Goal: Task Accomplishment & Management: Complete application form

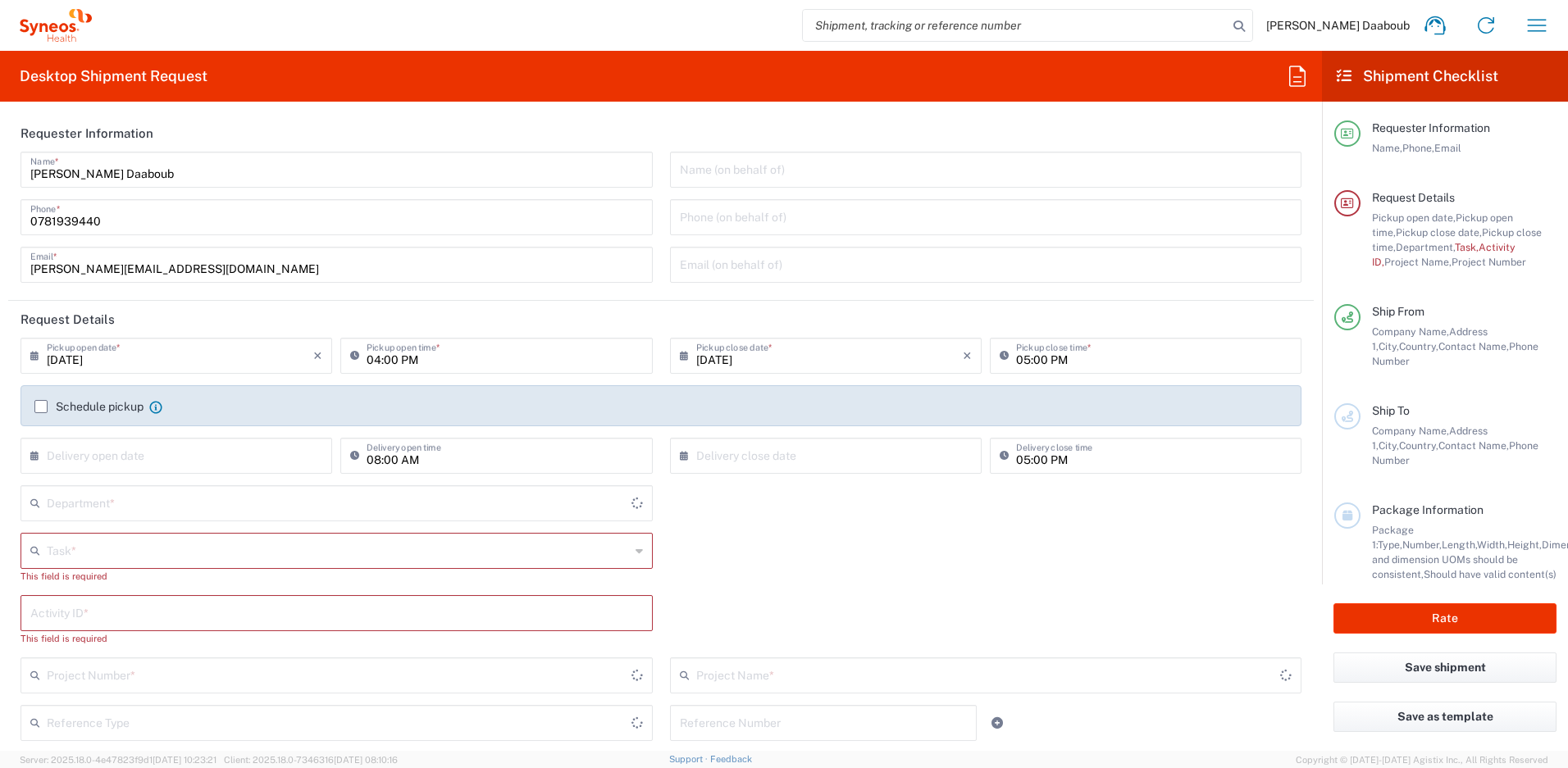
type input "4510"
type input "[GEOGRAPHIC_DATA]"
type input "Syneos Health France SARL"
click at [160, 555] on input "text" at bounding box center [338, 549] width 583 height 29
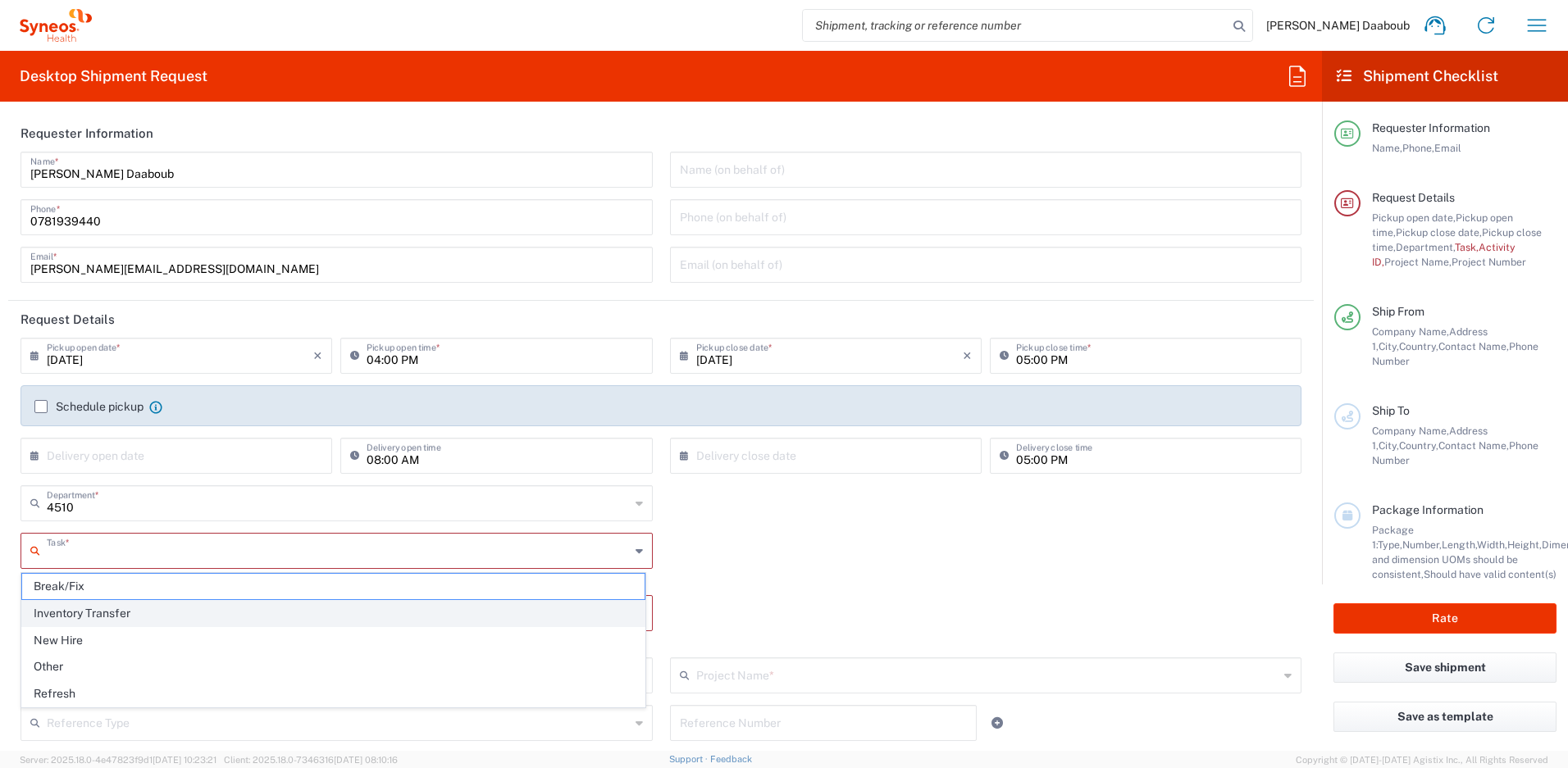
click at [122, 620] on span "Inventory Transfer" at bounding box center [334, 613] width 622 height 25
type input "Inventory Transfer"
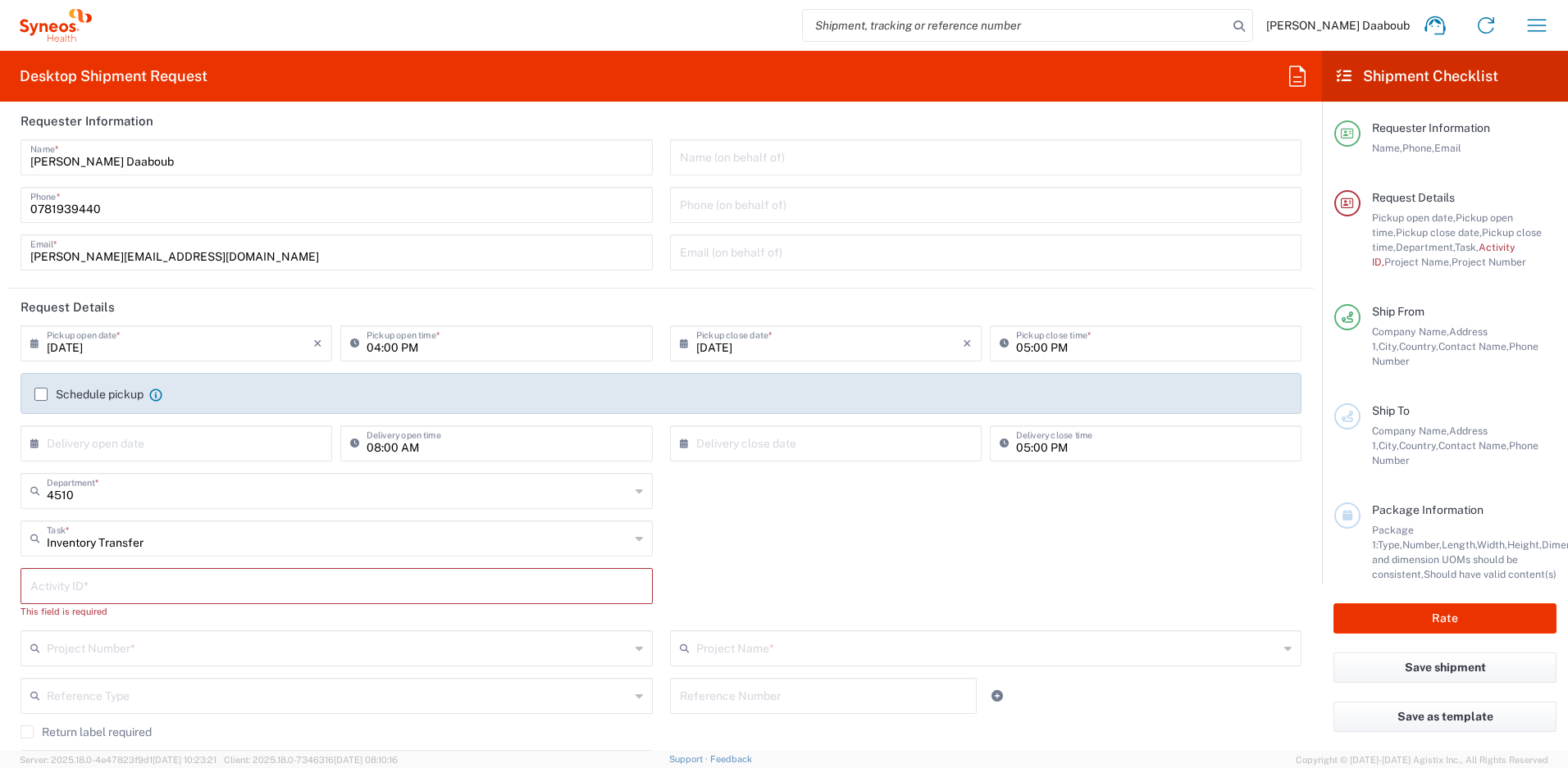
scroll to position [25, 0]
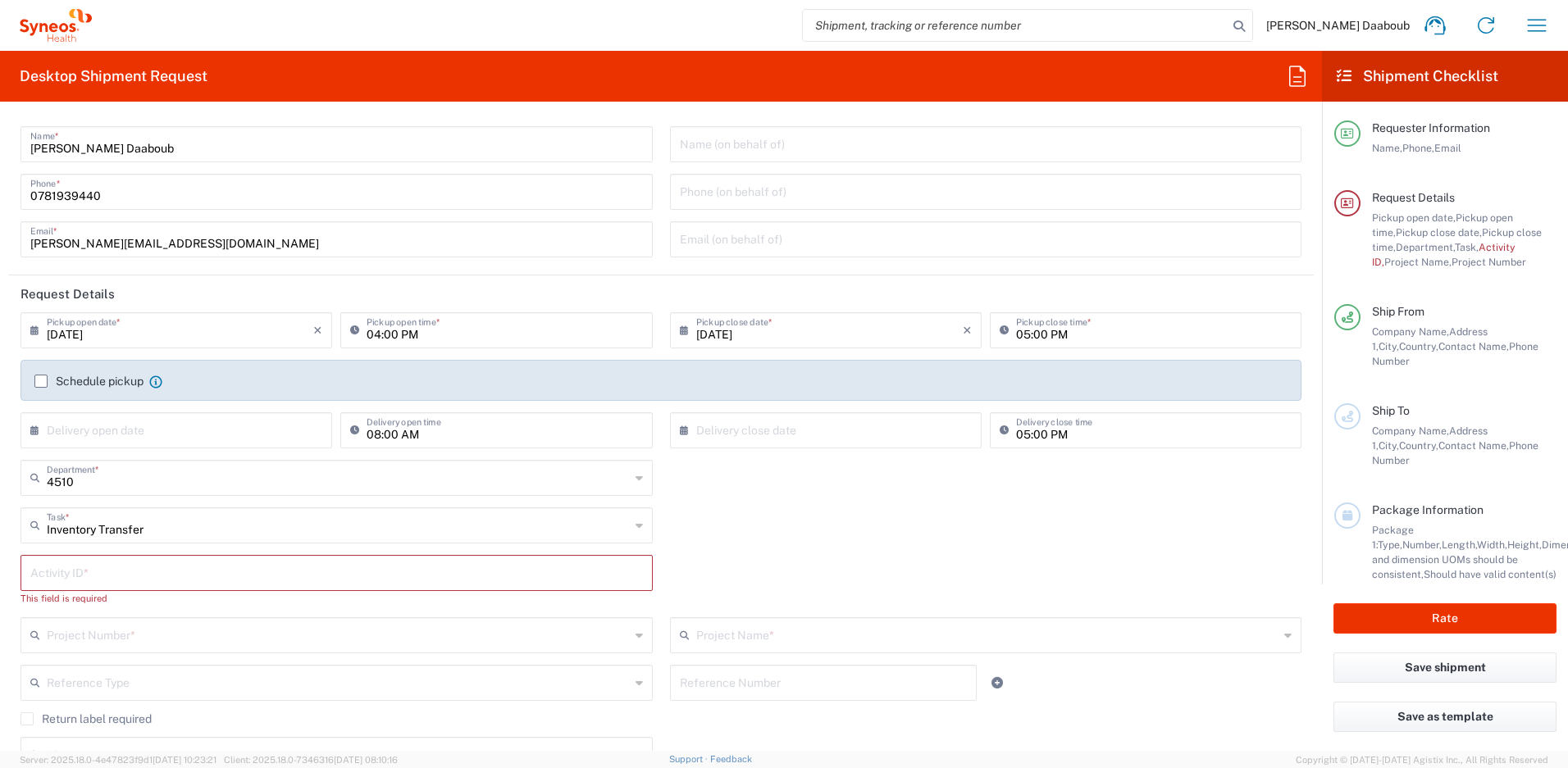
click at [113, 584] on input "text" at bounding box center [336, 571] width 613 height 29
type input "245096"
click at [166, 612] on input "text" at bounding box center [338, 619] width 583 height 29
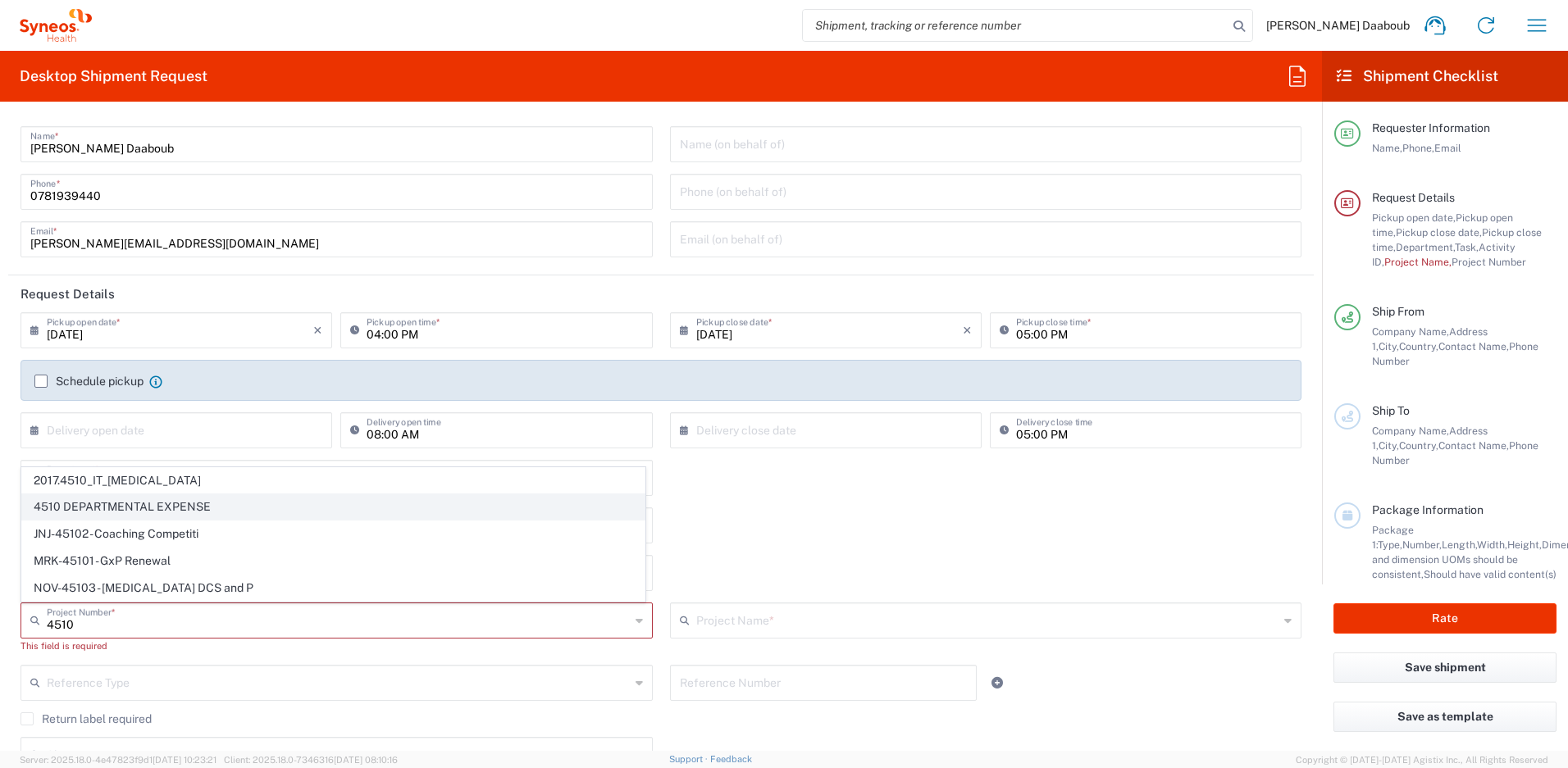
click at [83, 499] on span "4510 DEPARTMENTAL EXPENSE" at bounding box center [334, 506] width 622 height 25
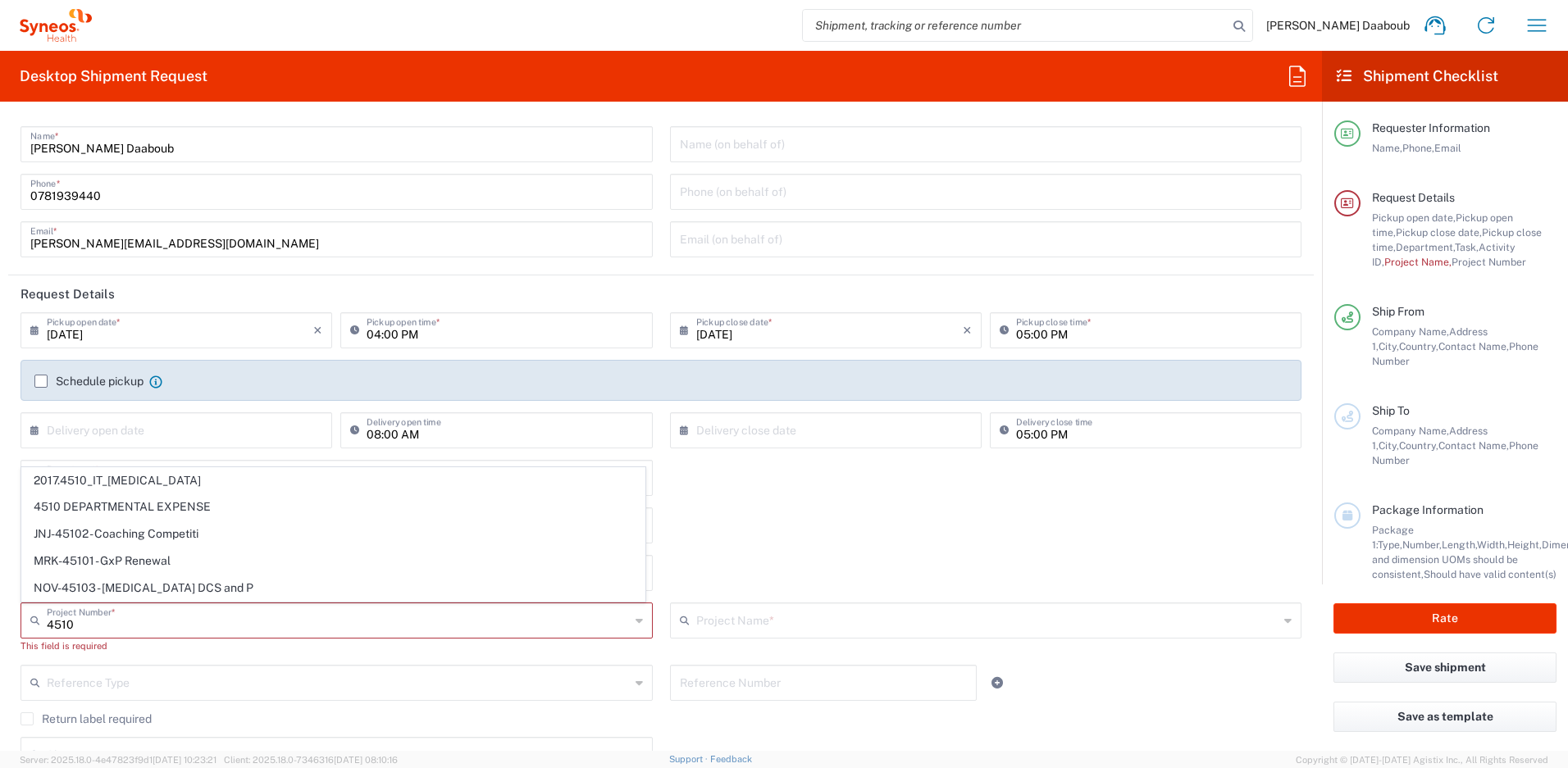
type input "4510 DEPARTMENTAL EXPENSE"
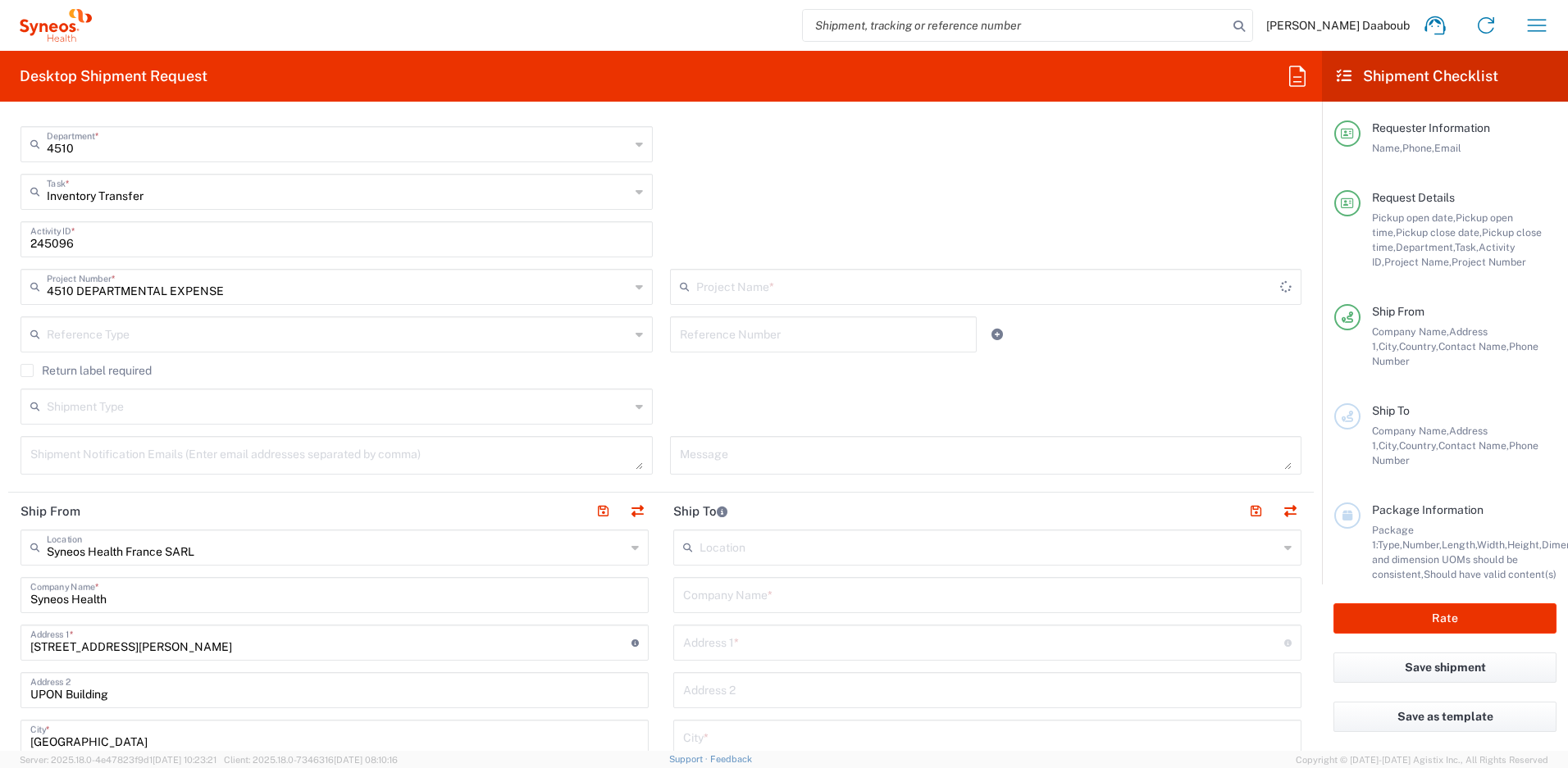
type input "4510 DEPARTMENTAL EXPENSE"
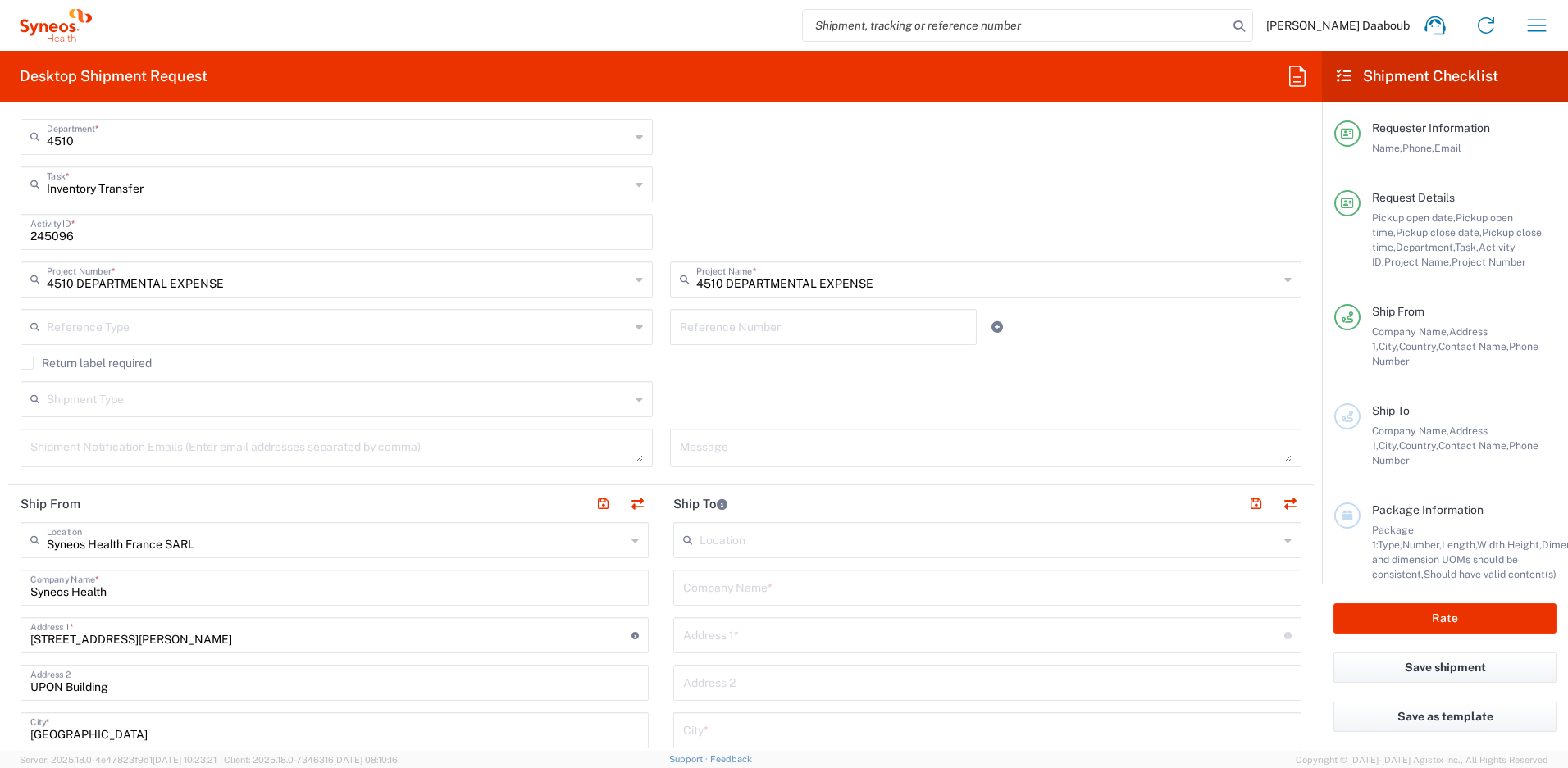
scroll to position [385, 0]
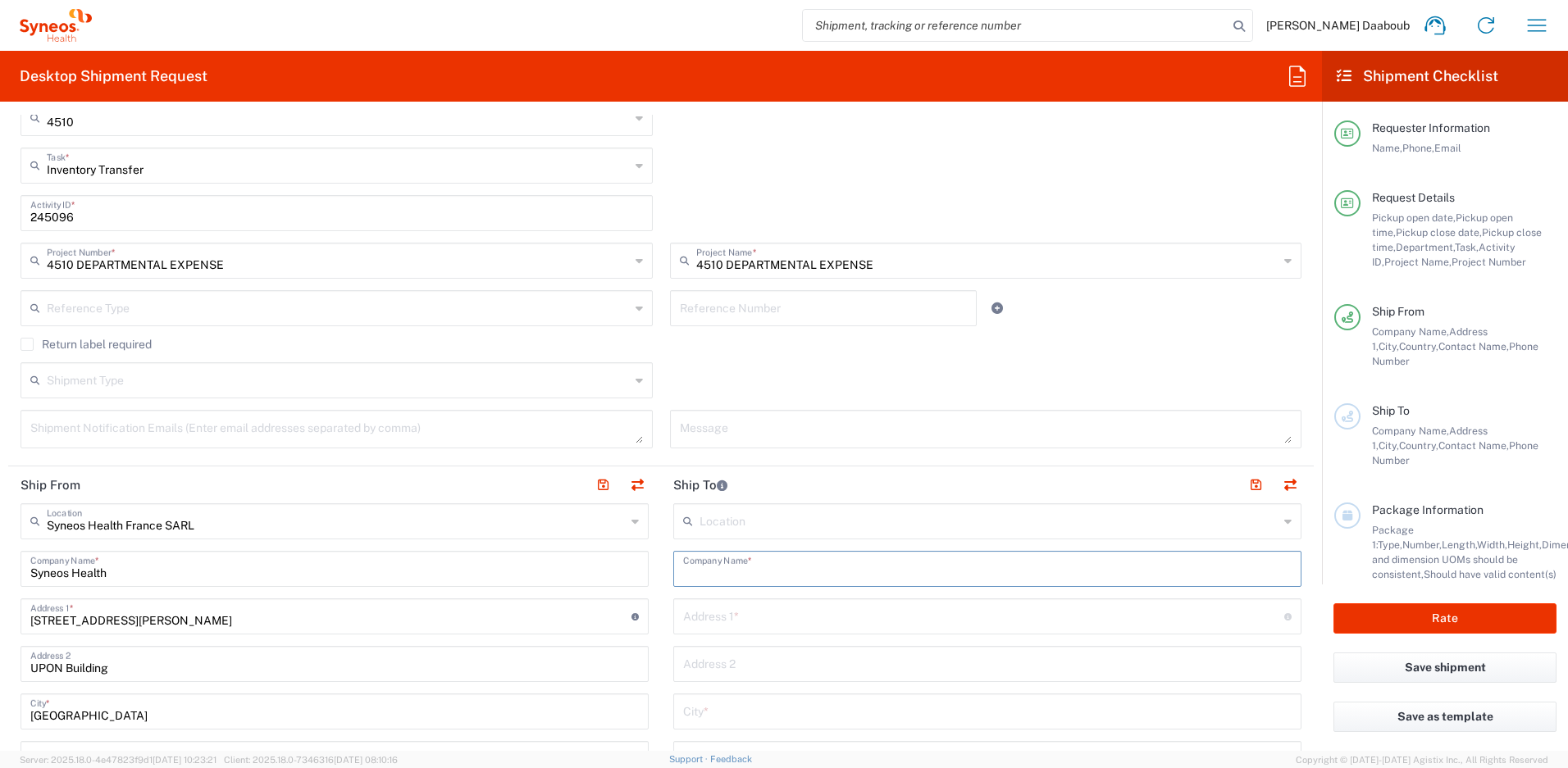
click at [725, 566] on input "text" at bounding box center [987, 567] width 609 height 29
paste input "CECCOLINI FRANCESCA"
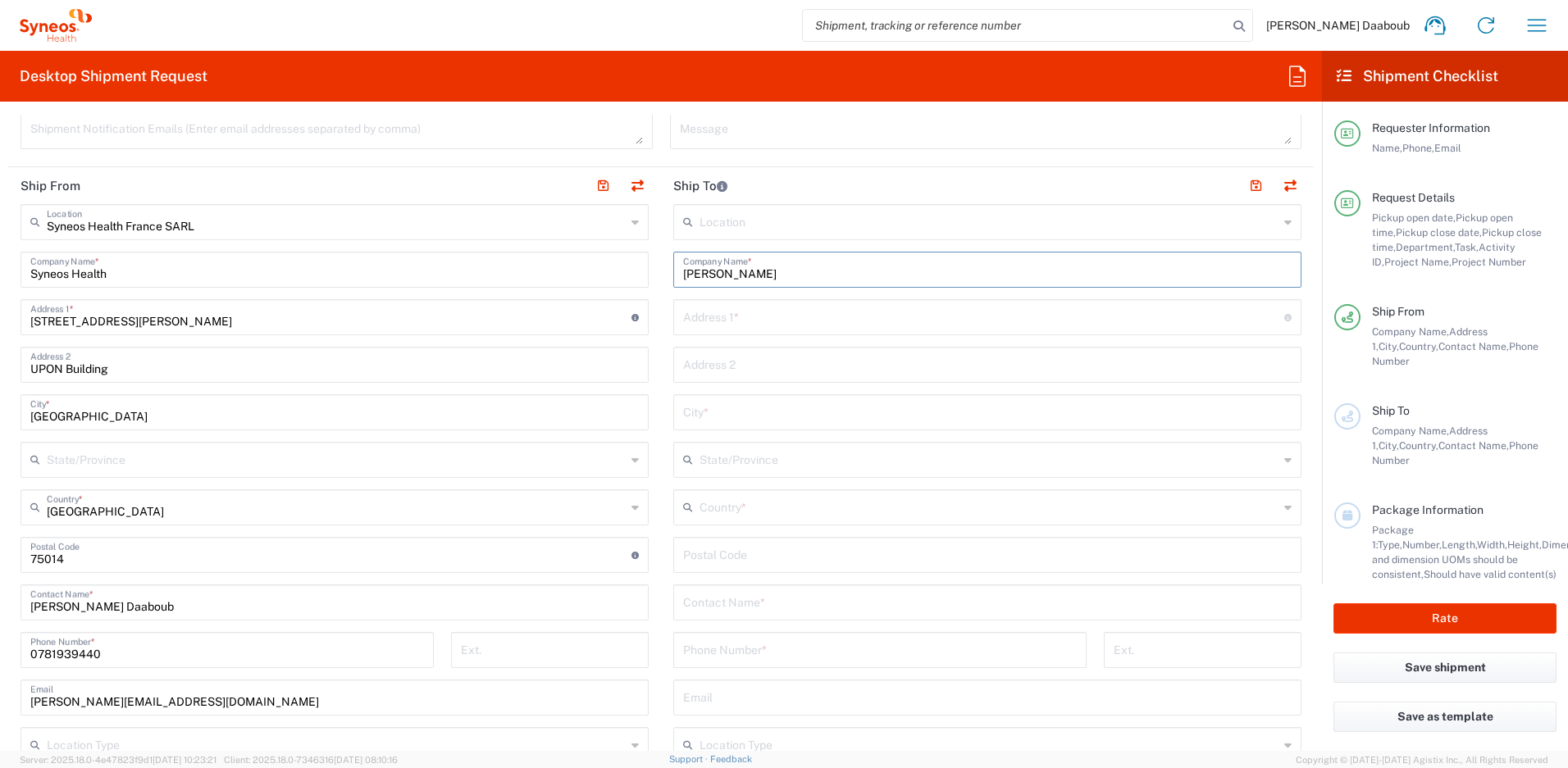
scroll to position [934, 0]
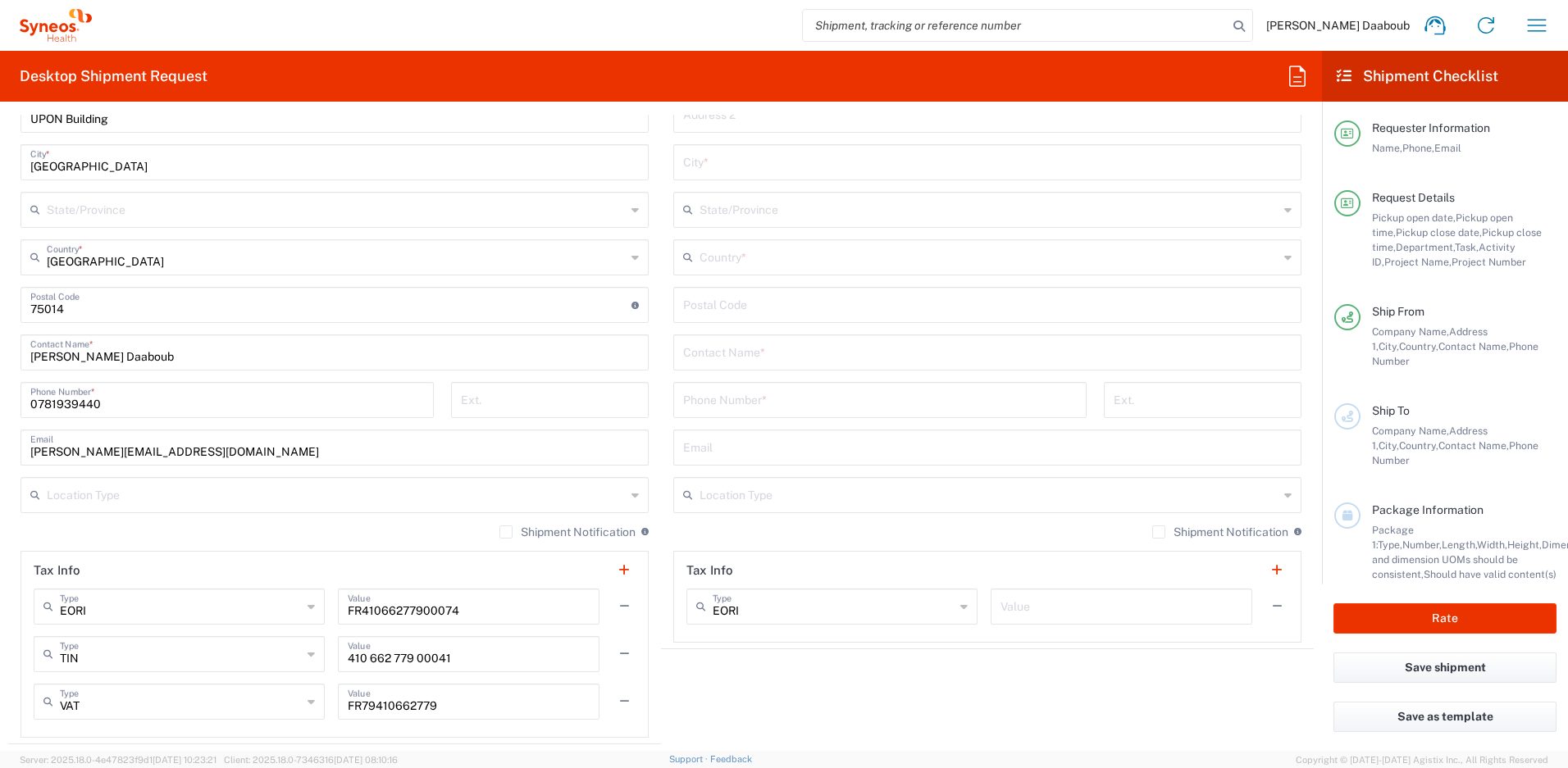
type input "CECCOLINI FRANCESCA"
click at [736, 353] on input "text" at bounding box center [987, 351] width 609 height 29
paste input "CECCOLINI FRANCESCA"
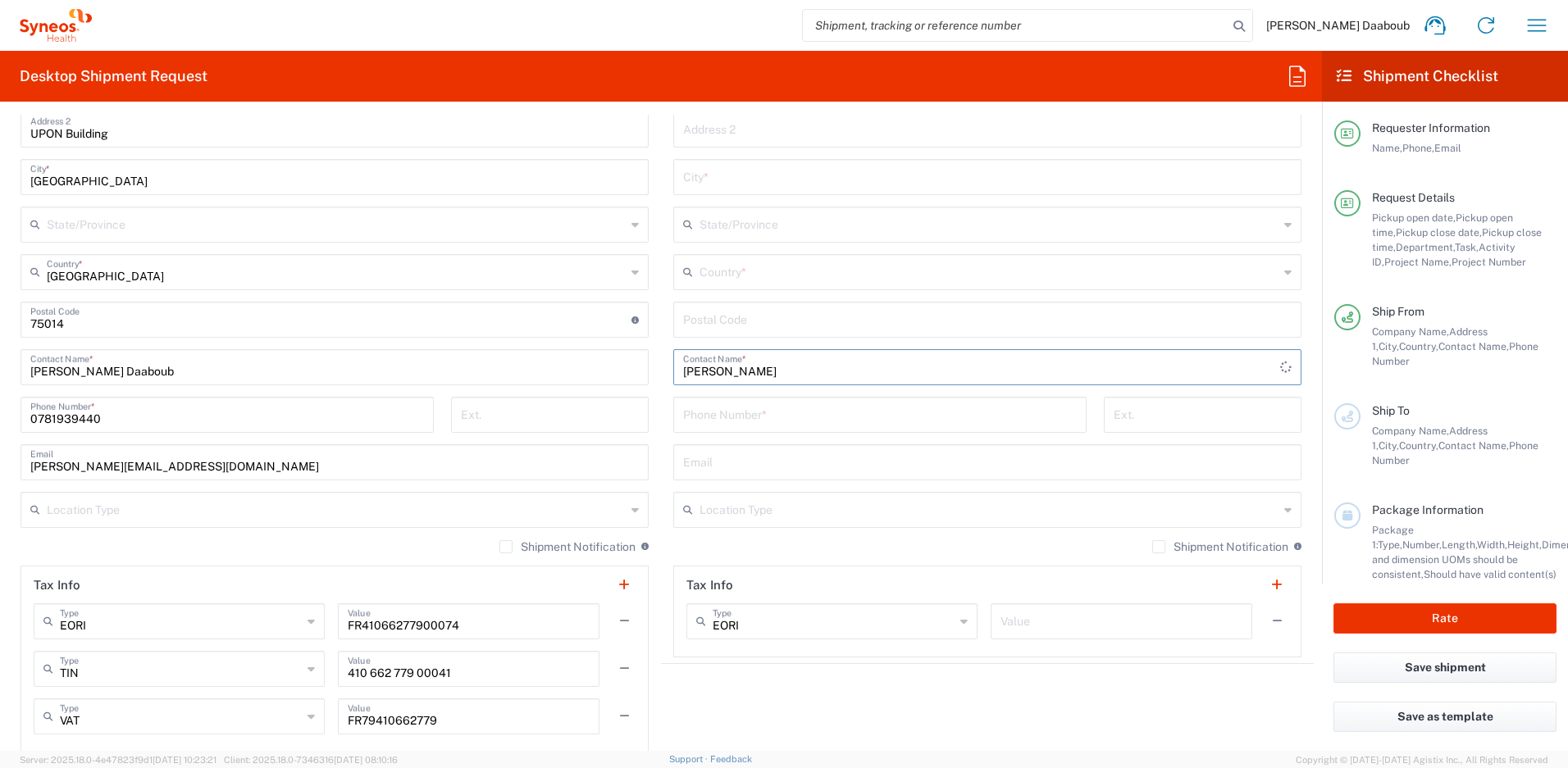
scroll to position [903, 0]
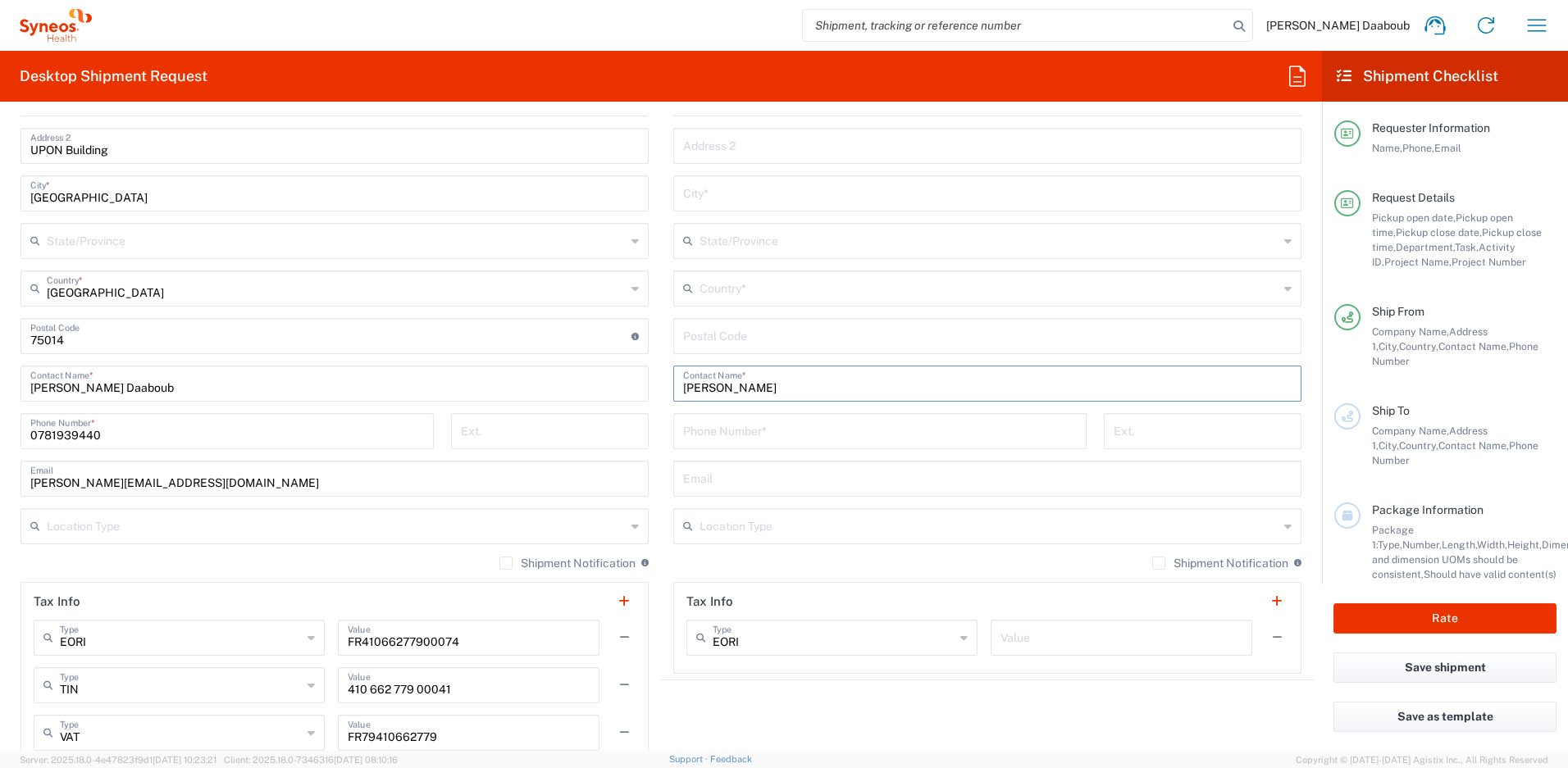
type input "CECCOLINI FRANCESCA"
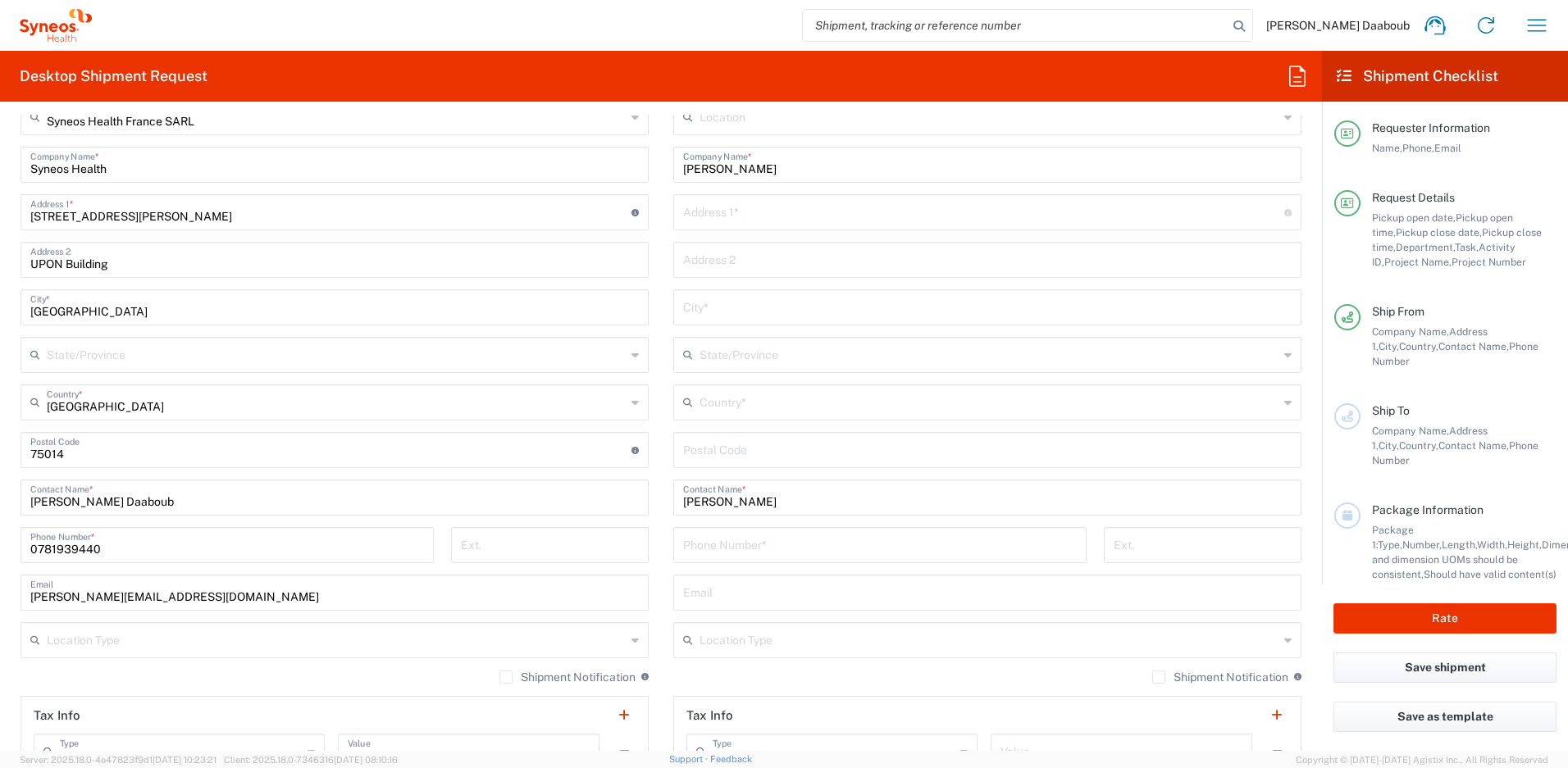
scroll to position [750, 0]
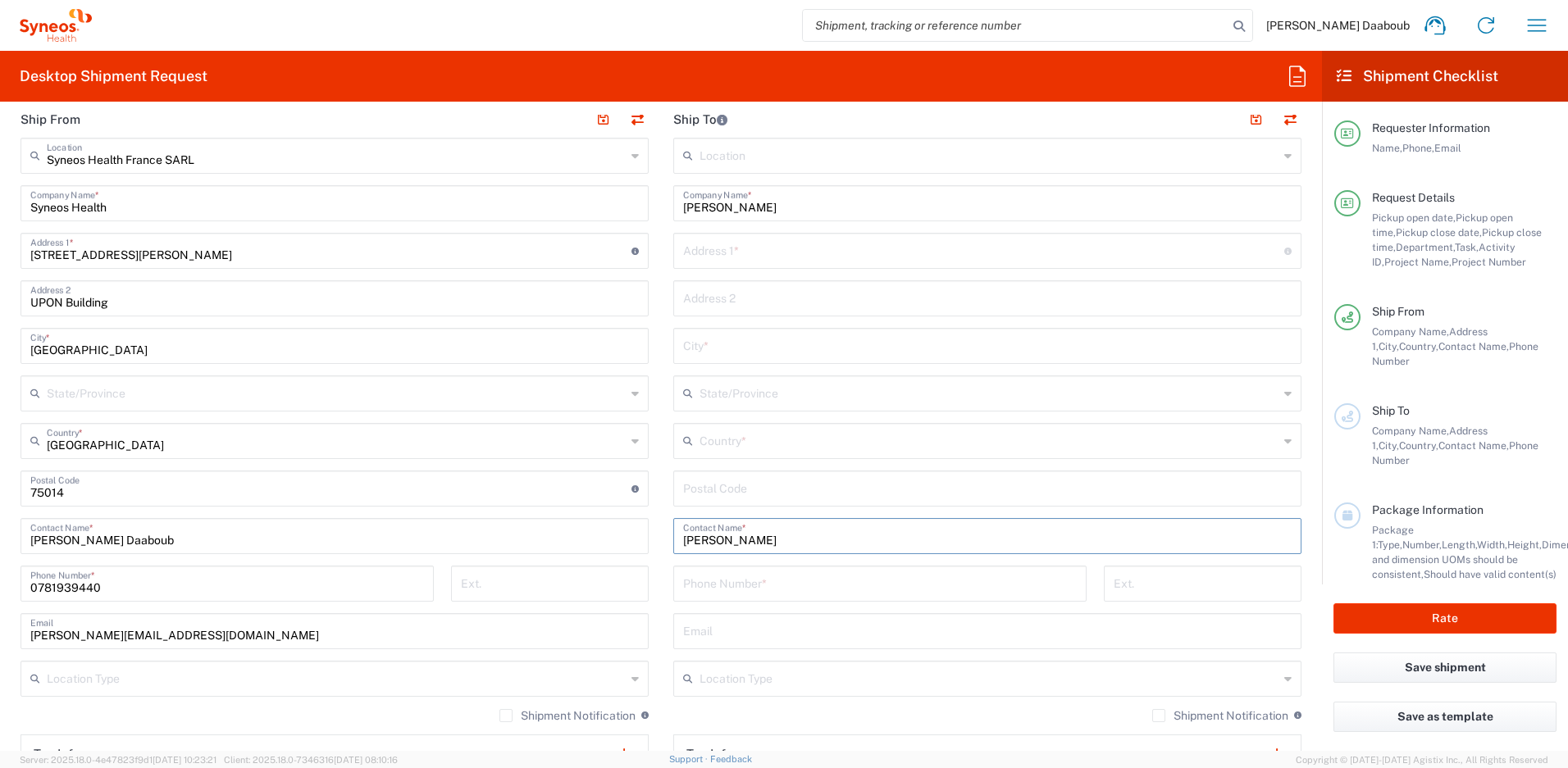
click at [734, 254] on input "text" at bounding box center [984, 249] width 601 height 29
paste input "via dell'indipendenza N. 4"
type input "via dell'indipendenza N. 4"
click at [738, 485] on input "undefined" at bounding box center [987, 487] width 609 height 29
paste input "47841"
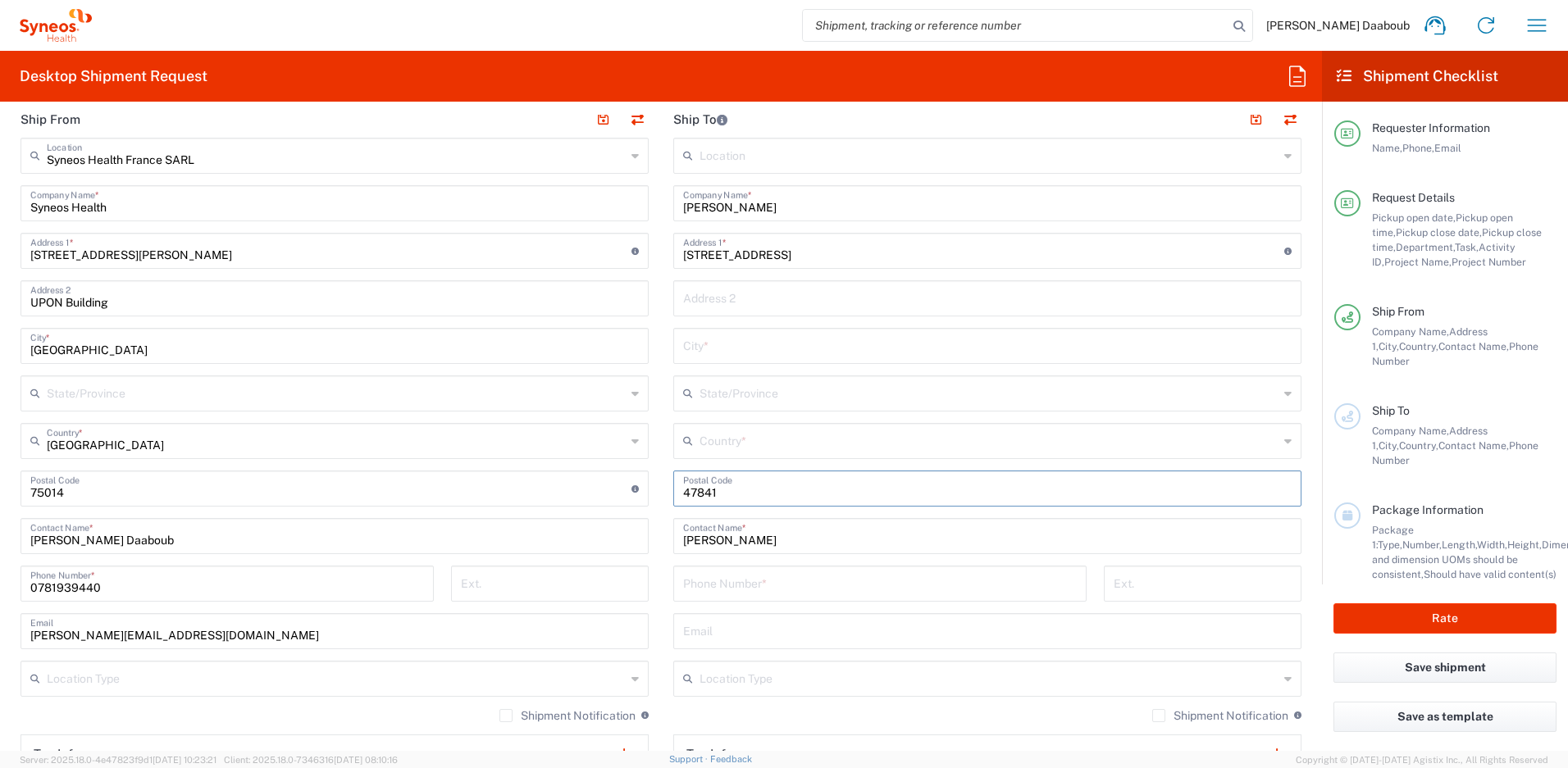
type input "47841"
click at [732, 353] on input "text" at bounding box center [987, 345] width 609 height 29
paste input "Cattolica"
type input "Cattolica"
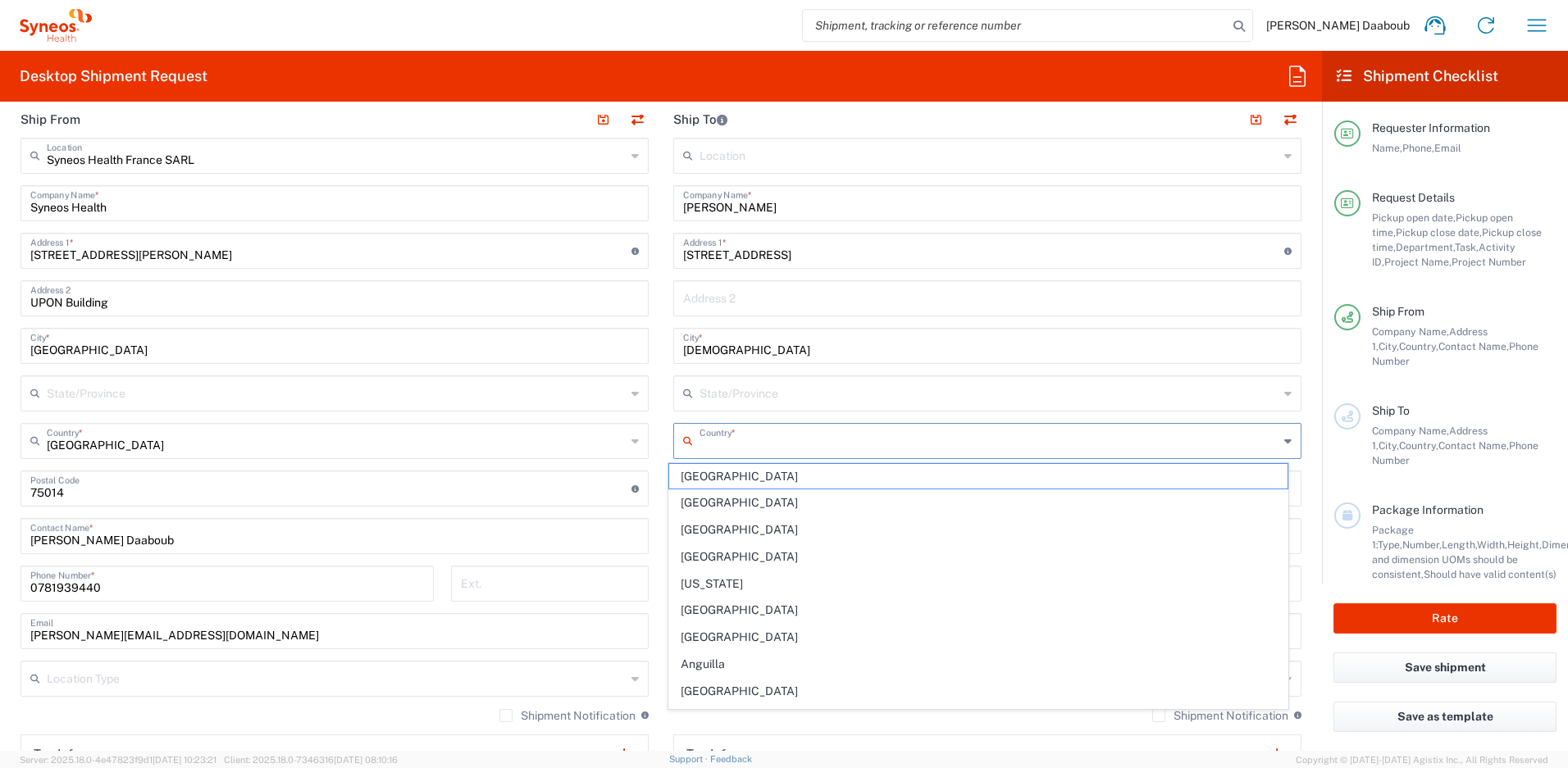
click at [723, 448] on input "text" at bounding box center [988, 439] width 579 height 29
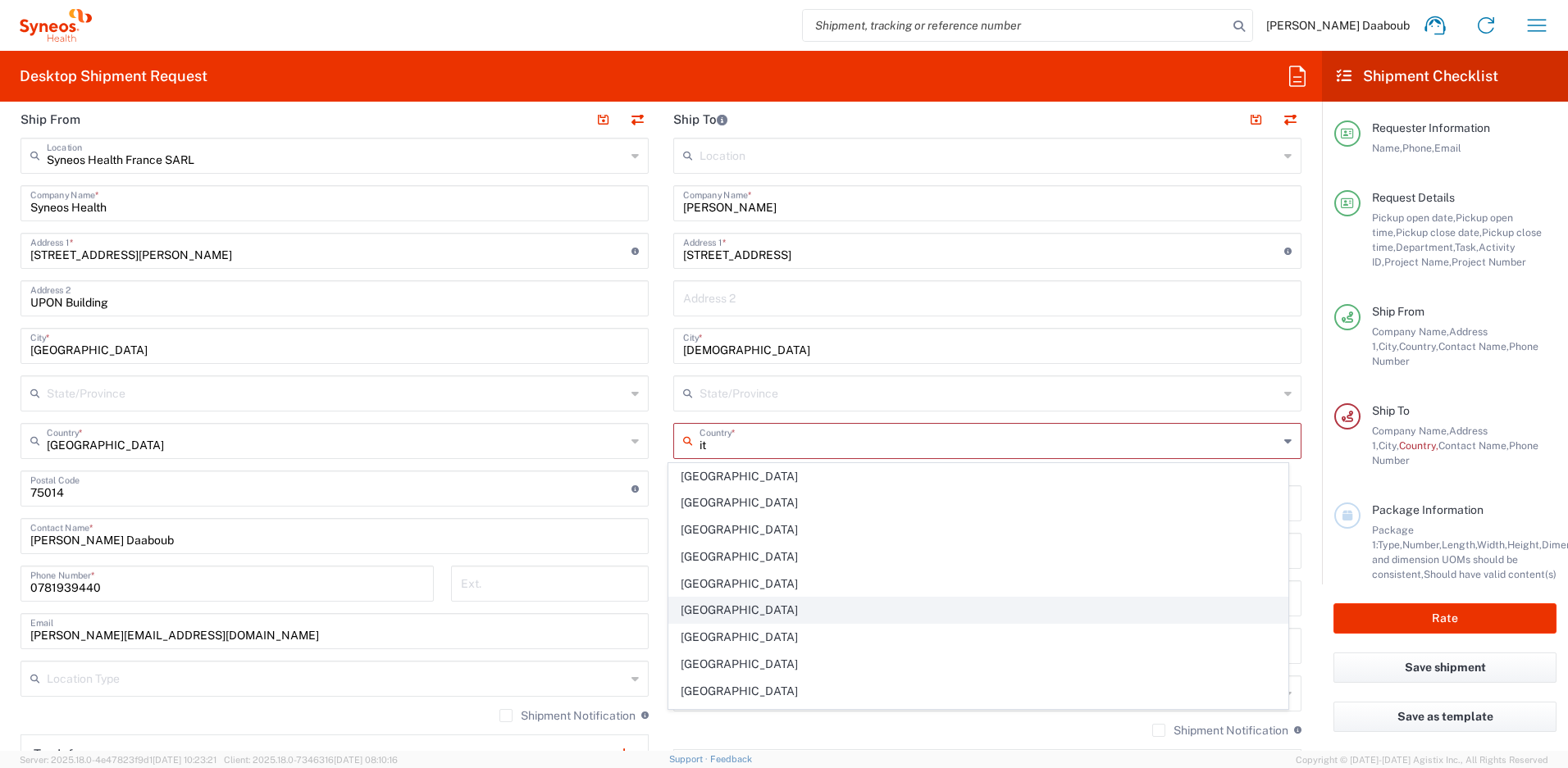
click at [699, 611] on span "[GEOGRAPHIC_DATA]" at bounding box center [978, 609] width 619 height 25
type input "[GEOGRAPHIC_DATA]"
type input "Sender/Shipper"
type input "Delivery Duty Paid"
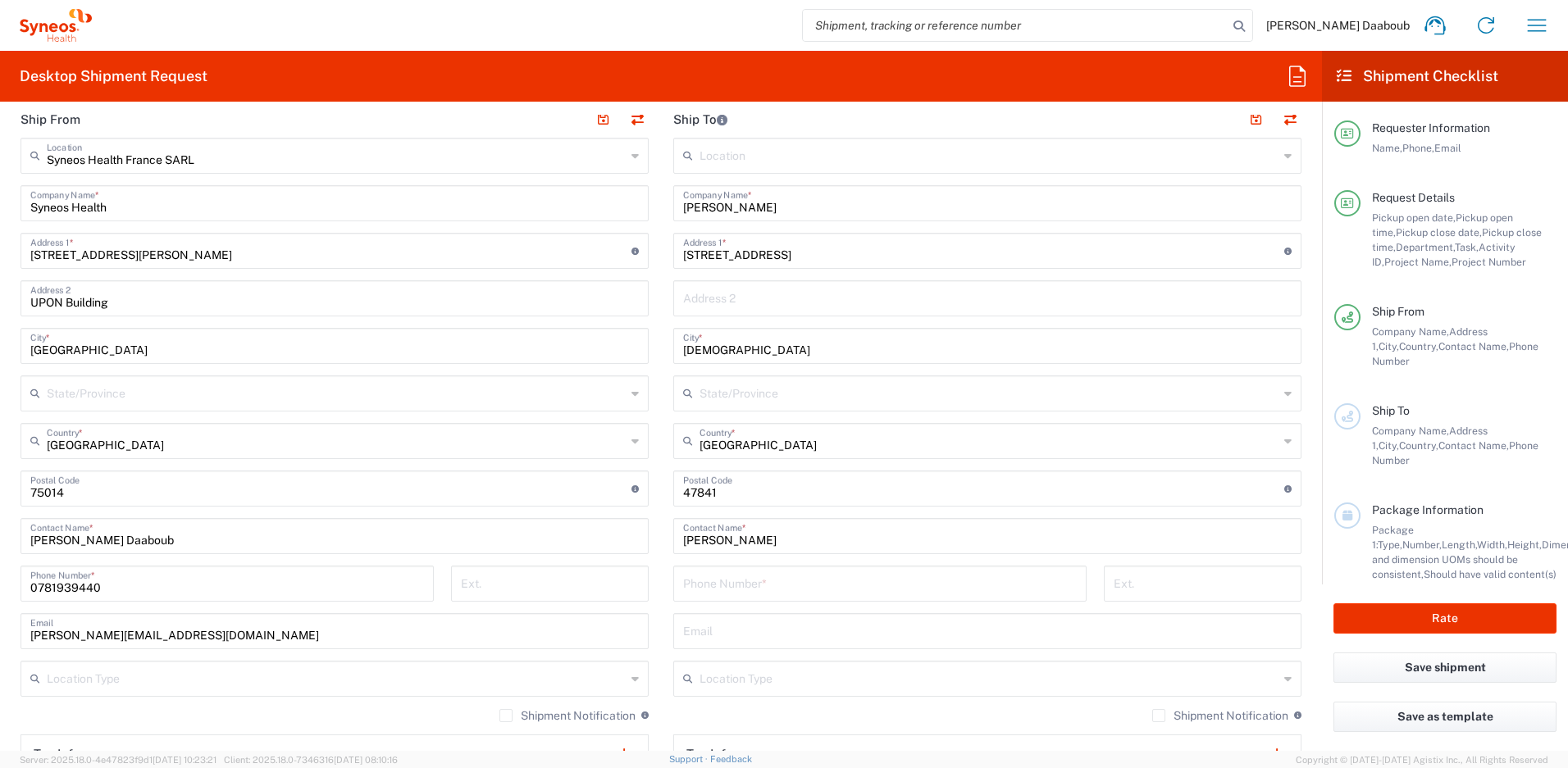
scroll to position [892, 0]
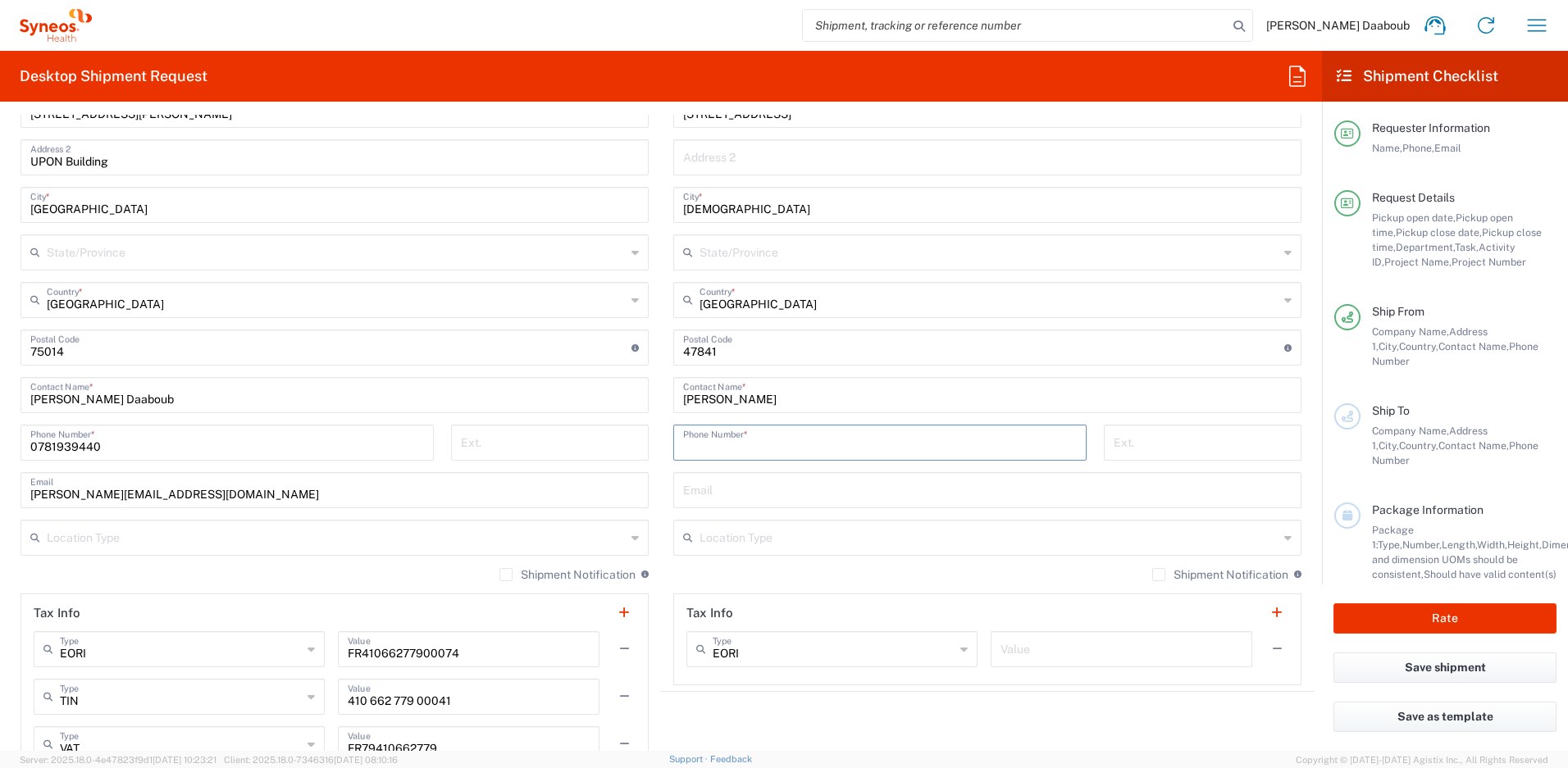
click at [775, 445] on input "tel" at bounding box center [879, 441] width 394 height 29
paste input "+39 3484533365"
type input "+39 3484533365"
click at [712, 492] on input "text" at bounding box center [987, 488] width 609 height 29
paste input "francesca.ceccolini@syneoshealth.com"
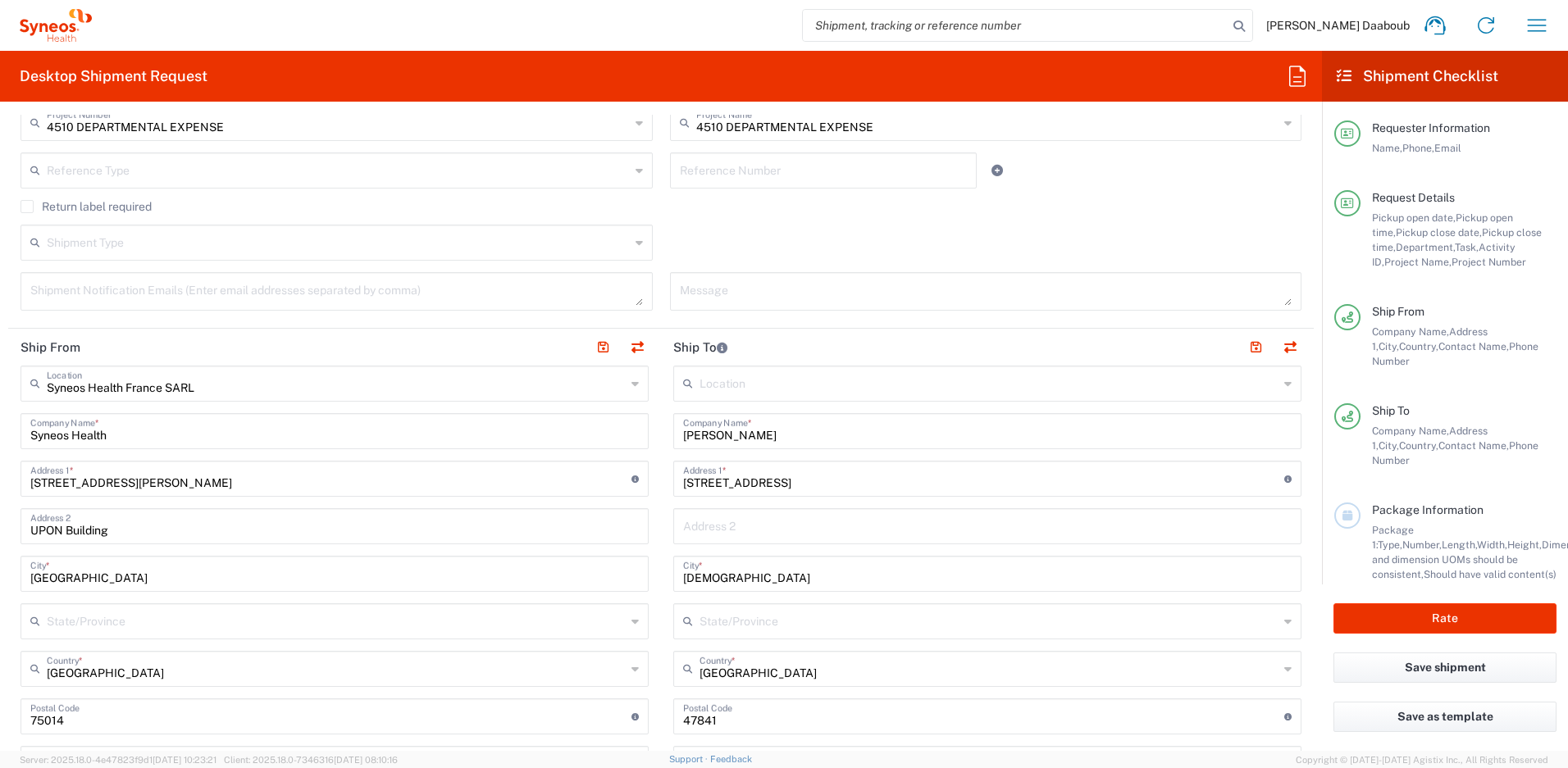
scroll to position [416, 0]
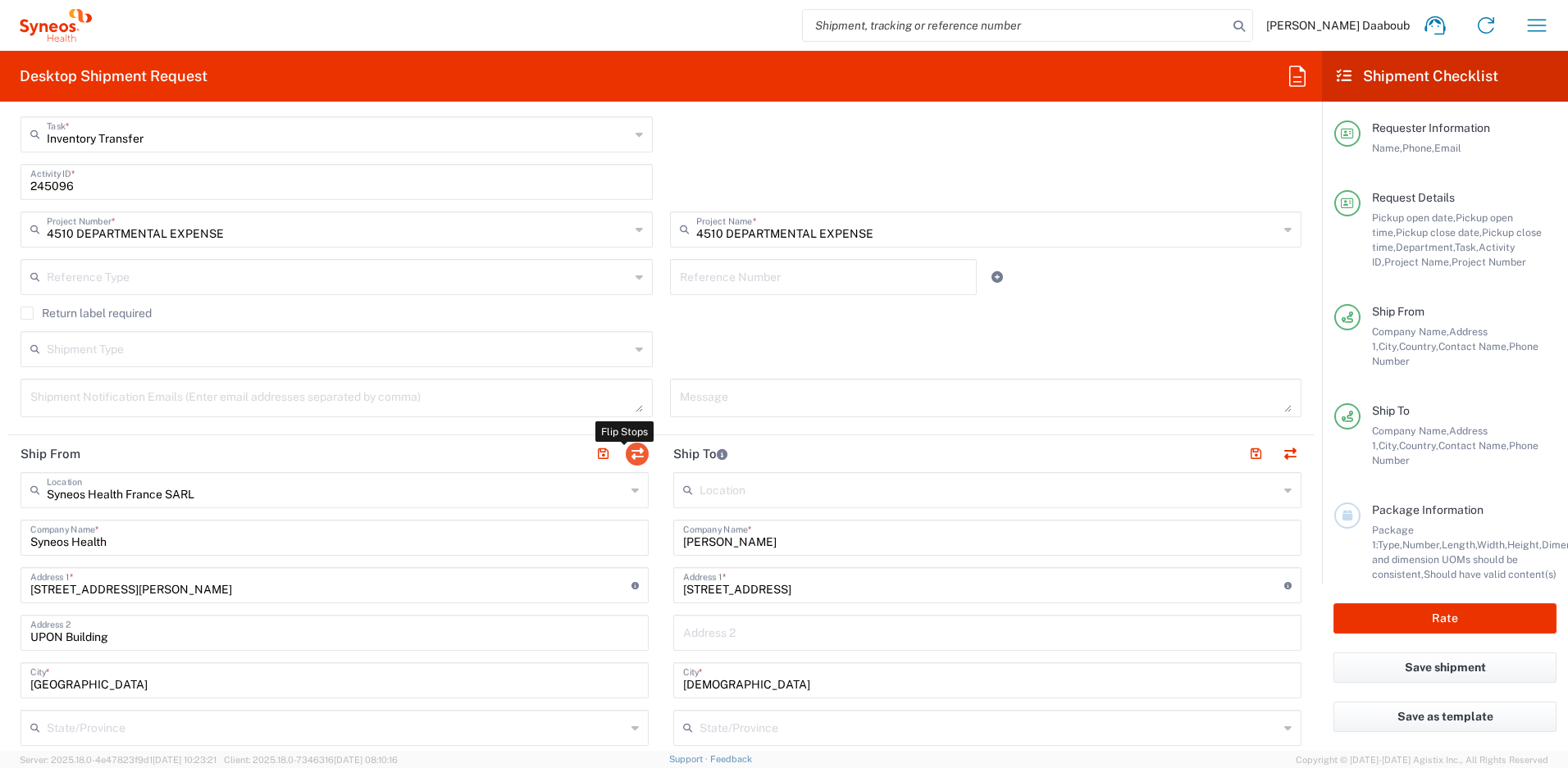
type input "francesca.ceccolini@syneoshealth.com"
click at [626, 453] on button "button" at bounding box center [637, 453] width 23 height 23
type input "CECCOLINI FRANCESCA"
type input "via dell'indipendenza N. 4"
type input "Cattolica"
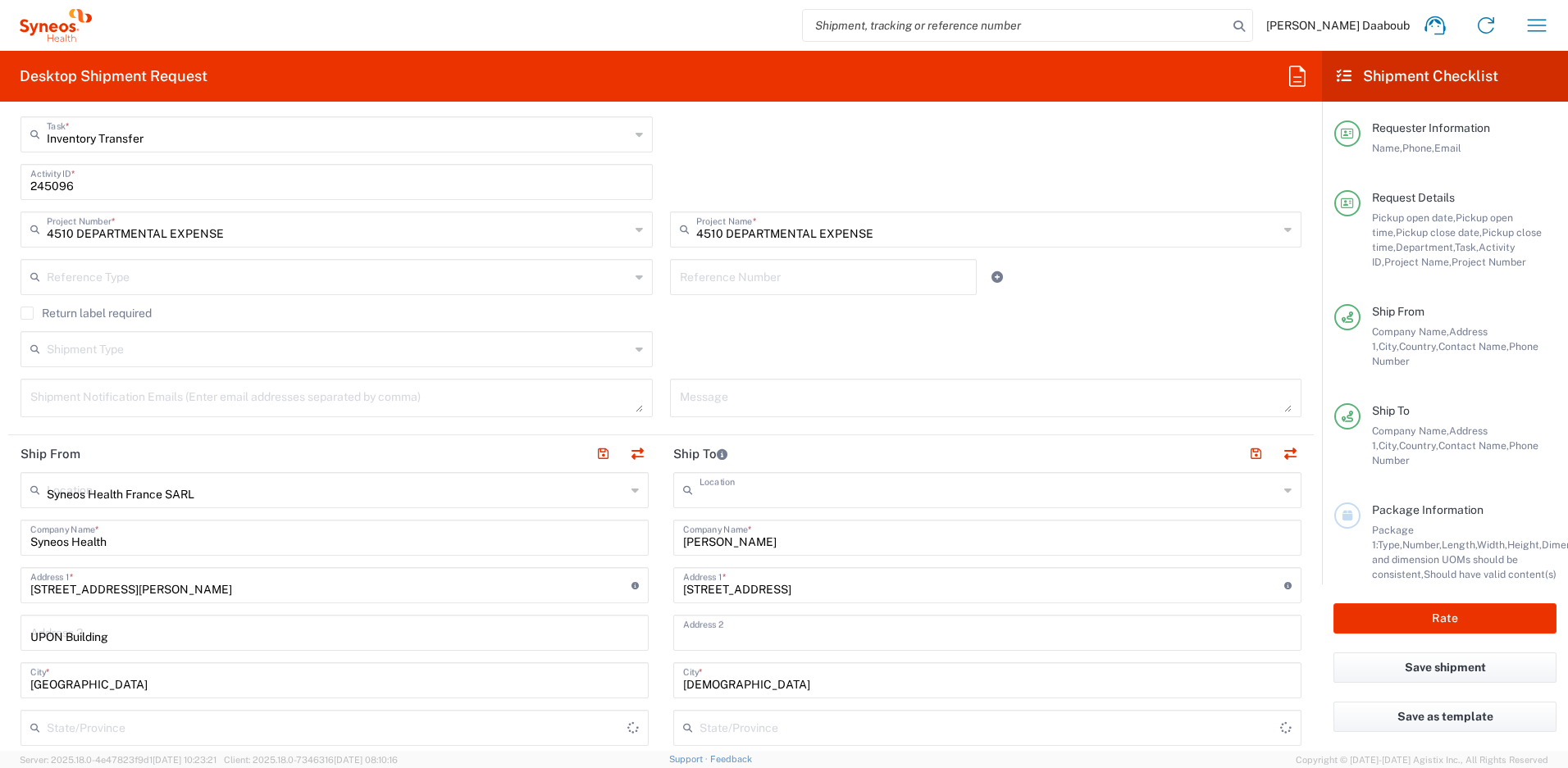
type input "[GEOGRAPHIC_DATA]"
type input "47841"
type input "CECCOLINI FRANCESCA"
type input "+39 3484533365"
type input "francesca.ceccolini@syneoshealth.com"
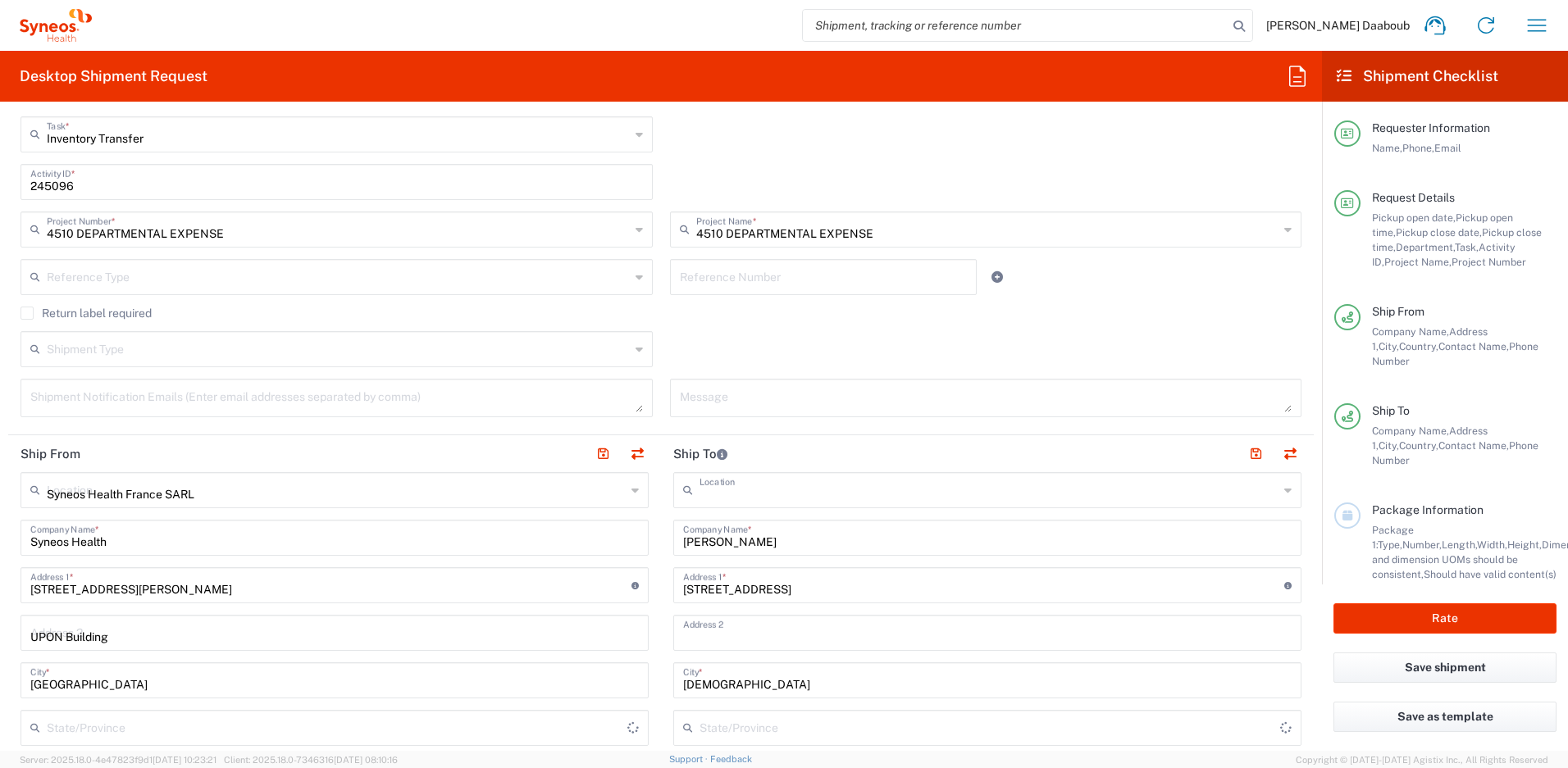
type input "Syneos Health France SARL"
type input "Syneos Health"
type input "[STREET_ADDRESS][PERSON_NAME]"
type input "UPON Building"
type input "[GEOGRAPHIC_DATA]"
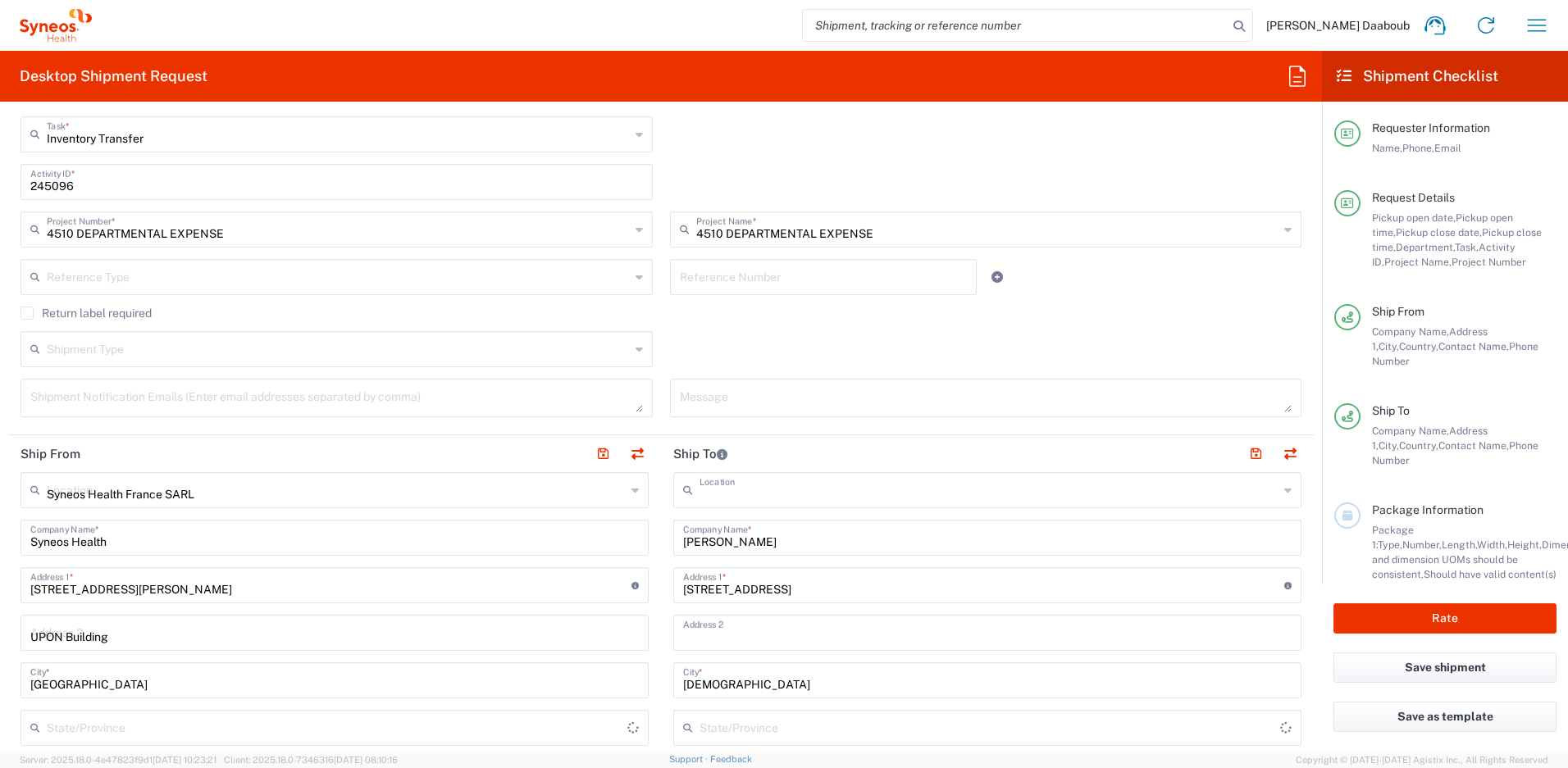
type input "[GEOGRAPHIC_DATA]"
type input "75014"
type input "[PERSON_NAME] Daaboub"
type input "0781939440"
type input "[PERSON_NAME][EMAIL_ADDRESS][DOMAIN_NAME]"
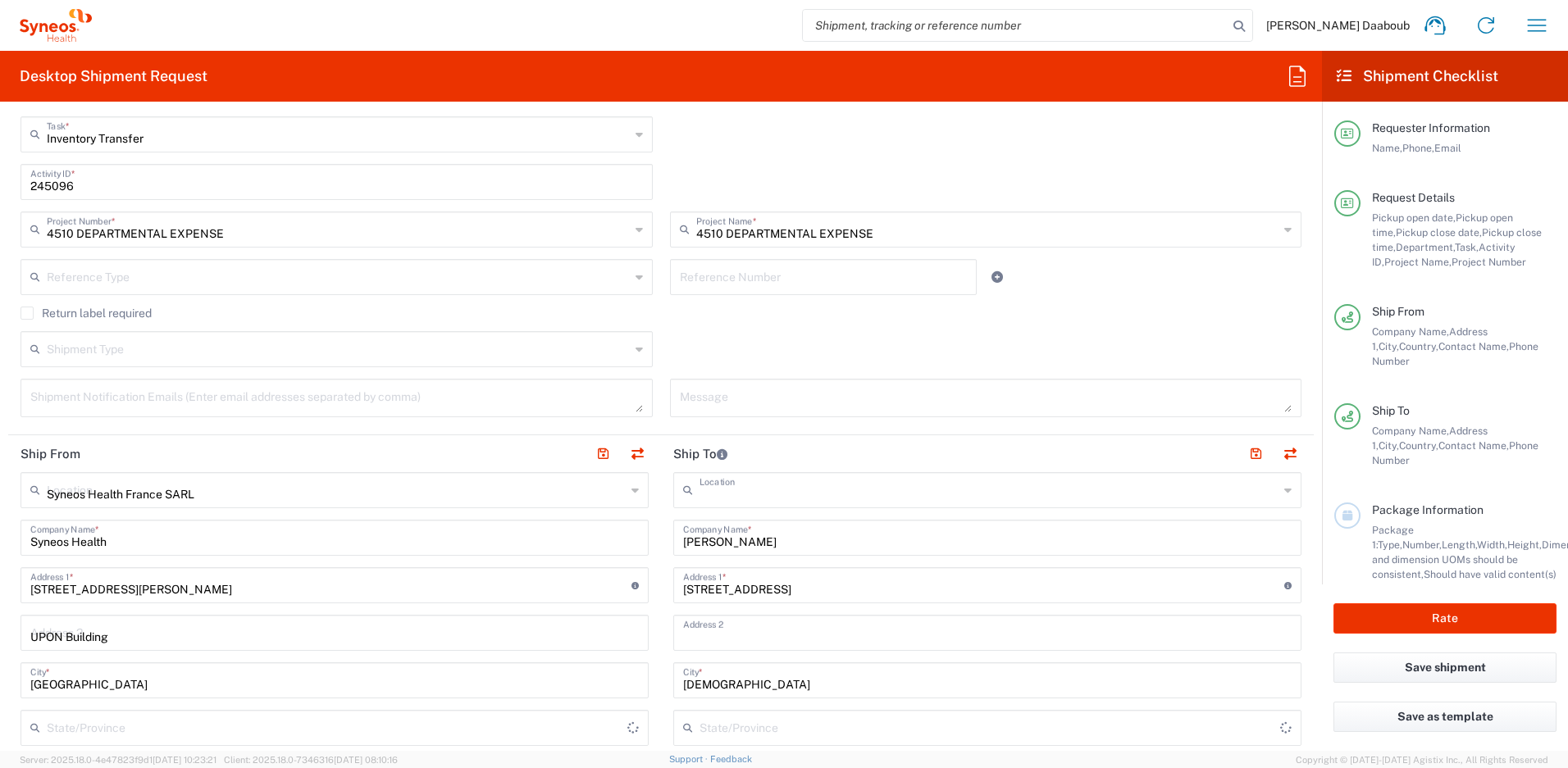
type input "Sender/Shipper"
type input "Delivery Duty Paid"
type input "FR41066277900074"
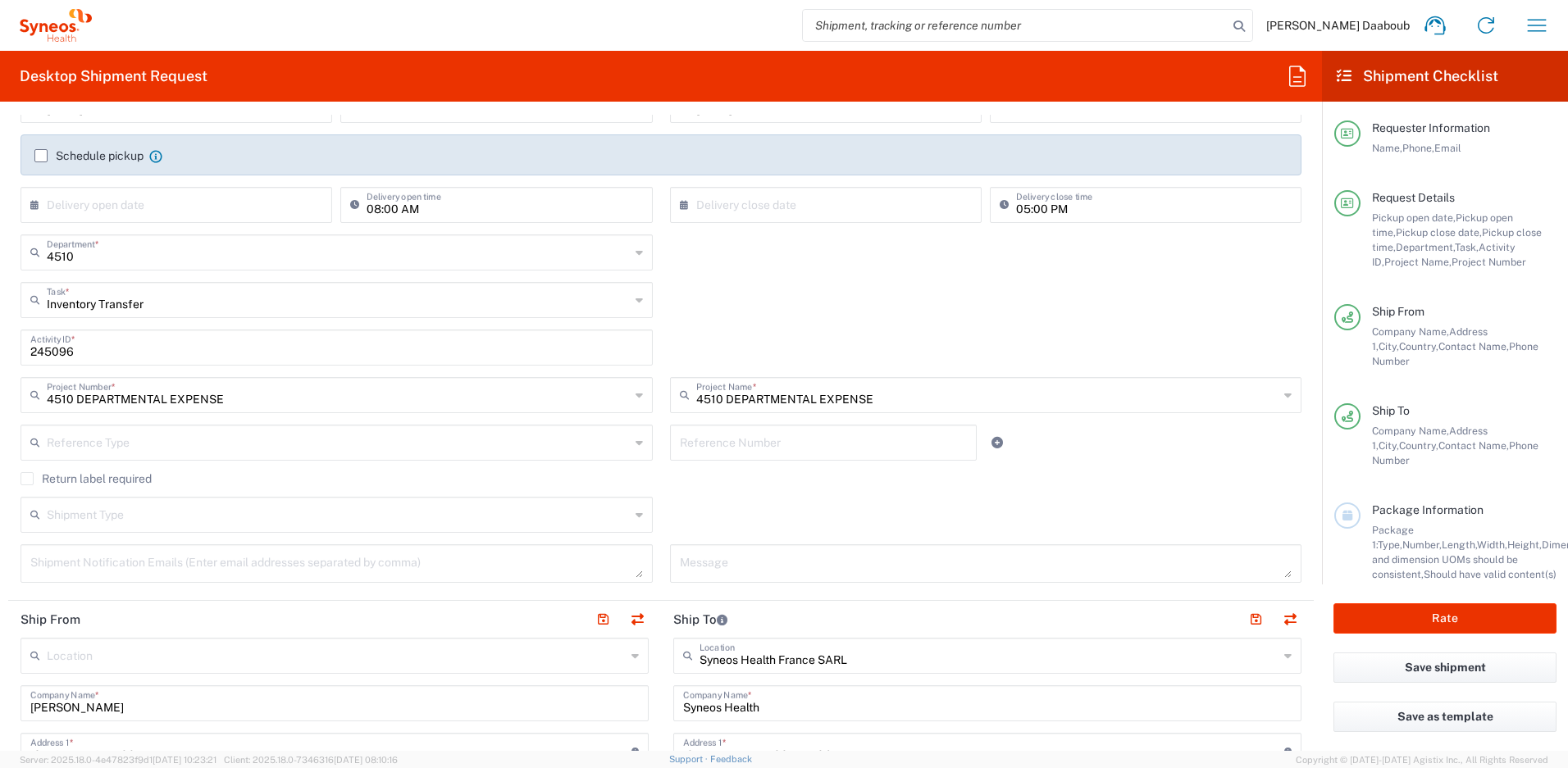
scroll to position [82, 0]
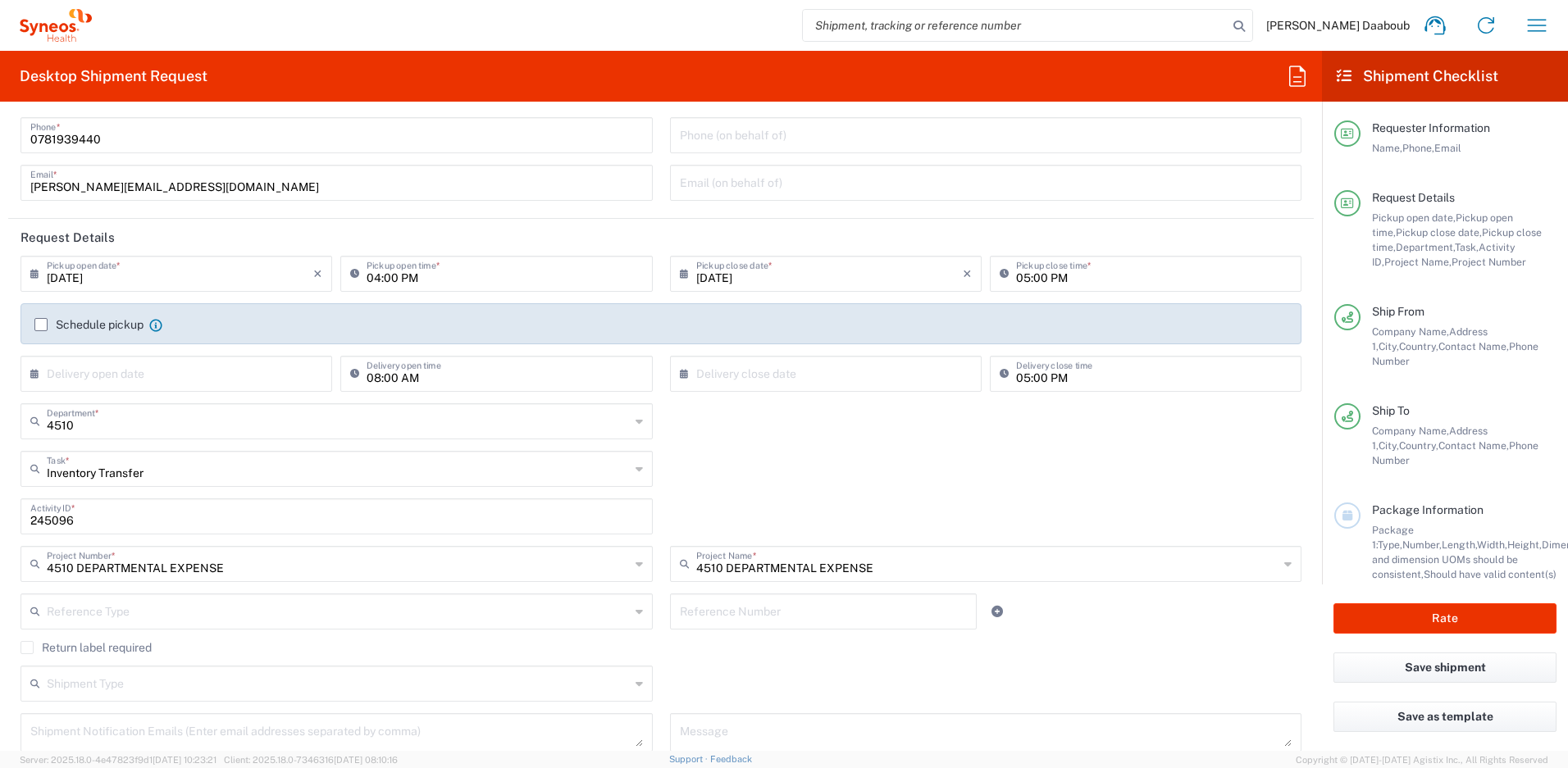
click at [98, 269] on input "[DATE]" at bounding box center [180, 272] width 267 height 29
click at [202, 353] on span "4" at bounding box center [203, 352] width 24 height 23
type input "09/04/2025"
click at [373, 280] on input "04:00 PM" at bounding box center [504, 272] width 275 height 29
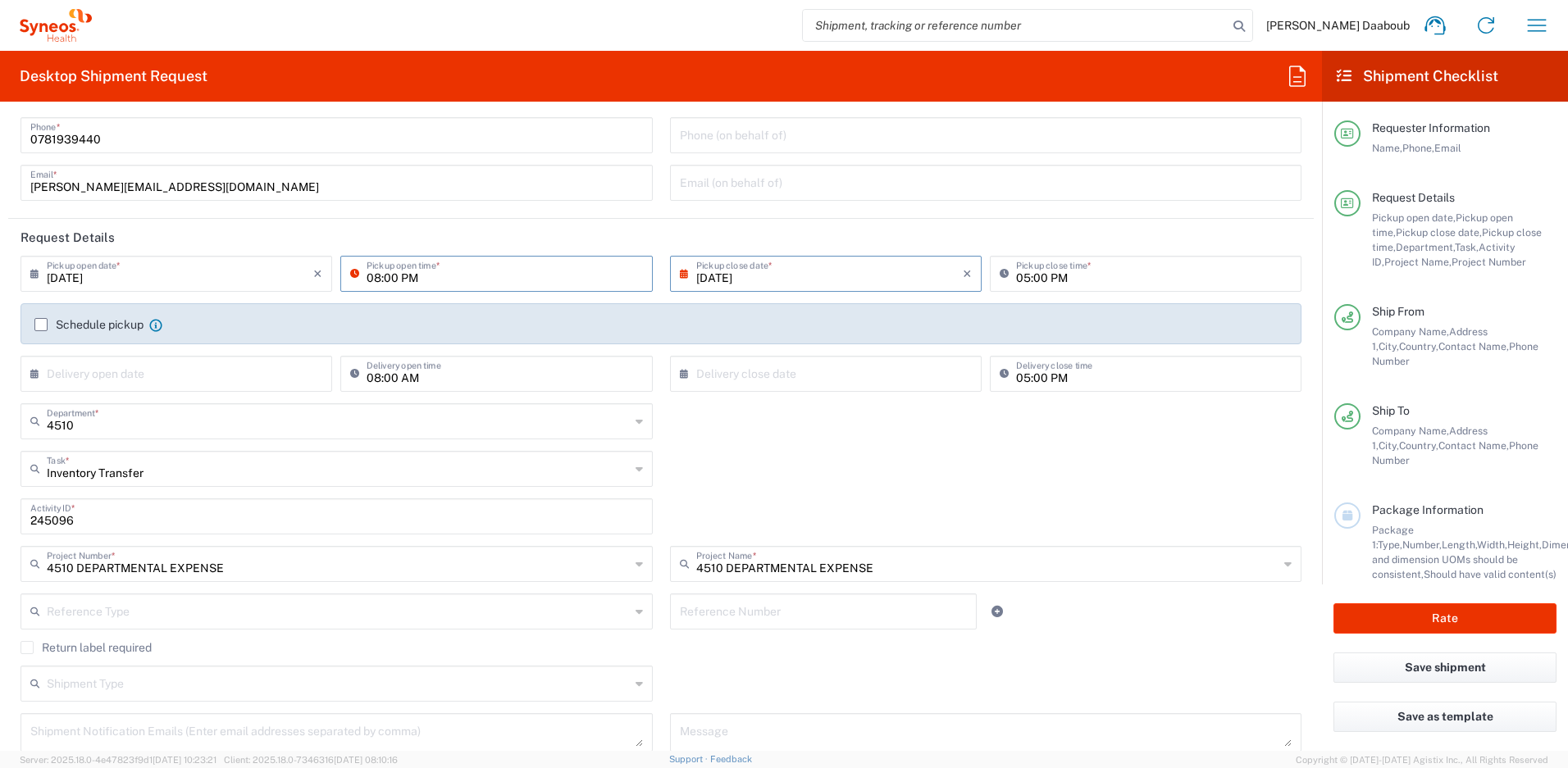
click at [406, 273] on input "08:00 PM" at bounding box center [504, 272] width 275 height 29
type input "08:00 AM"
click at [1016, 283] on input "05:00 PM" at bounding box center [1153, 272] width 275 height 29
type input "02:00 PM"
click at [71, 312] on div "Schedule pickup When scheduling a pickup please be sure to meet the following c…" at bounding box center [660, 324] width 1281 height 41
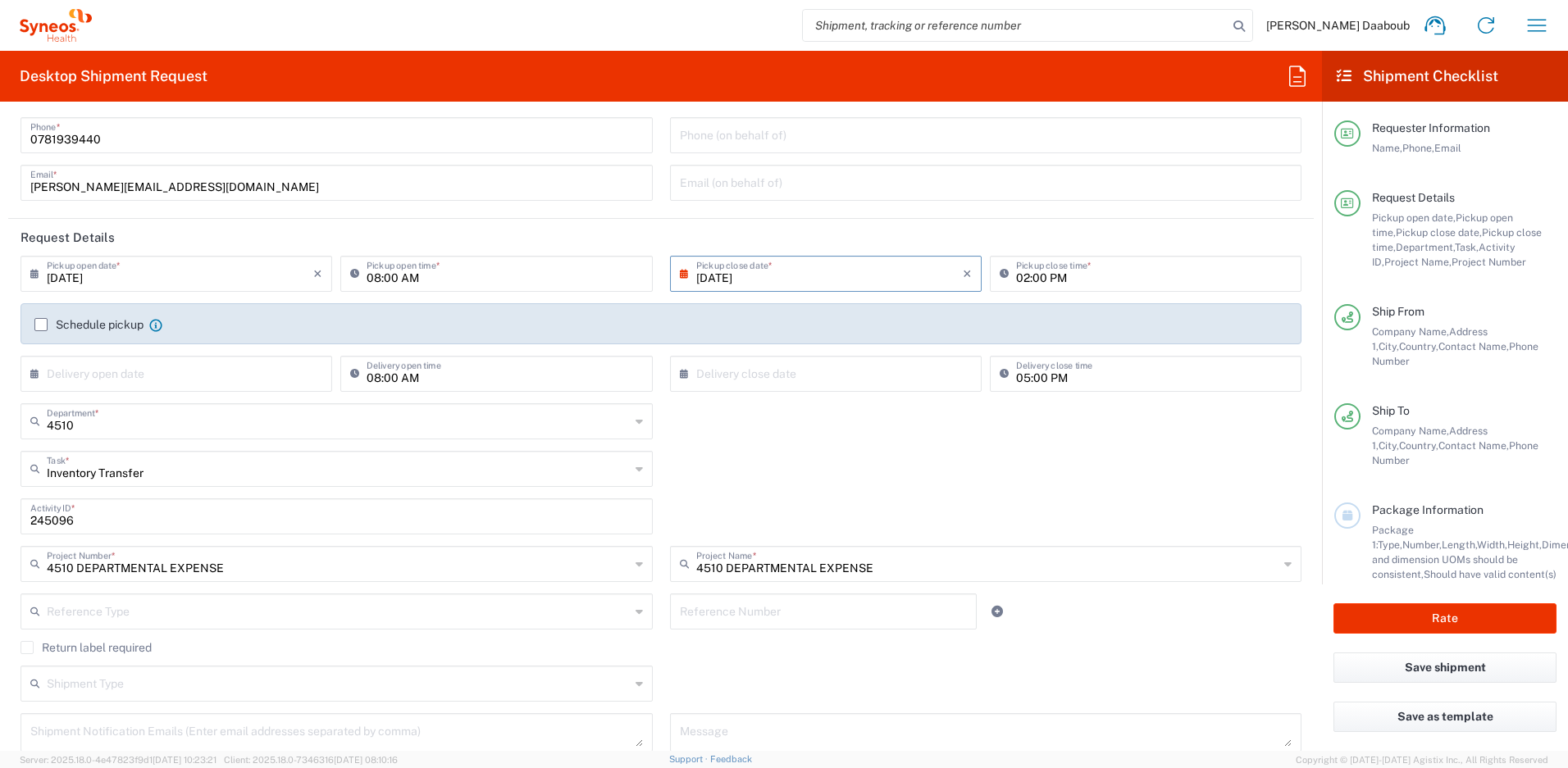
click at [72, 319] on label "Schedule pickup" at bounding box center [89, 325] width 109 height 13
click at [41, 325] on input "Schedule pickup" at bounding box center [41, 325] width 0 height 0
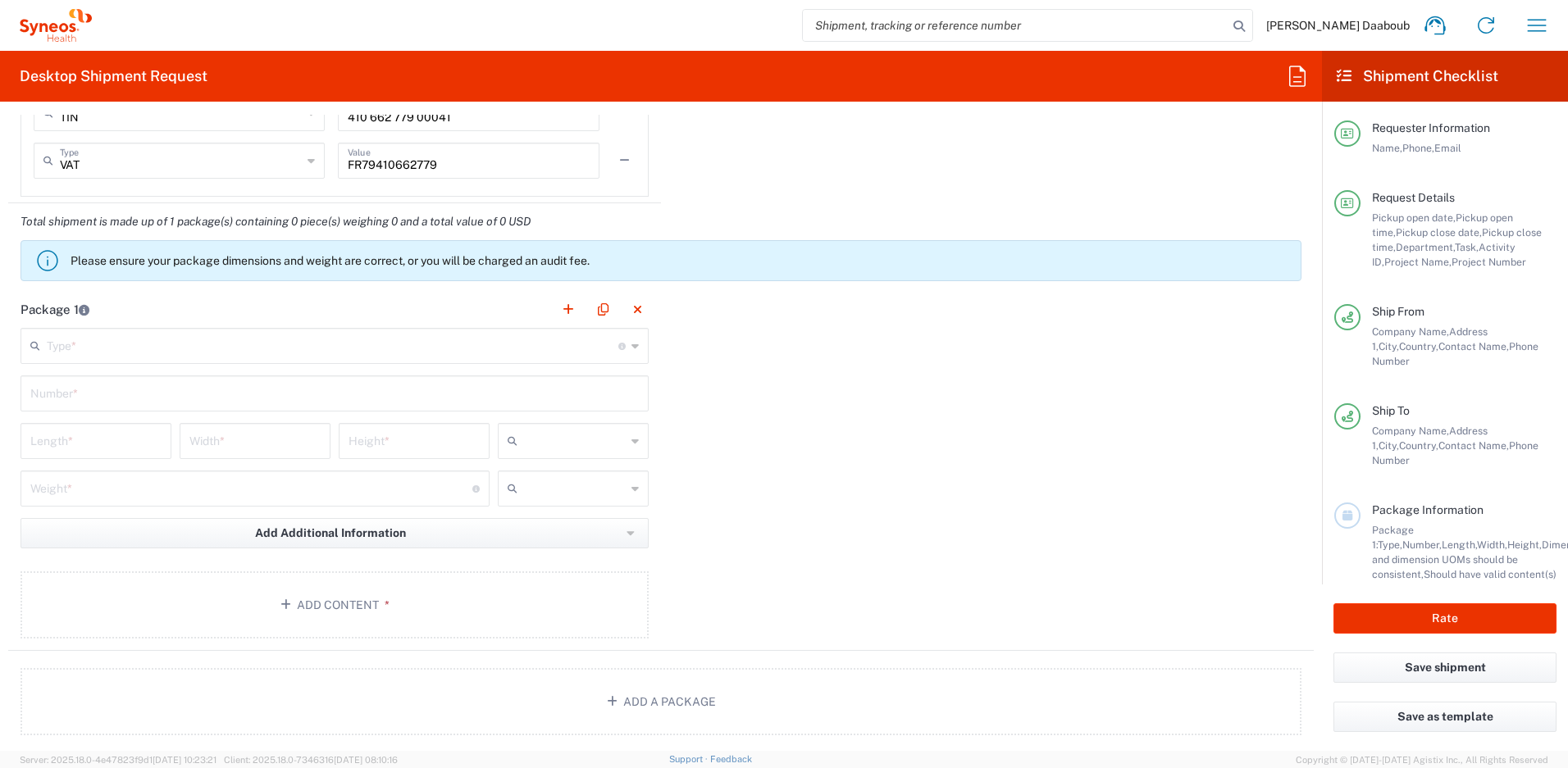
scroll to position [1381, 0]
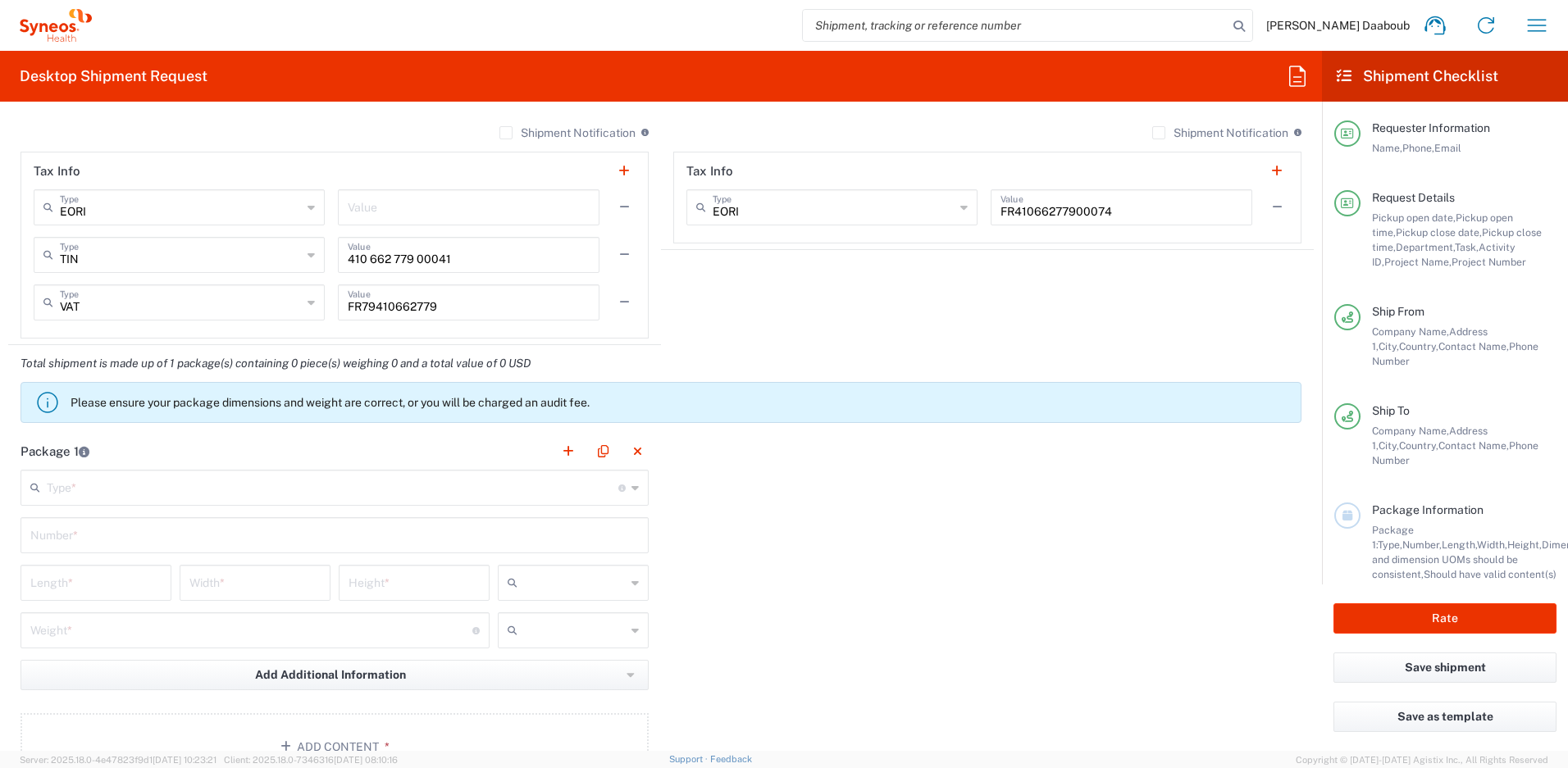
click at [111, 492] on input "text" at bounding box center [333, 486] width 571 height 29
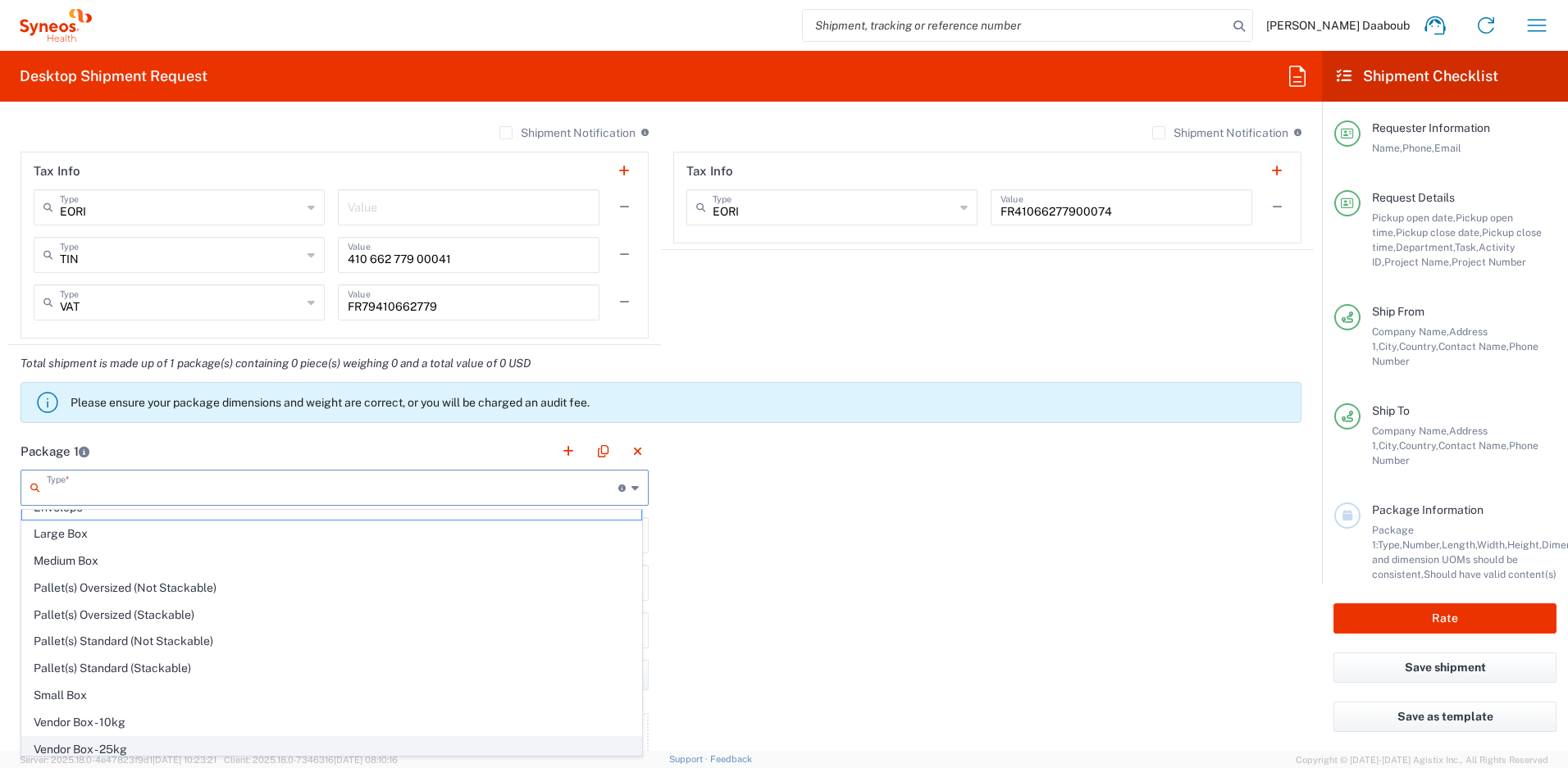
scroll to position [50, 0]
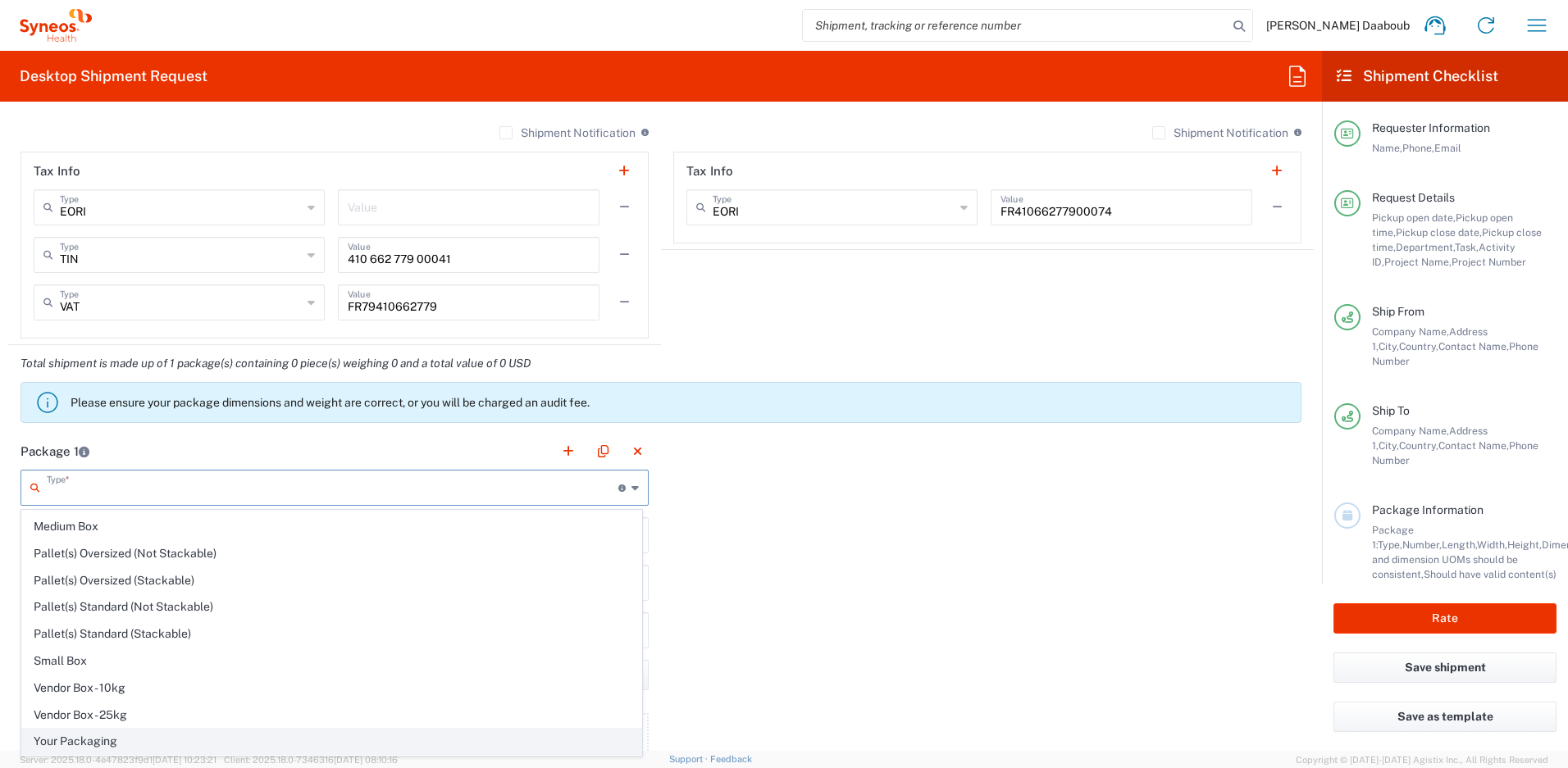
click at [92, 743] on span "Your Packaging" at bounding box center [332, 741] width 619 height 25
type input "Your Packaging"
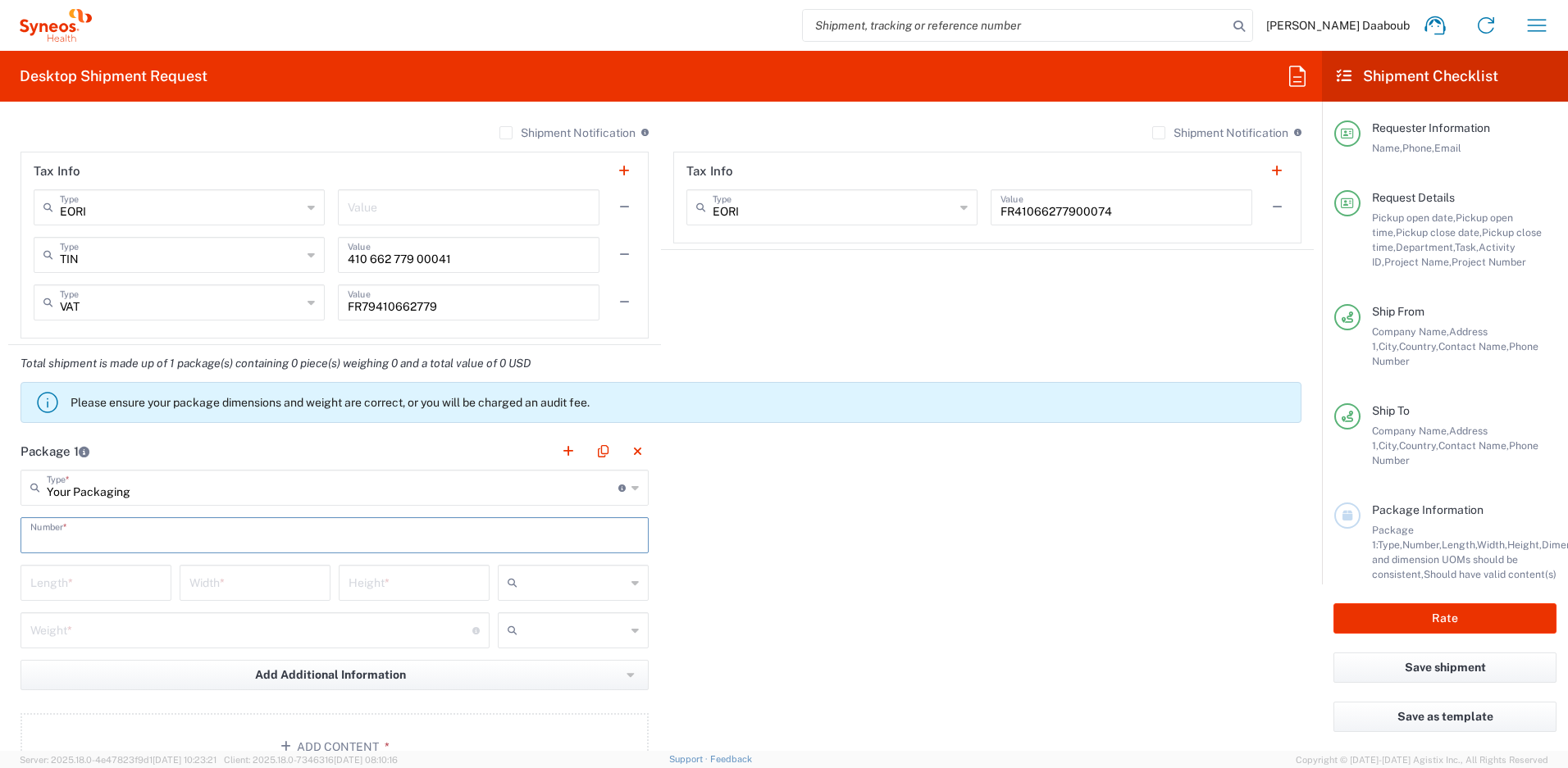
click at [72, 522] on input "text" at bounding box center [334, 533] width 609 height 29
type input "1"
click at [558, 578] on input "text" at bounding box center [575, 583] width 101 height 26
click at [556, 608] on span "cm" at bounding box center [567, 618] width 146 height 25
type input "cm"
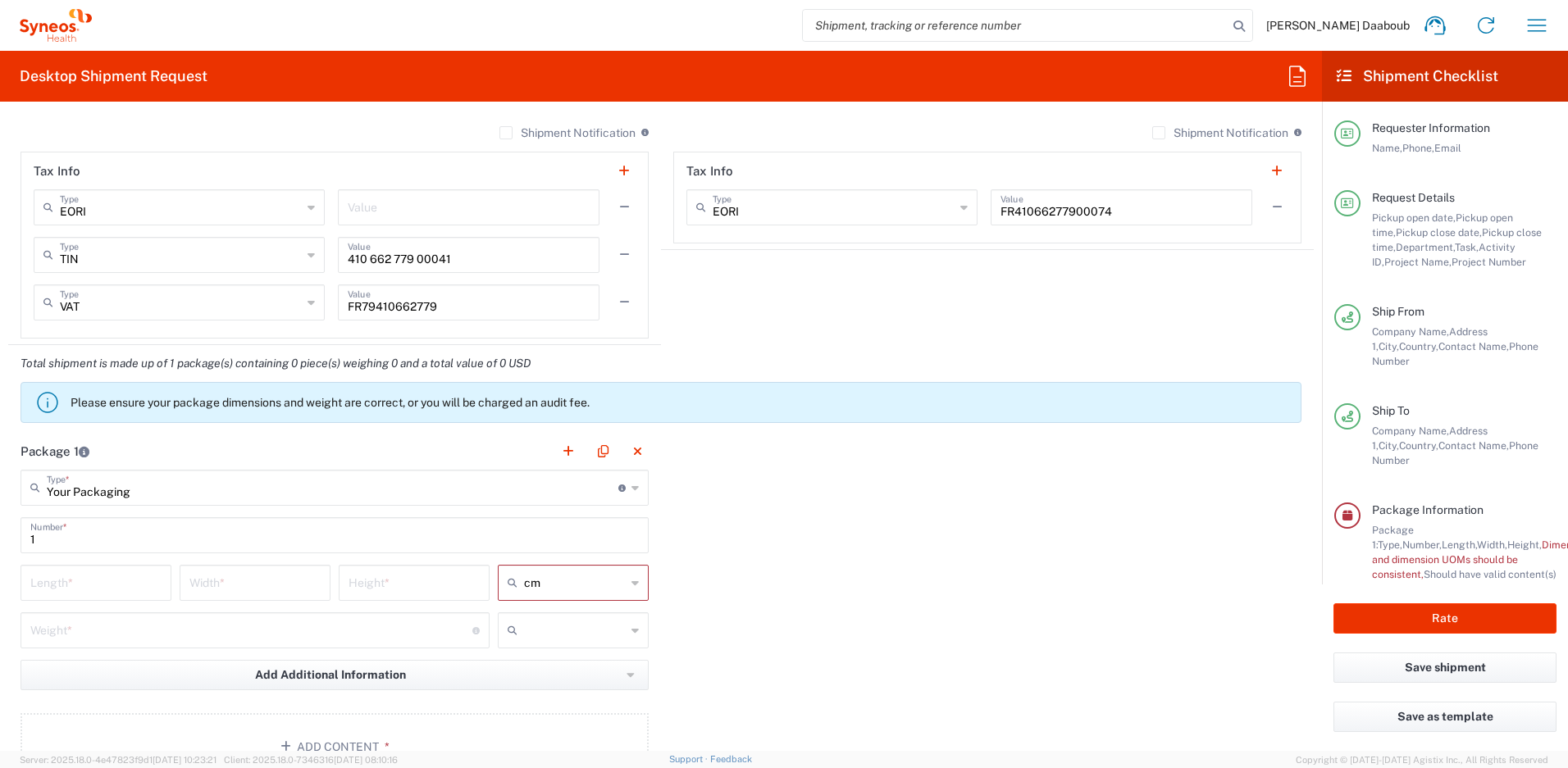
click at [548, 621] on input "text" at bounding box center [575, 630] width 101 height 26
click at [536, 659] on span "kgs" at bounding box center [567, 666] width 146 height 25
type input "kgs"
click at [147, 576] on input "number" at bounding box center [96, 581] width 132 height 29
type input "50"
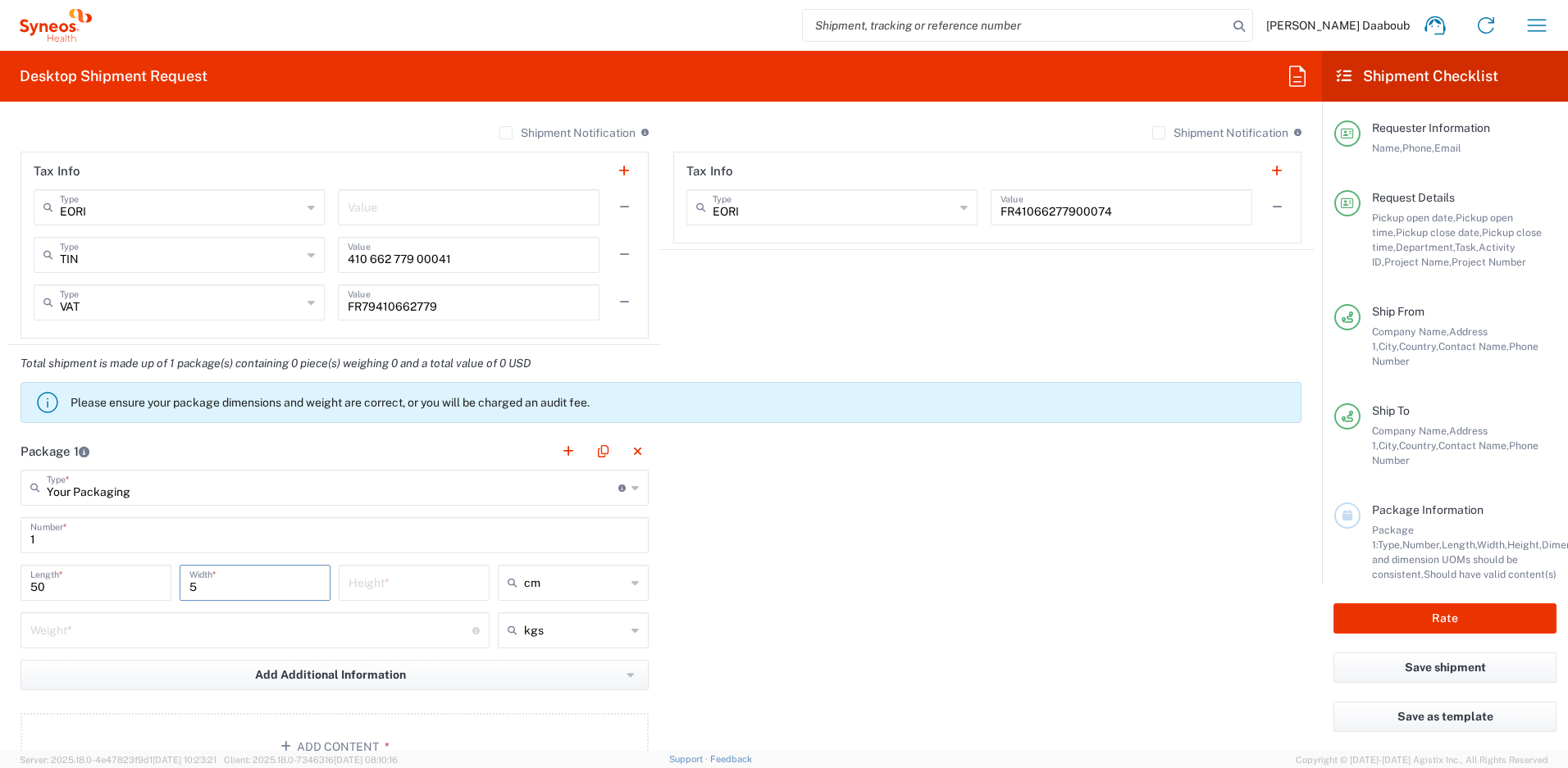
type input "5"
type input "10"
click at [76, 625] on input "number" at bounding box center [251, 629] width 442 height 29
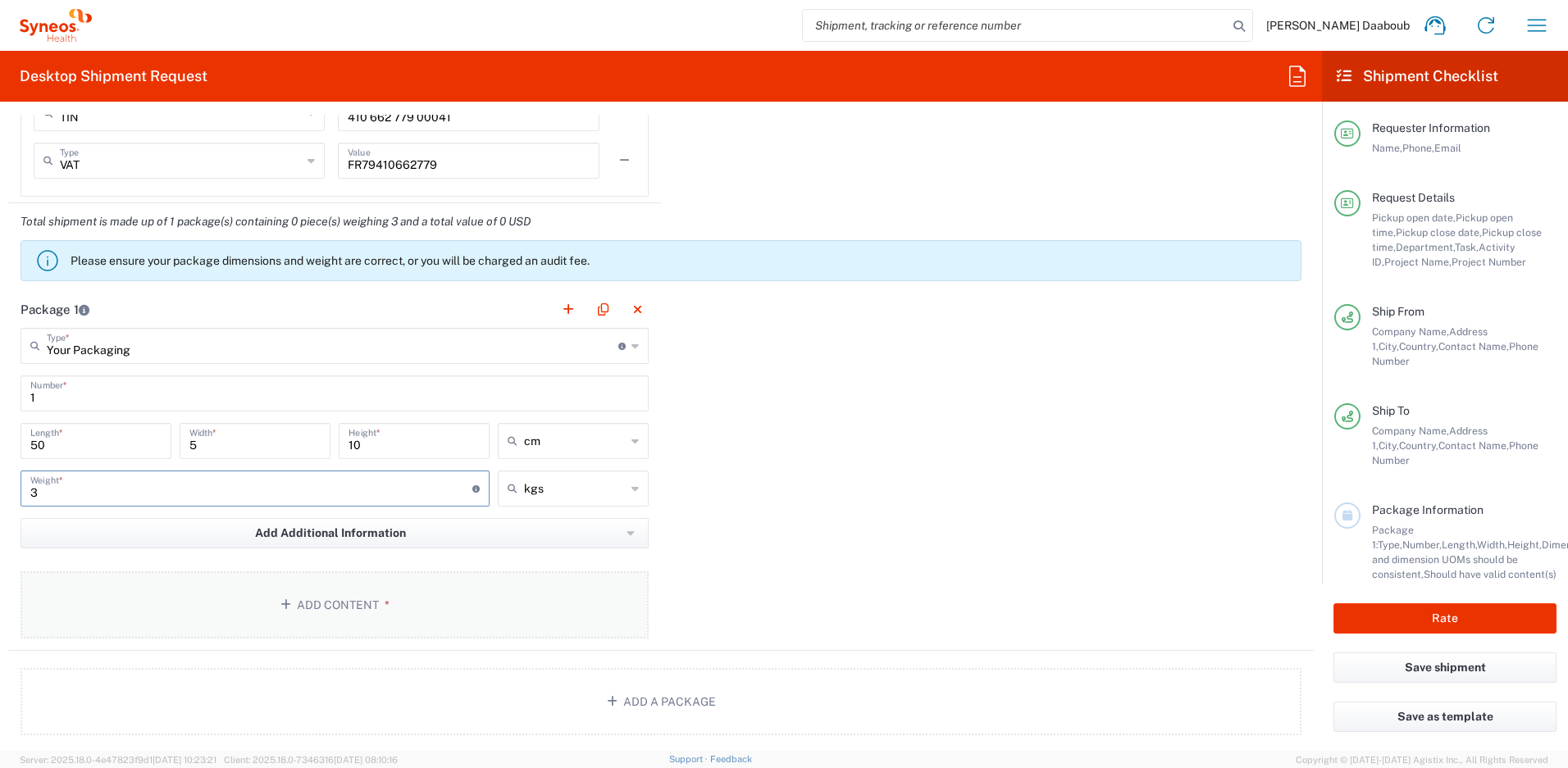
type input "3"
click at [296, 593] on button "Add Content *" at bounding box center [334, 605] width 629 height 68
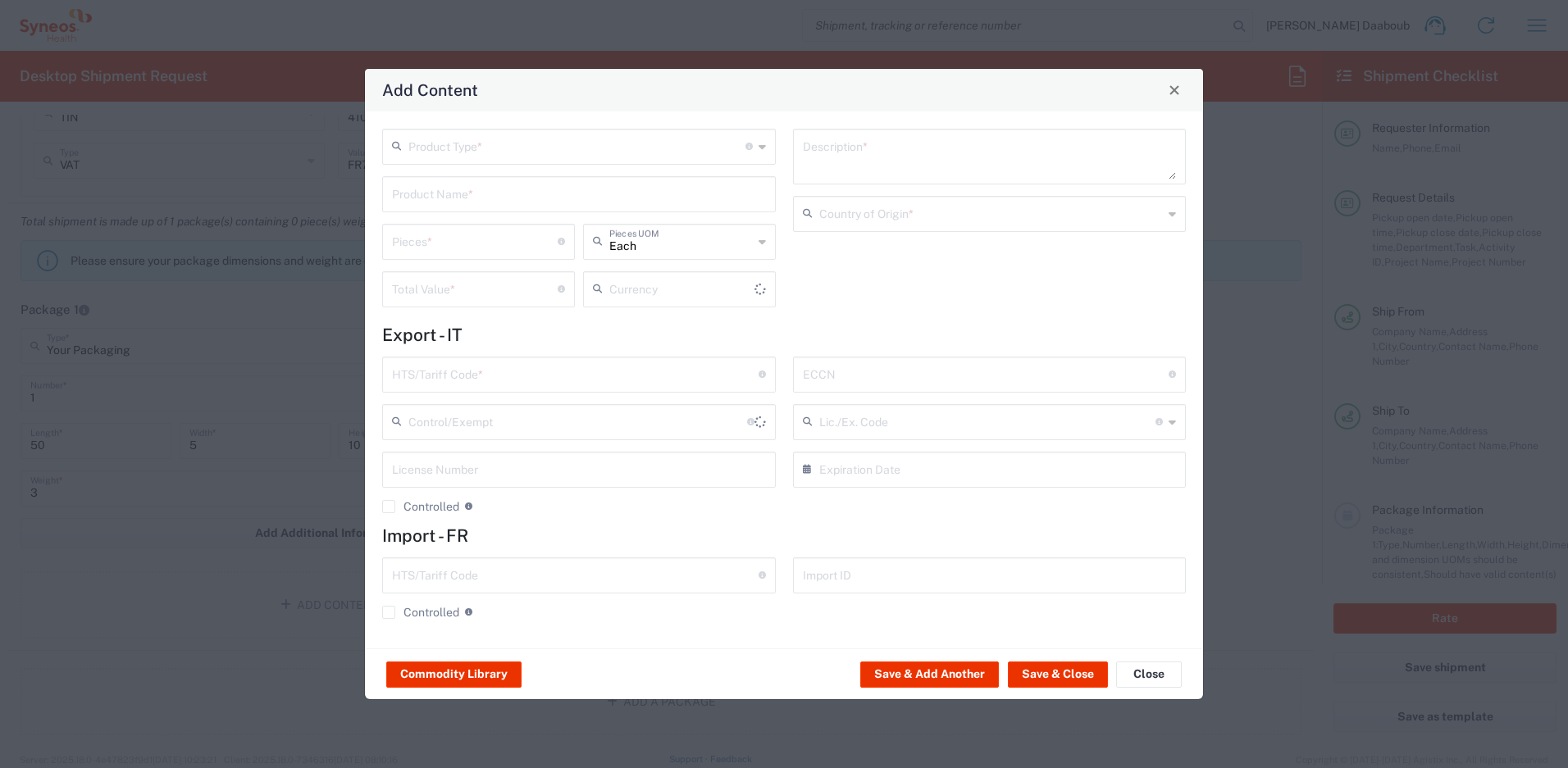
type input "US Dollar"
click at [493, 158] on input "text" at bounding box center [577, 146] width 337 height 29
click at [448, 209] on span "General Commodity" at bounding box center [578, 208] width 390 height 25
type input "General Commodity"
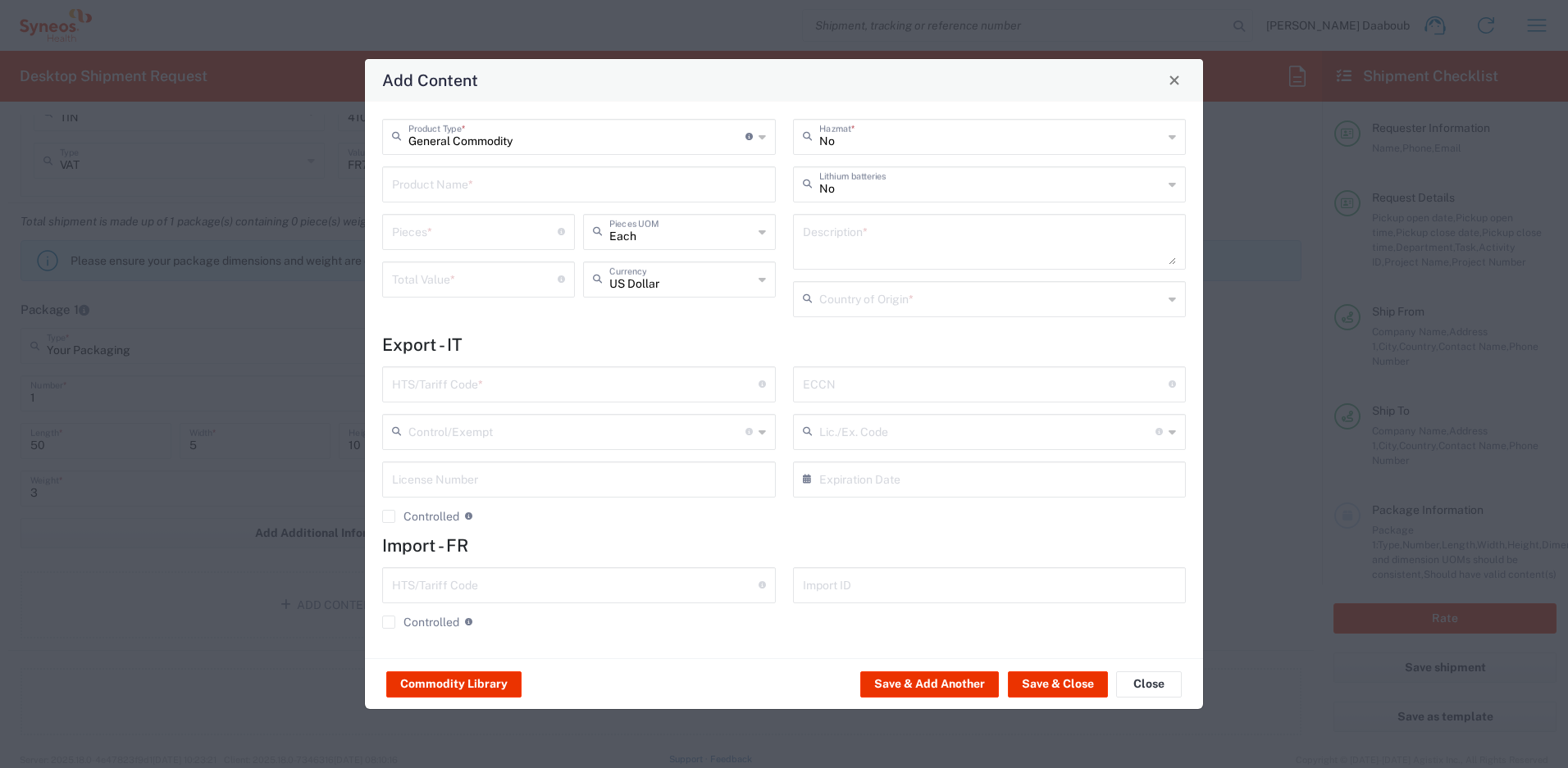
click at [442, 188] on input "text" at bounding box center [579, 183] width 374 height 29
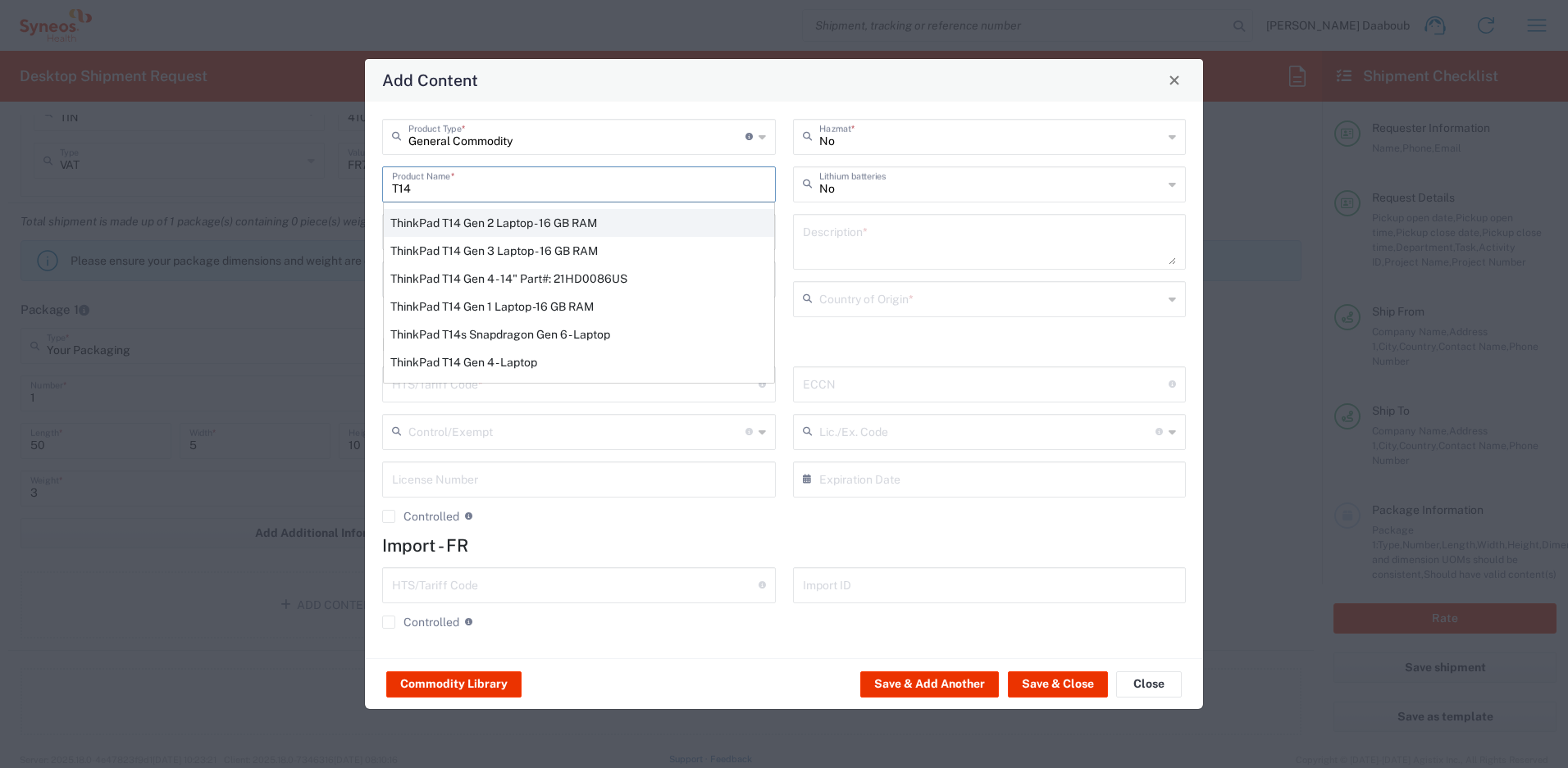
click at [511, 216] on div "ThinkPad T14 Gen 2 Laptop - 16 GB RAM" at bounding box center [578, 223] width 390 height 28
type input "ThinkPad T14 Gen 2 Laptop - 16 GB RAM"
type input "1"
type textarea "Intel Core i7-1156G7 vProÂ® Processor - 14"- 16 GB RAM - 512 GB SSD"
type input "[GEOGRAPHIC_DATA]"
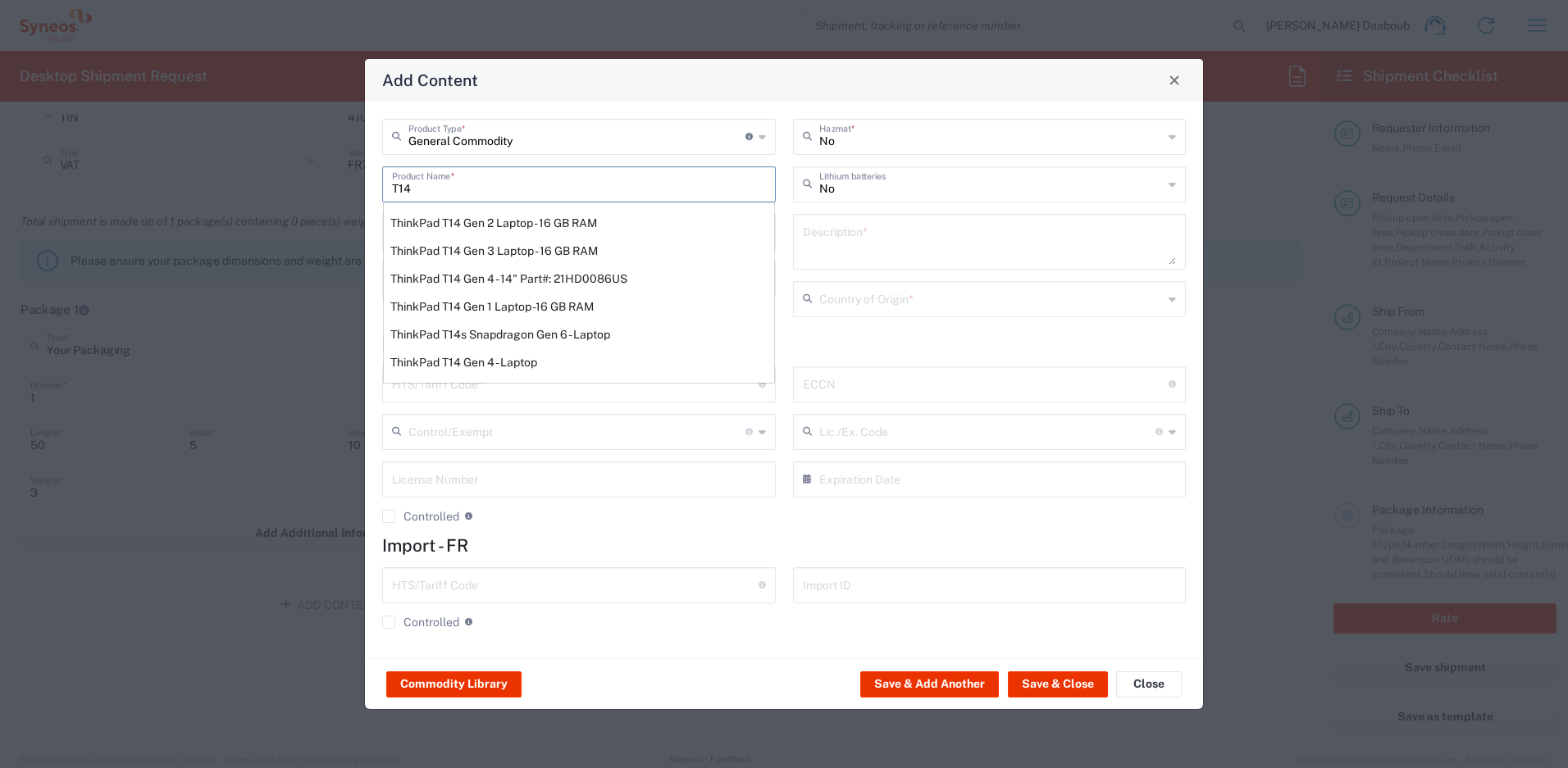
type input "8471300100"
type input "BIS"
type input "5A992.c"
type input "Yes"
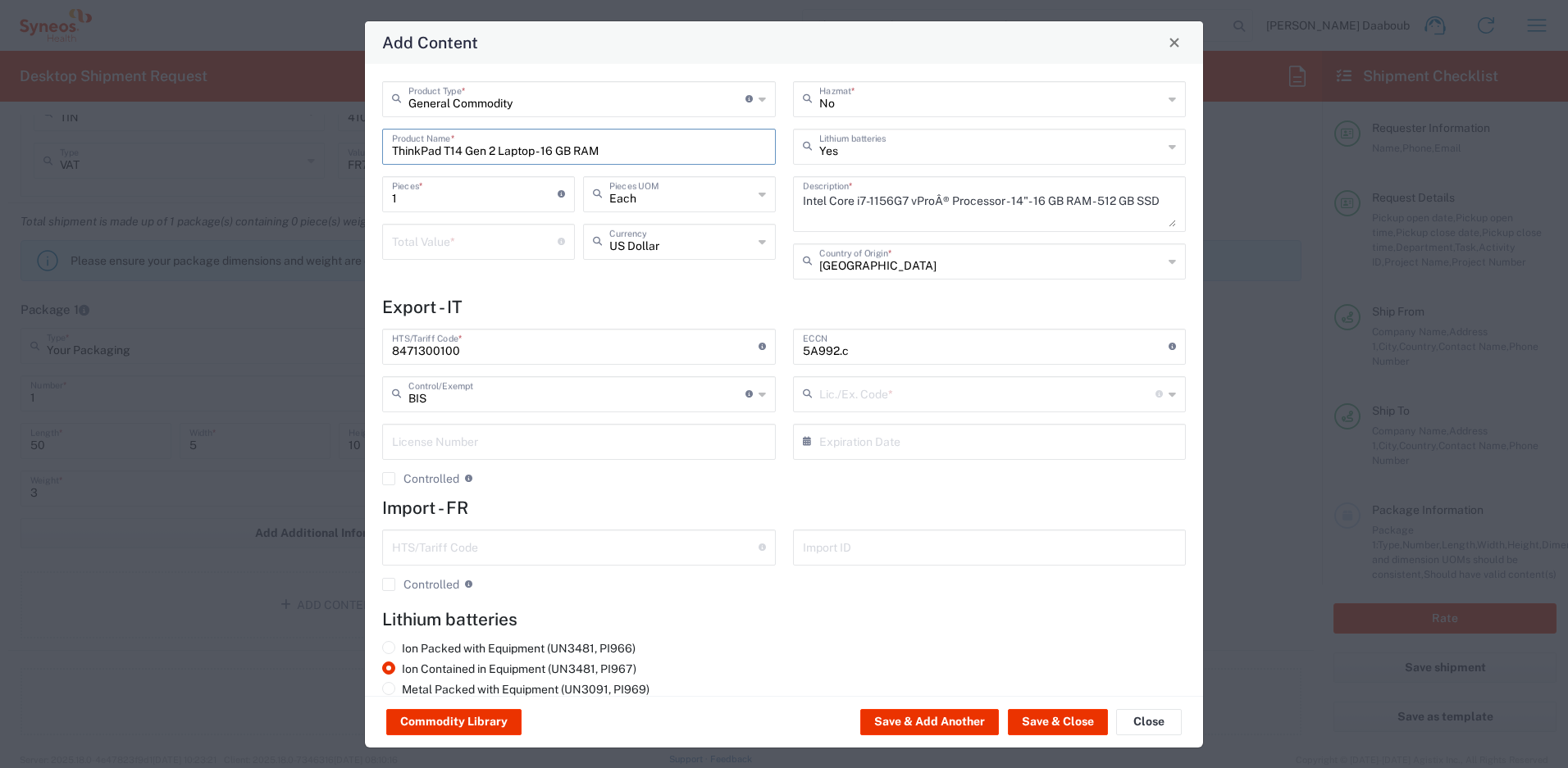
type input "NLR - No License Required"
click at [433, 242] on input "number" at bounding box center [474, 240] width 165 height 29
type input "500"
click at [1041, 722] on button "Save & Close" at bounding box center [1058, 722] width 100 height 26
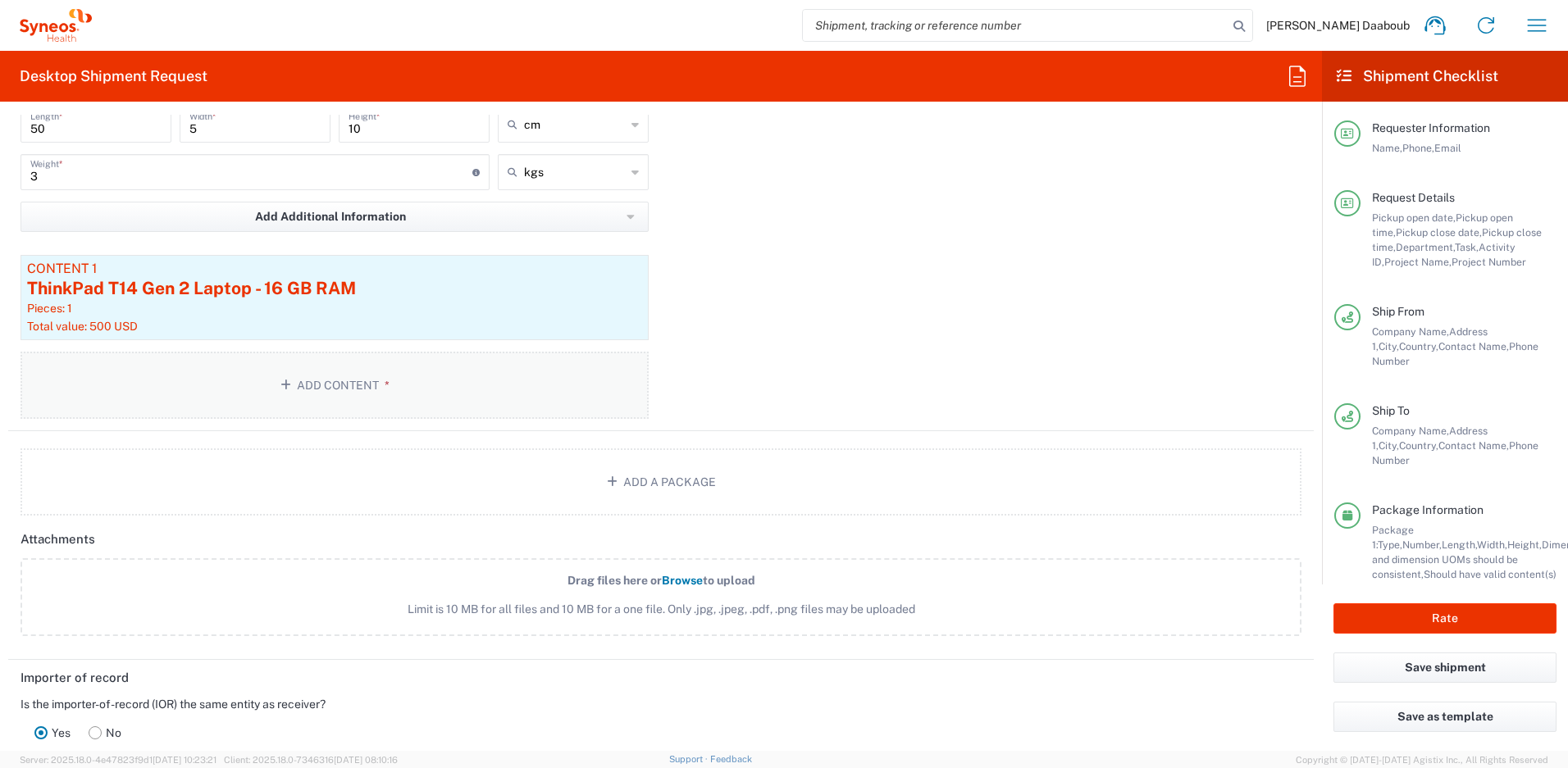
scroll to position [2174, 0]
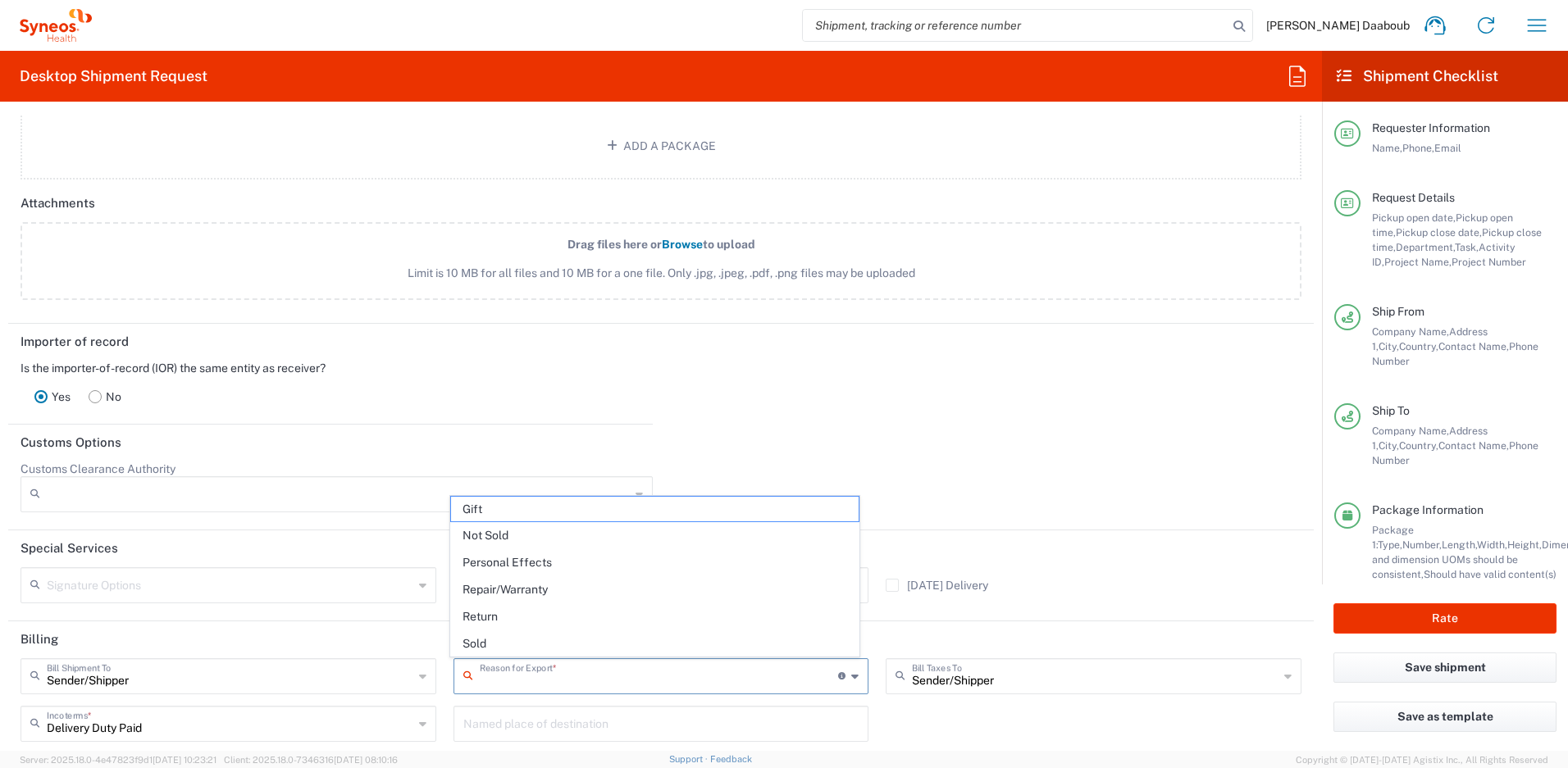
click at [564, 681] on input "text" at bounding box center [660, 674] width 359 height 29
click at [492, 530] on span "Not Sold" at bounding box center [655, 535] width 409 height 25
type input "Not Sold"
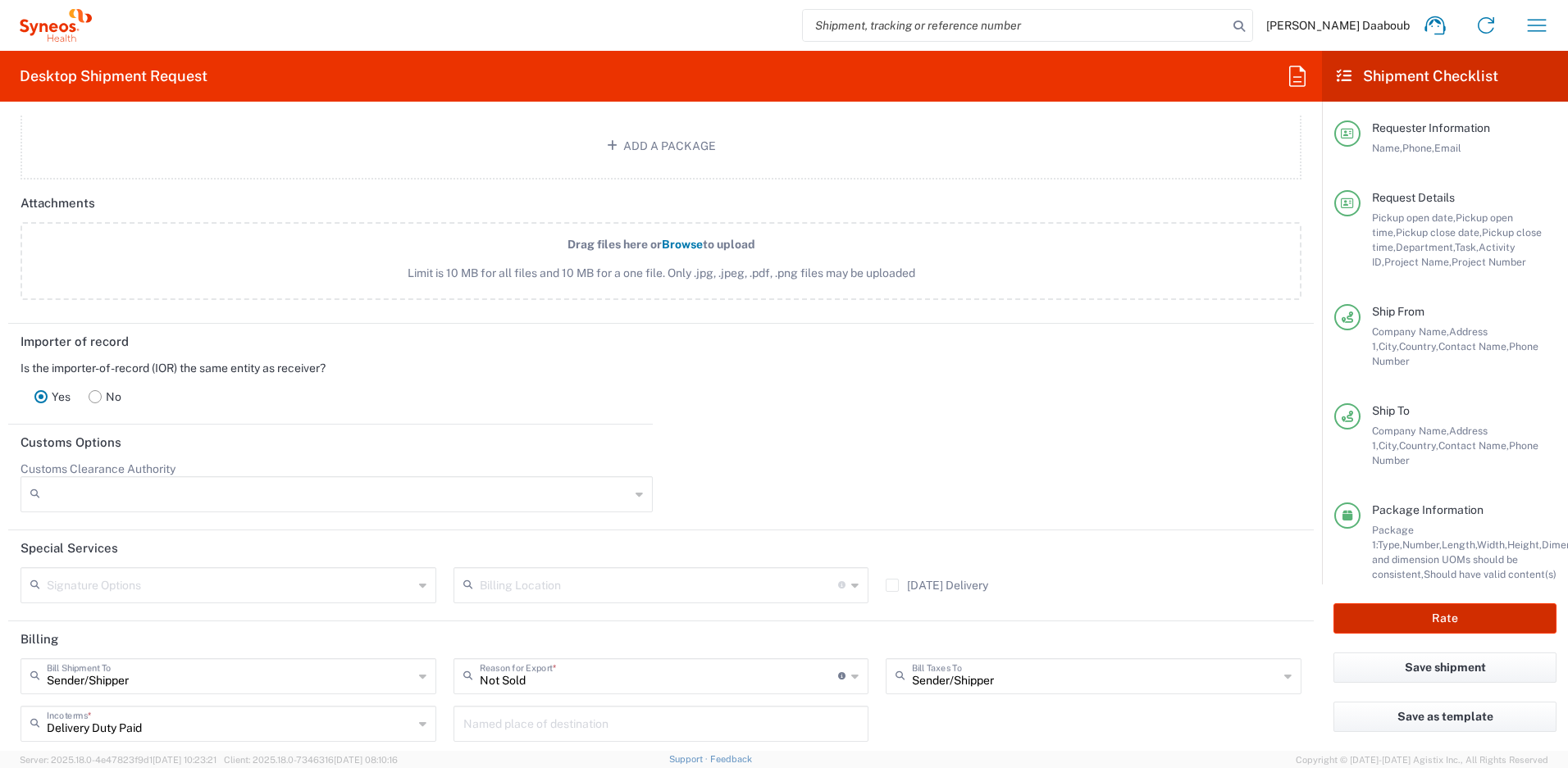
click at [1421, 620] on button "Rate" at bounding box center [1444, 618] width 223 height 30
type input "4510 DEPARTMENTAL EXPENSE"
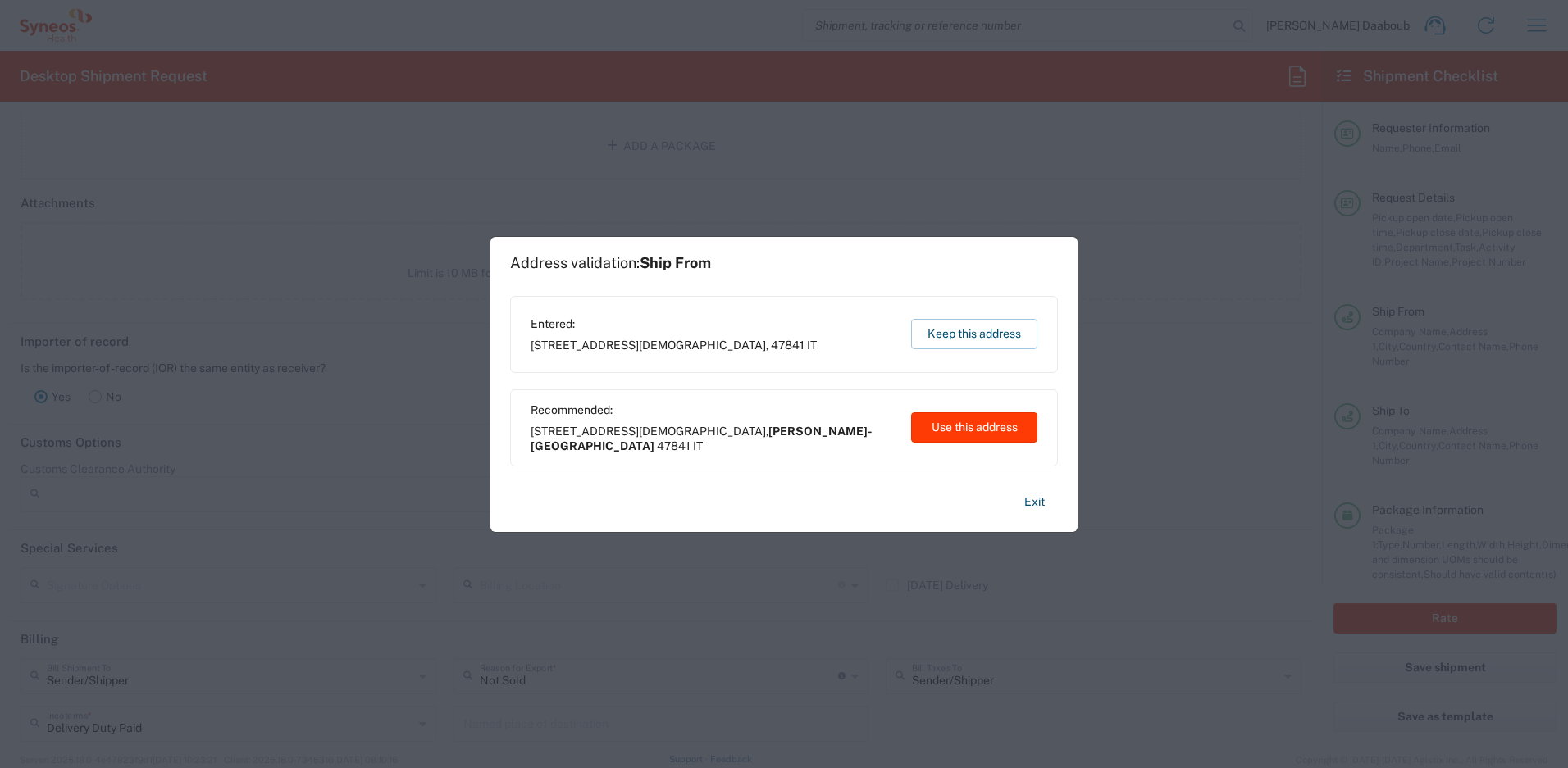
click at [1002, 437] on button "Use this address" at bounding box center [974, 427] width 126 height 30
type input "Emilia-Romagna"
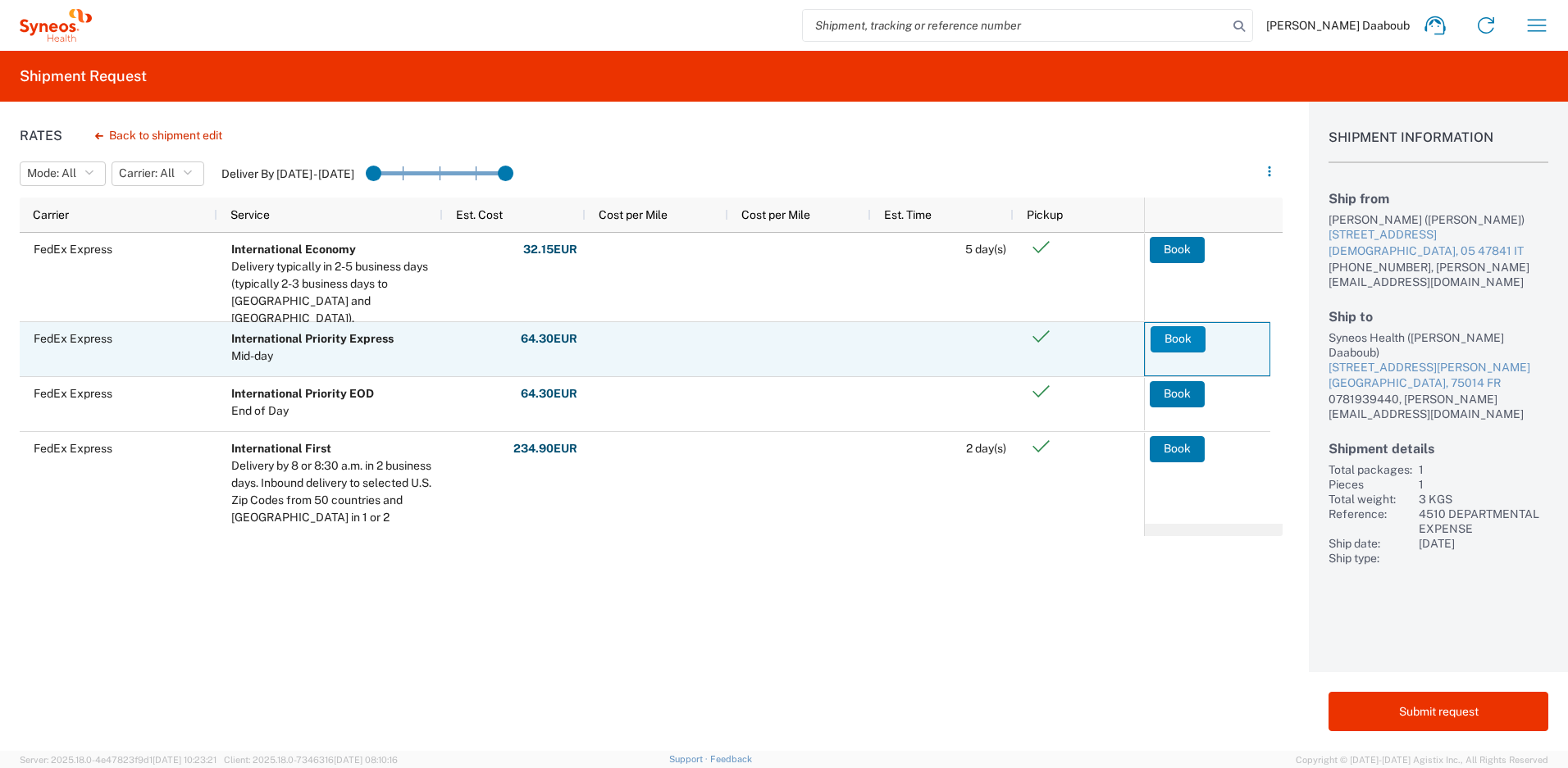
click at [1183, 337] on button "Book" at bounding box center [1178, 339] width 54 height 26
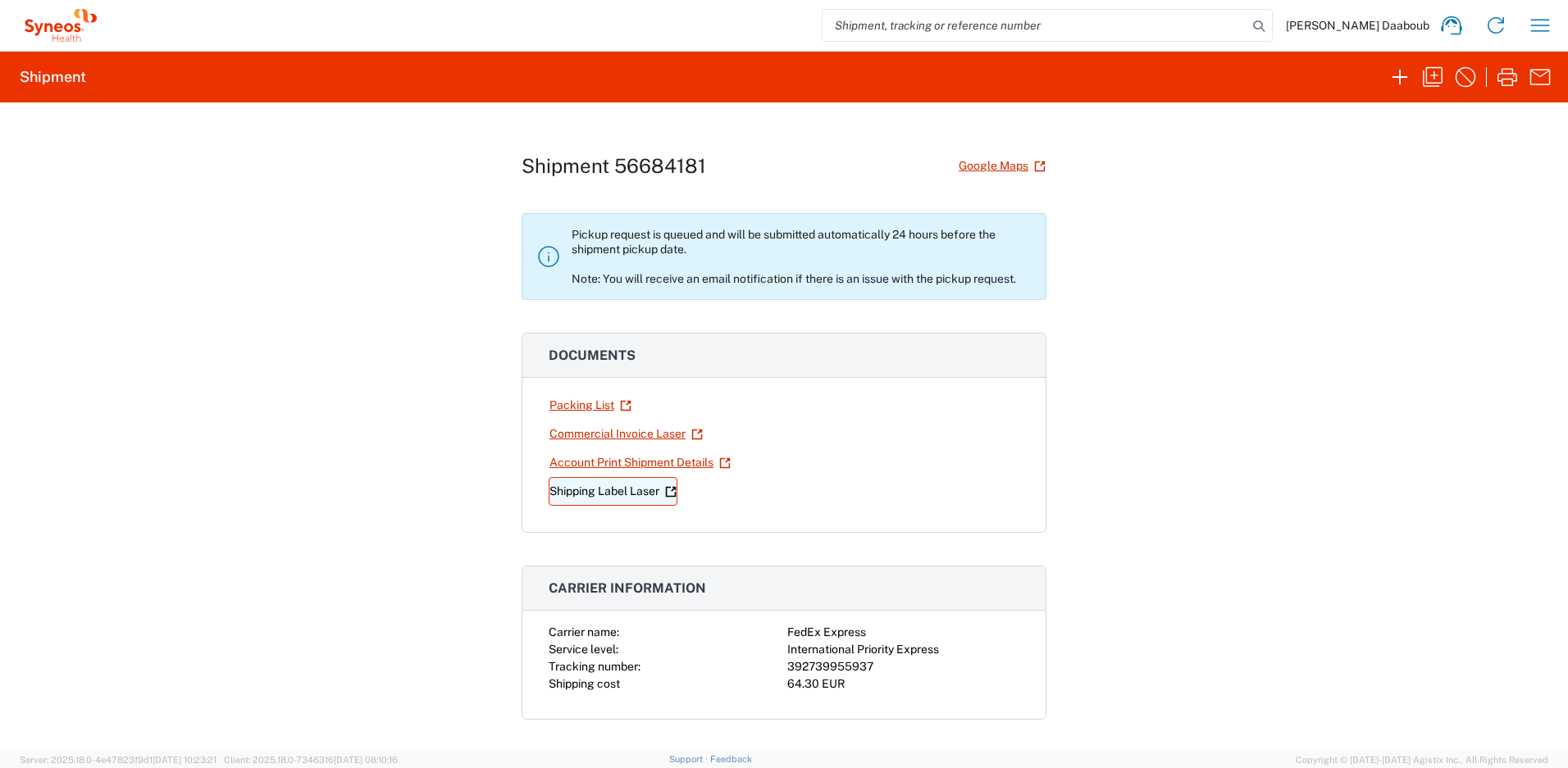
click at [600, 489] on link "Shipping Label Laser" at bounding box center [613, 491] width 129 height 29
click at [1005, 25] on input "search" at bounding box center [1034, 24] width 425 height 31
paste input "56681553"
type input "56681553"
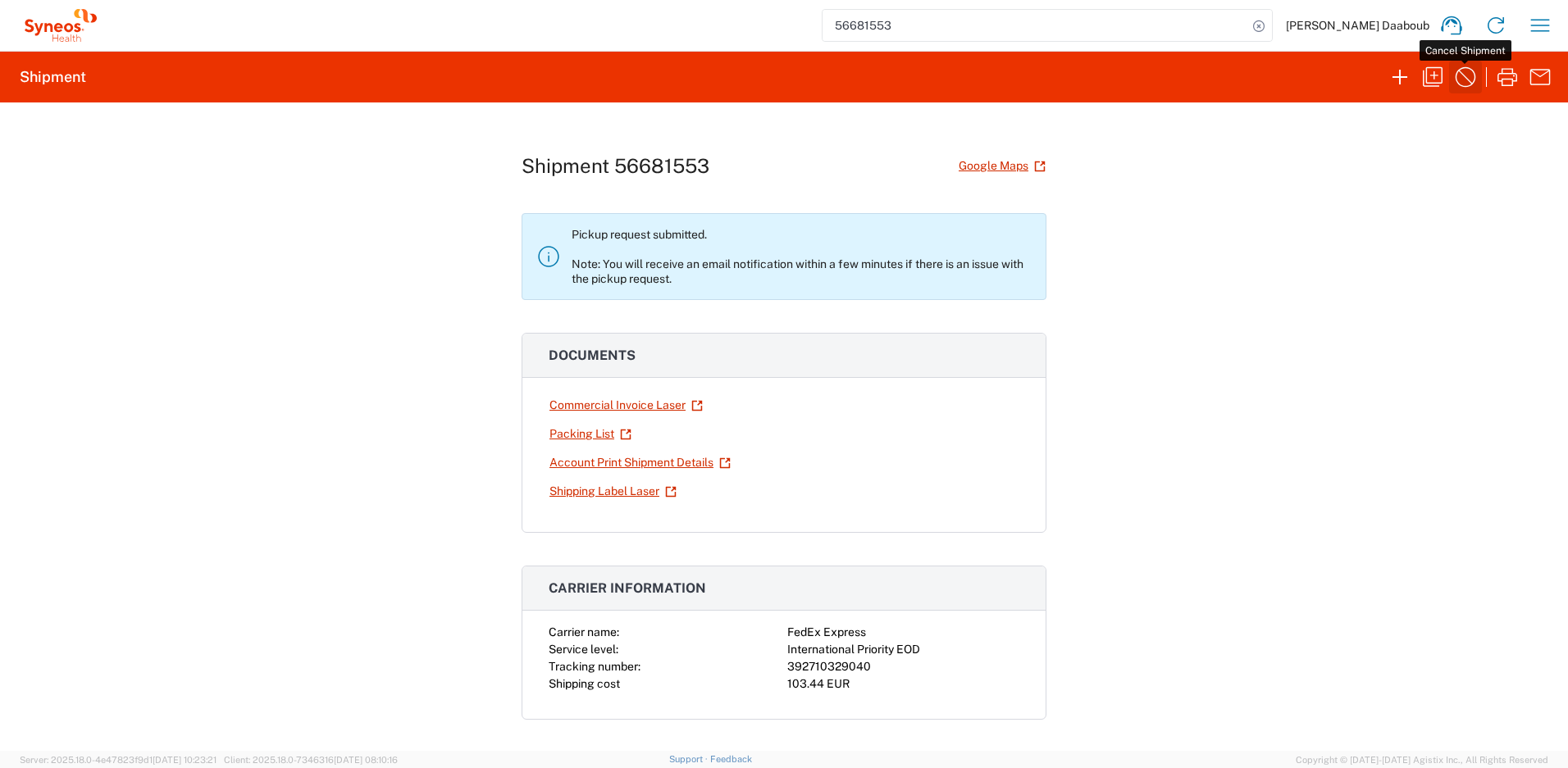
click at [1459, 83] on icon "button" at bounding box center [1466, 77] width 26 height 26
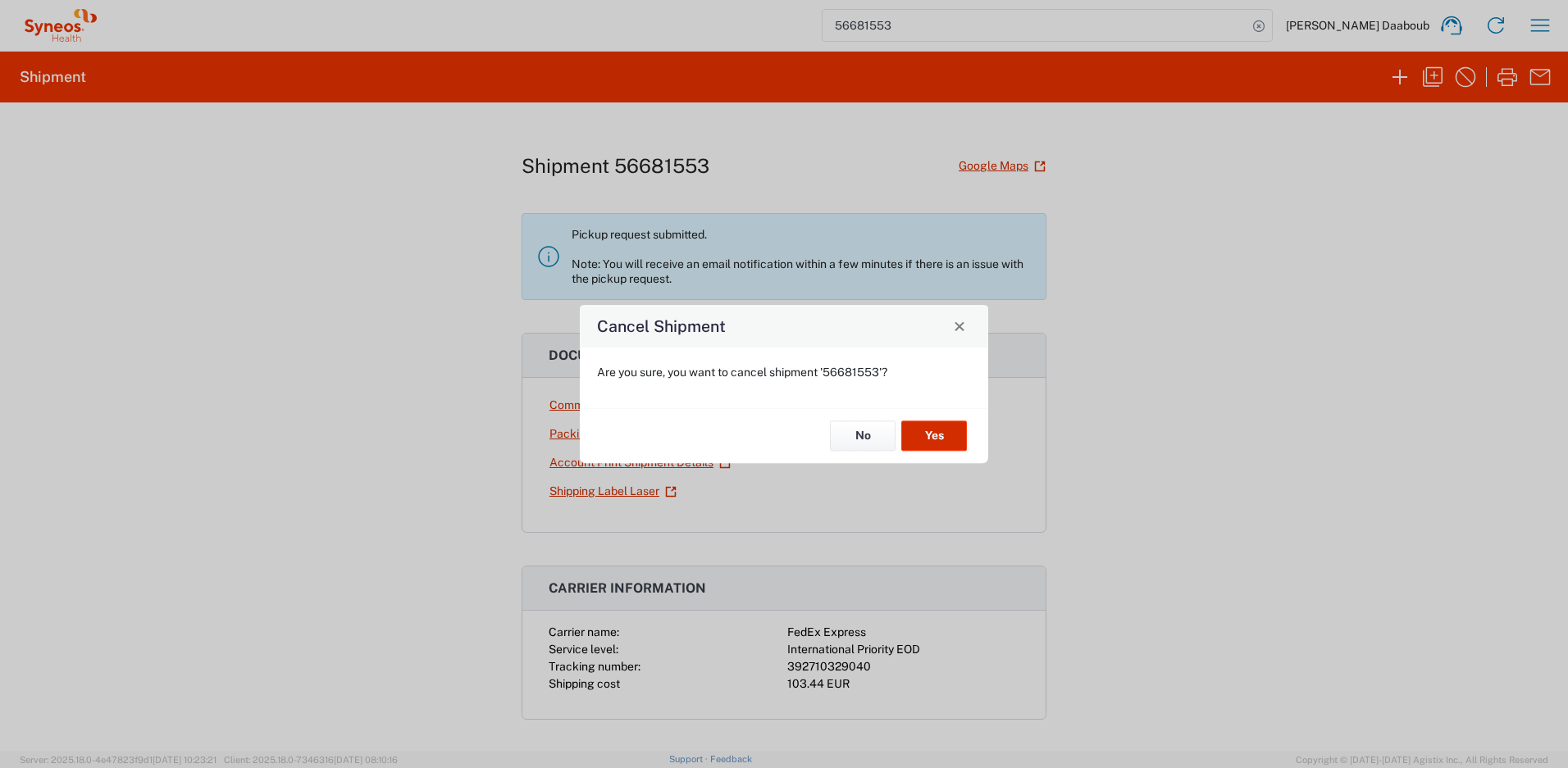
click at [926, 433] on button "Yes" at bounding box center [934, 437] width 66 height 30
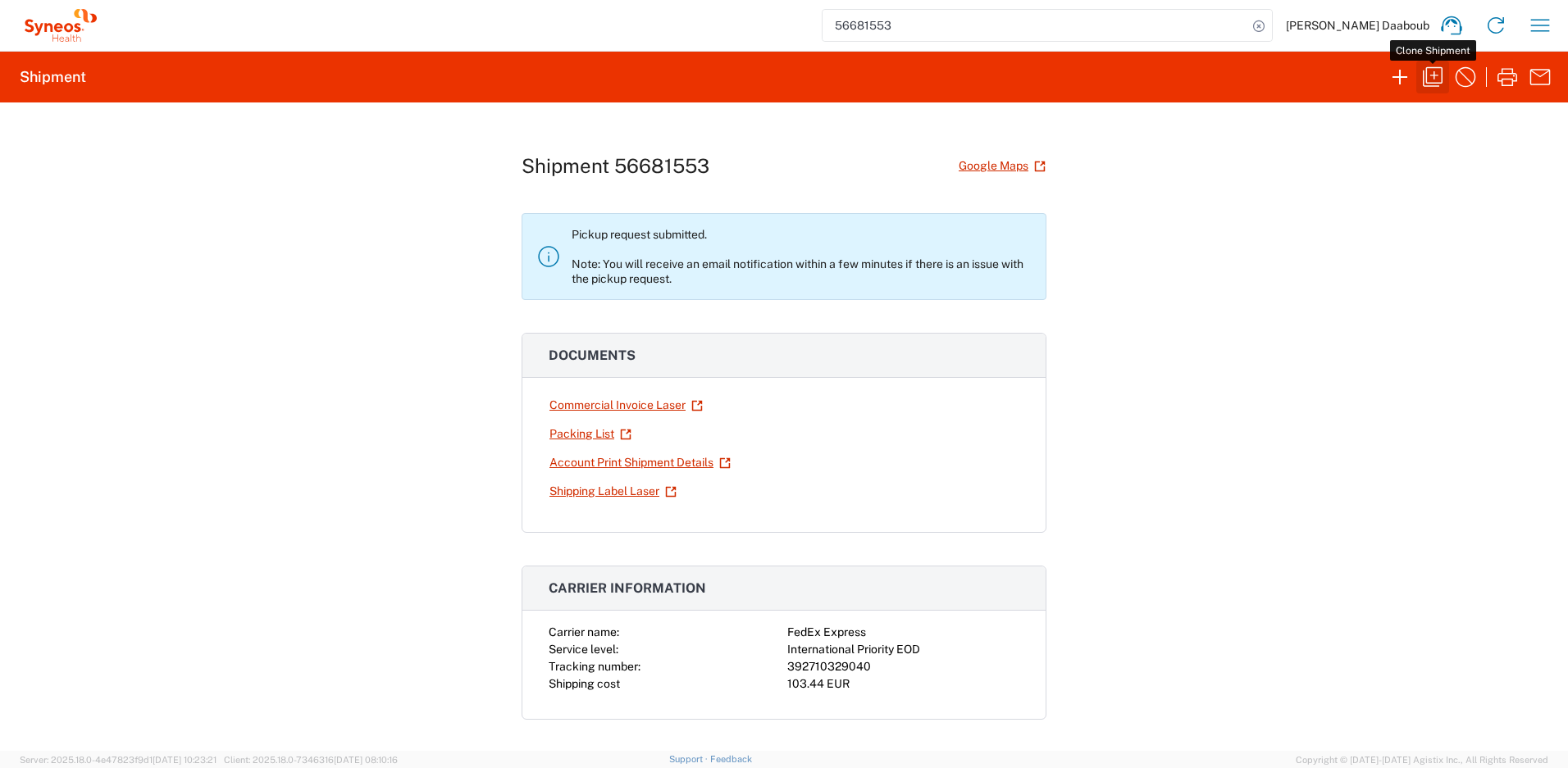
click at [1428, 79] on icon "button" at bounding box center [1433, 77] width 26 height 26
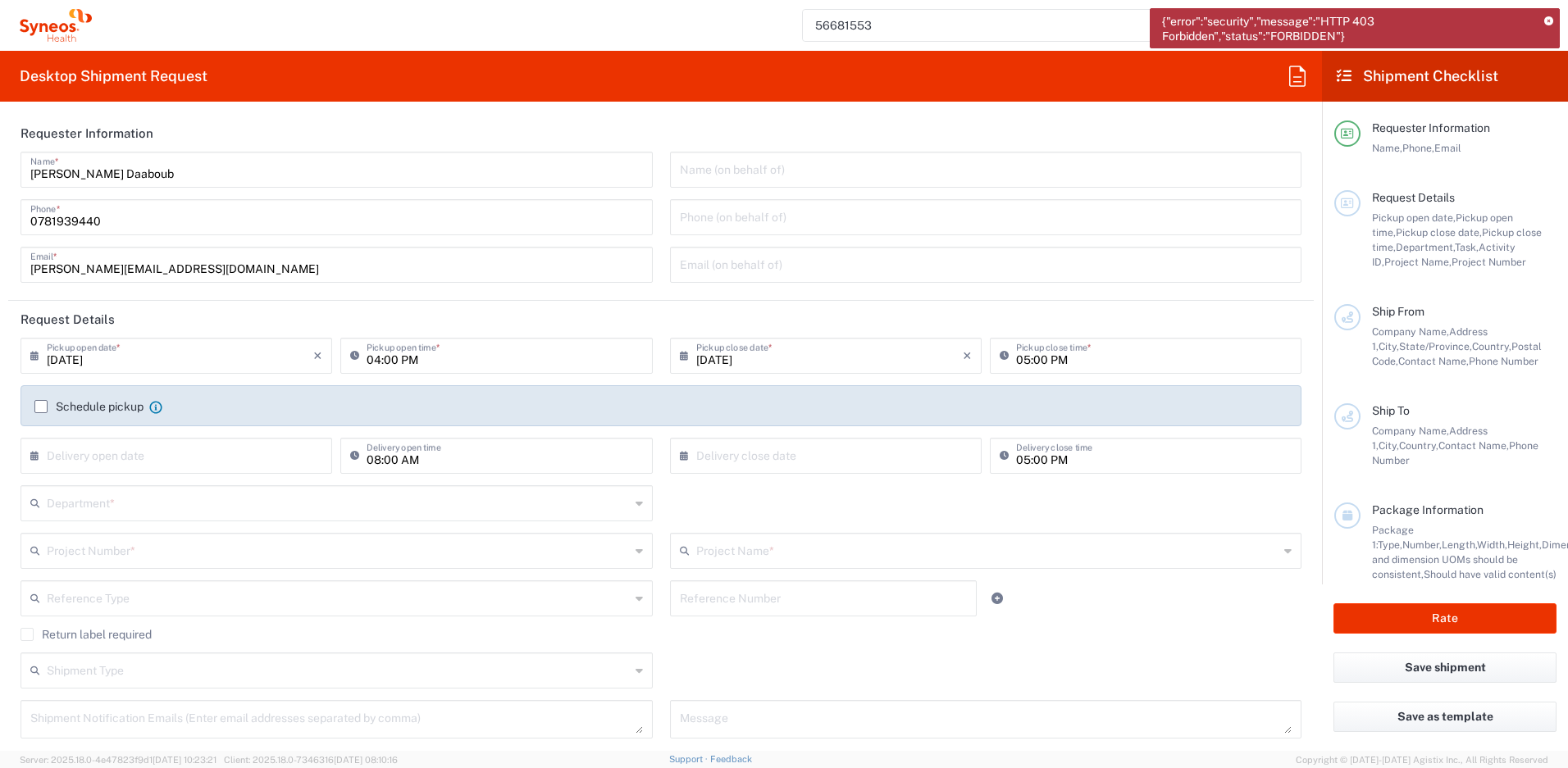
click at [1546, 23] on icon at bounding box center [1548, 22] width 9 height 9
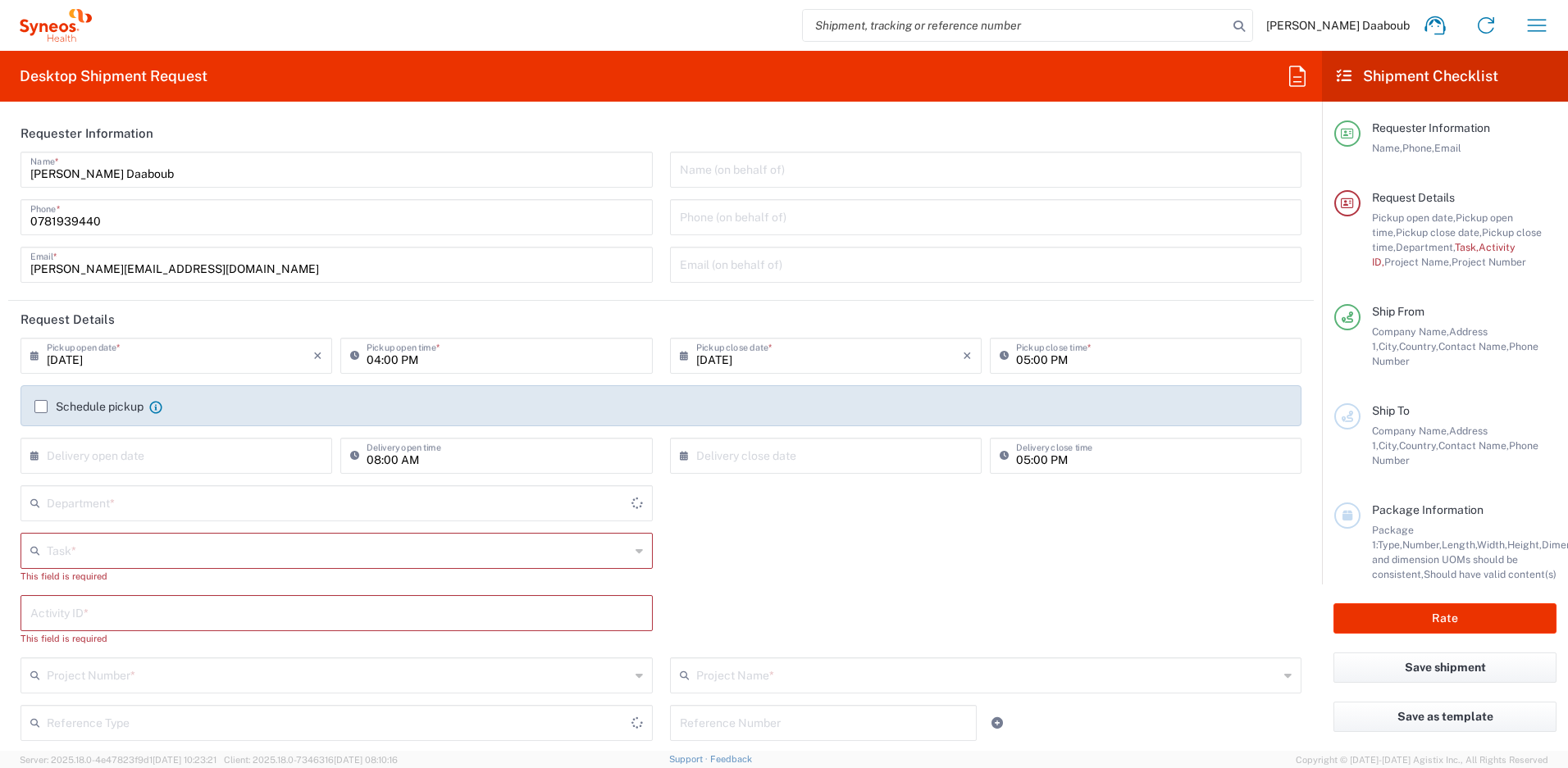
type input "4510"
type input "[GEOGRAPHIC_DATA]"
type input "Syneos Health France SARL"
click at [86, 351] on input "[DATE]" at bounding box center [180, 354] width 267 height 29
click at [175, 432] on span "3" at bounding box center [179, 434] width 24 height 23
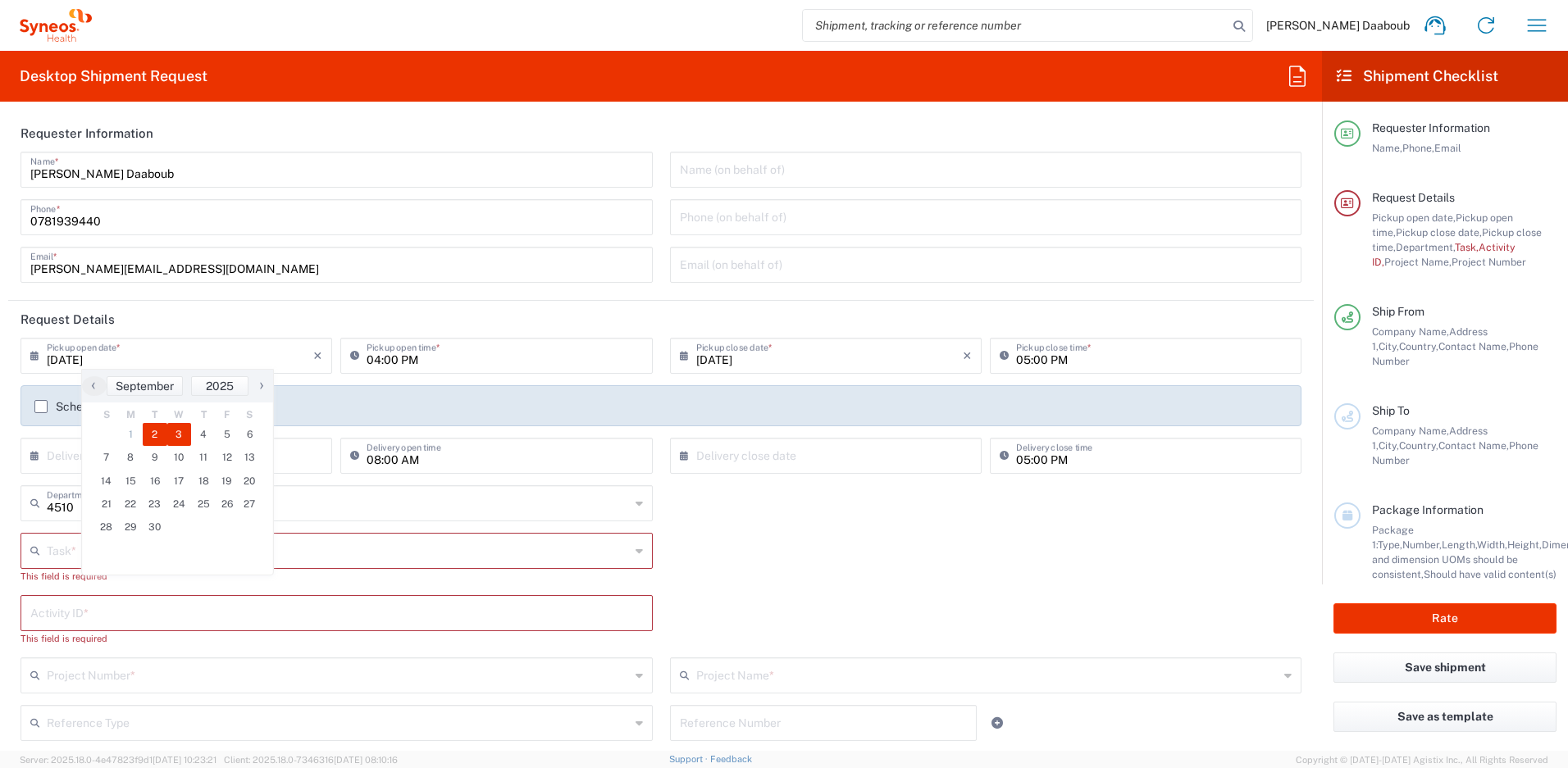
type input "[DATE]"
click at [76, 402] on label "Schedule pickup" at bounding box center [89, 407] width 109 height 13
click at [41, 407] on input "Schedule pickup" at bounding box center [41, 407] width 0 height 0
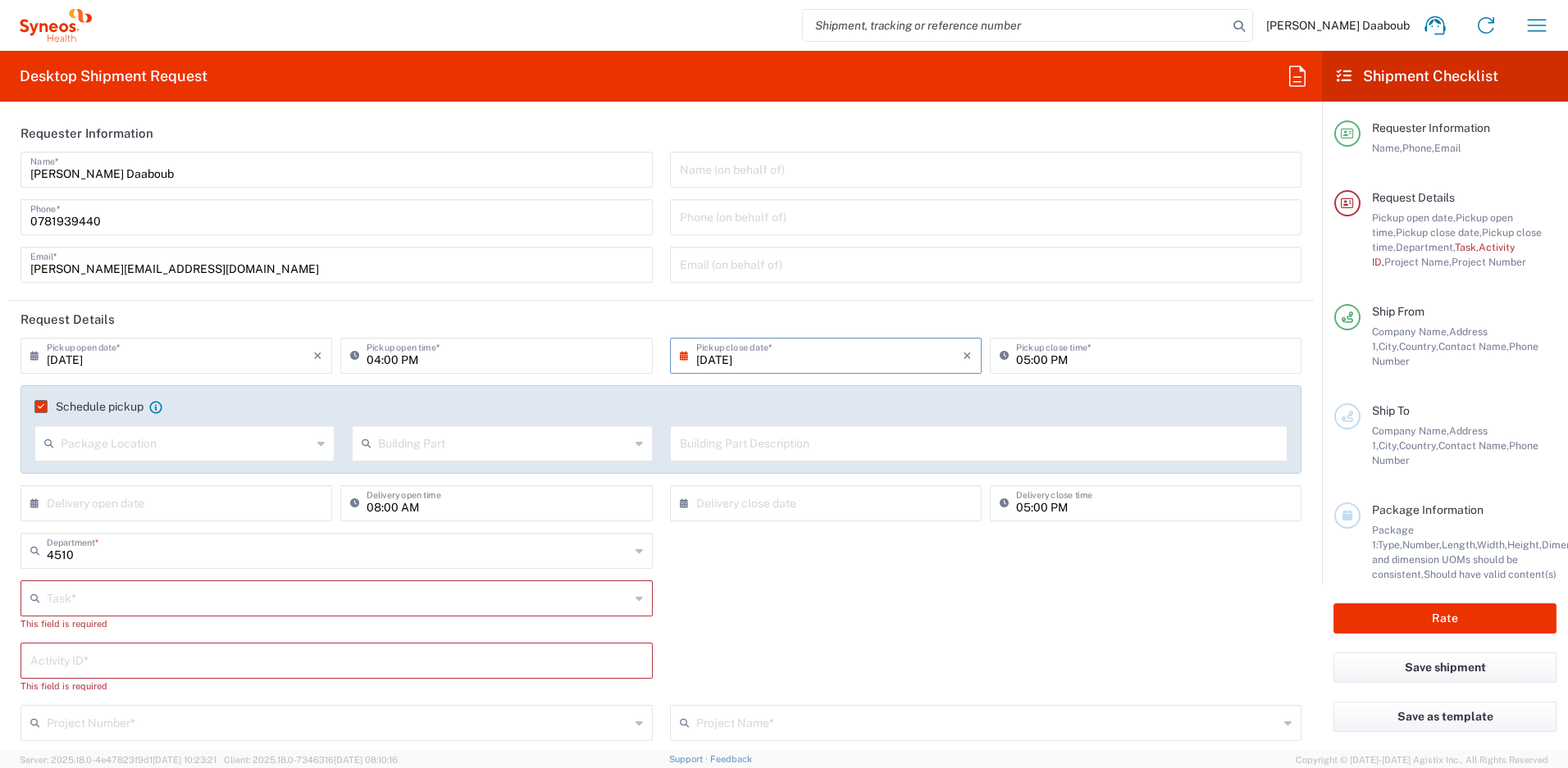
click at [131, 587] on input "text" at bounding box center [338, 597] width 583 height 29
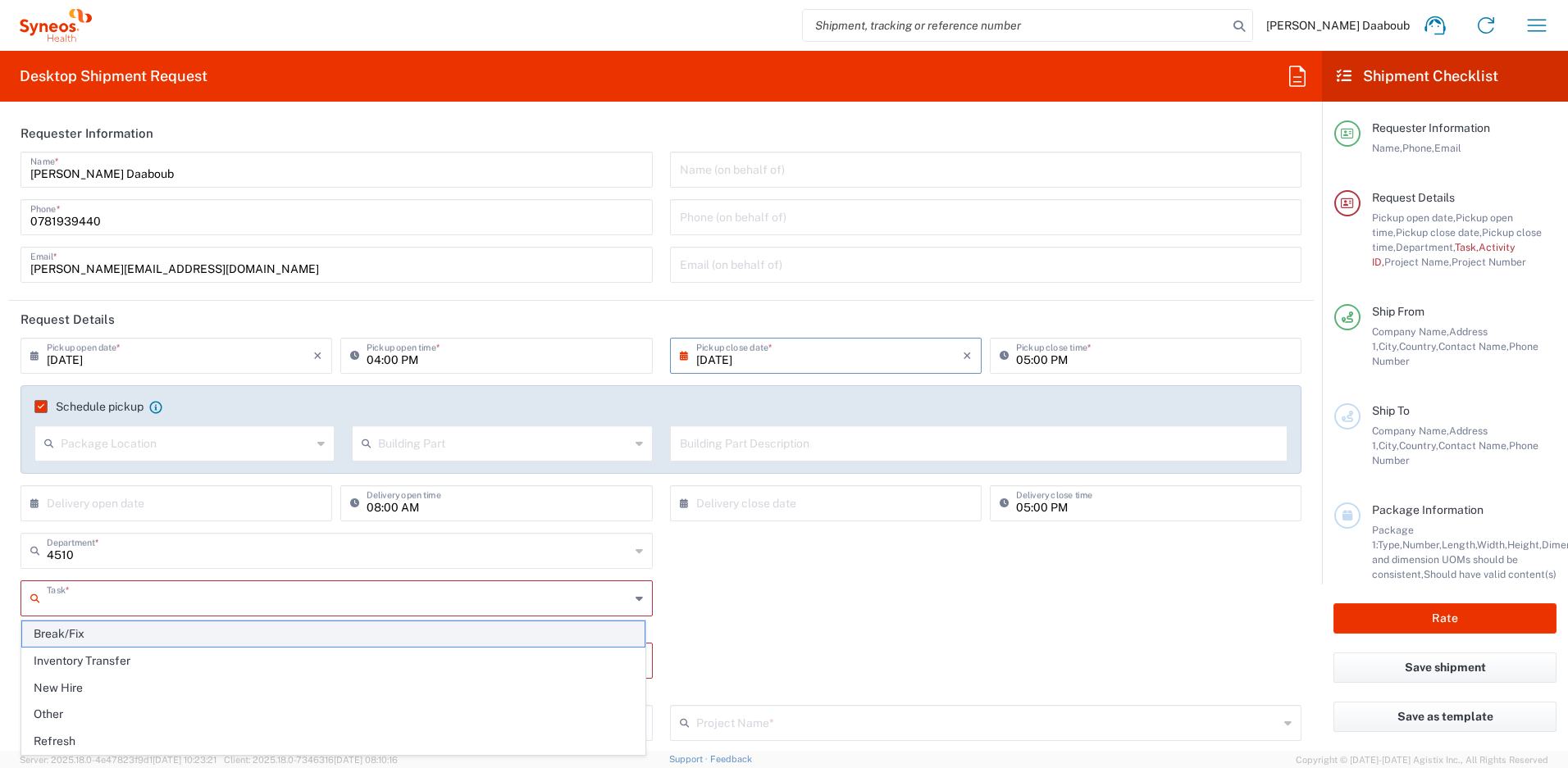
click at [86, 631] on span "Break/Fix" at bounding box center [334, 634] width 622 height 25
type input "Break/Fix"
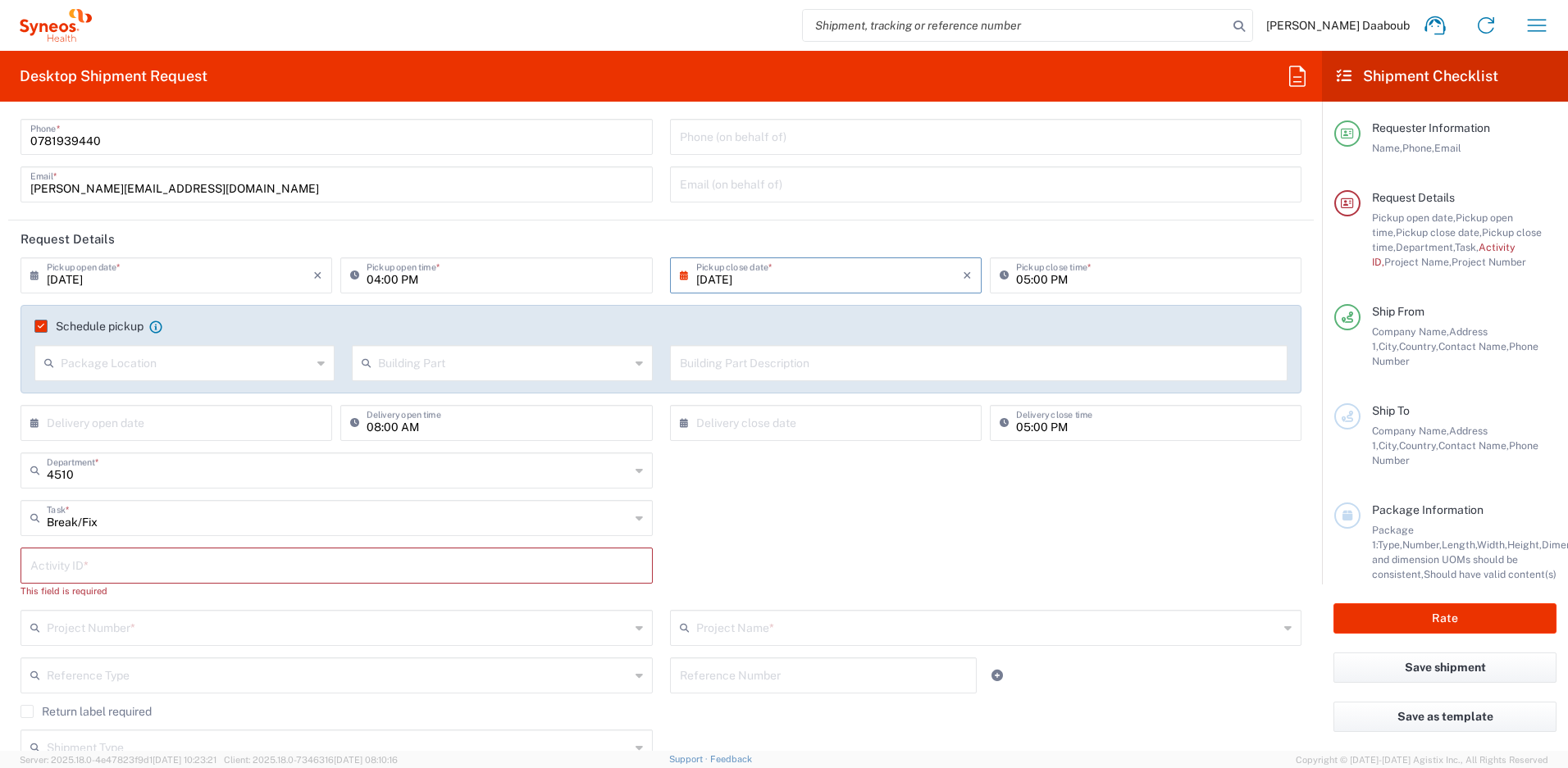
scroll to position [150, 0]
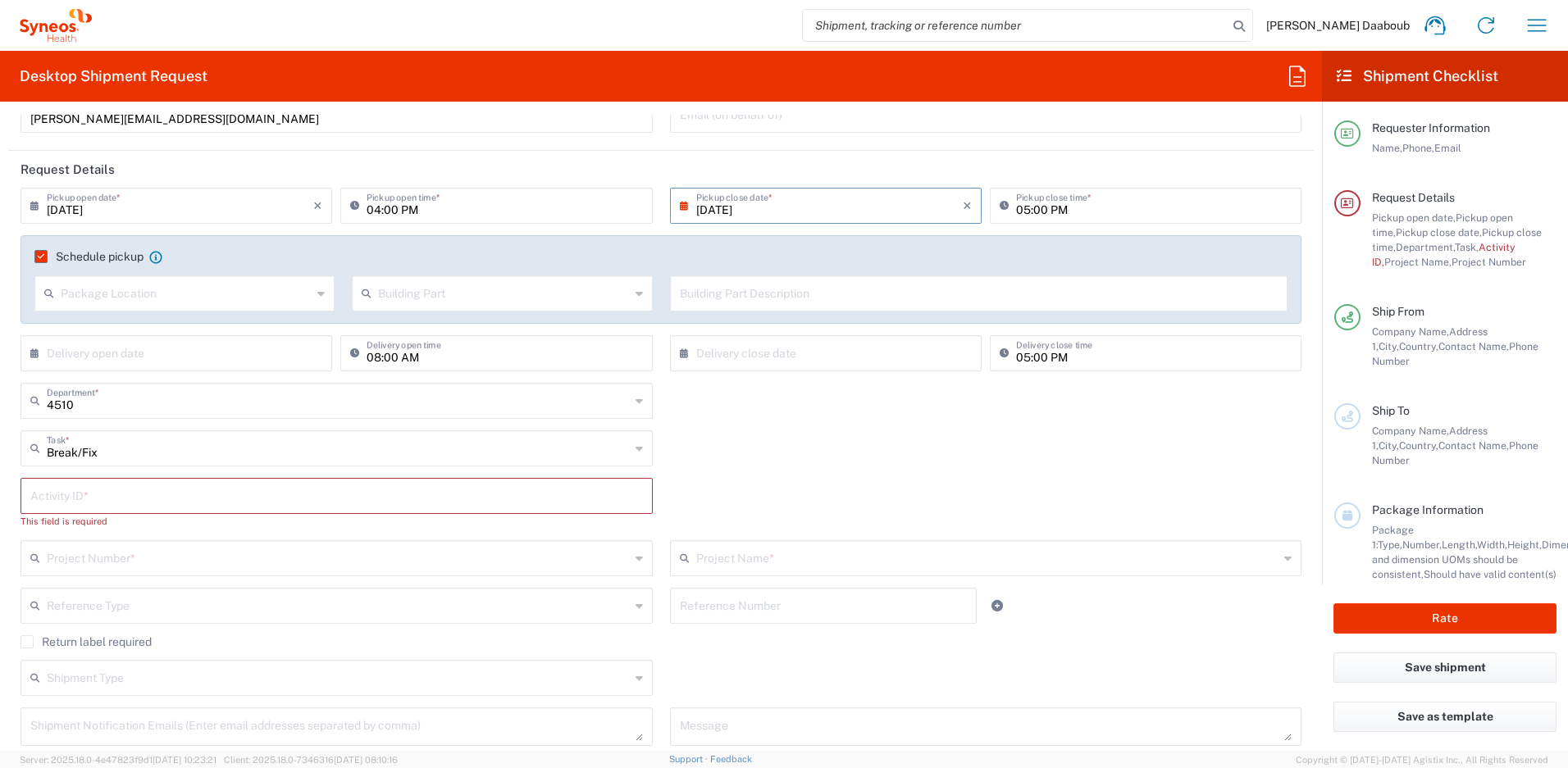
click at [73, 505] on input "text" at bounding box center [336, 494] width 613 height 29
type input "245096"
click at [195, 556] on input "text" at bounding box center [338, 542] width 583 height 29
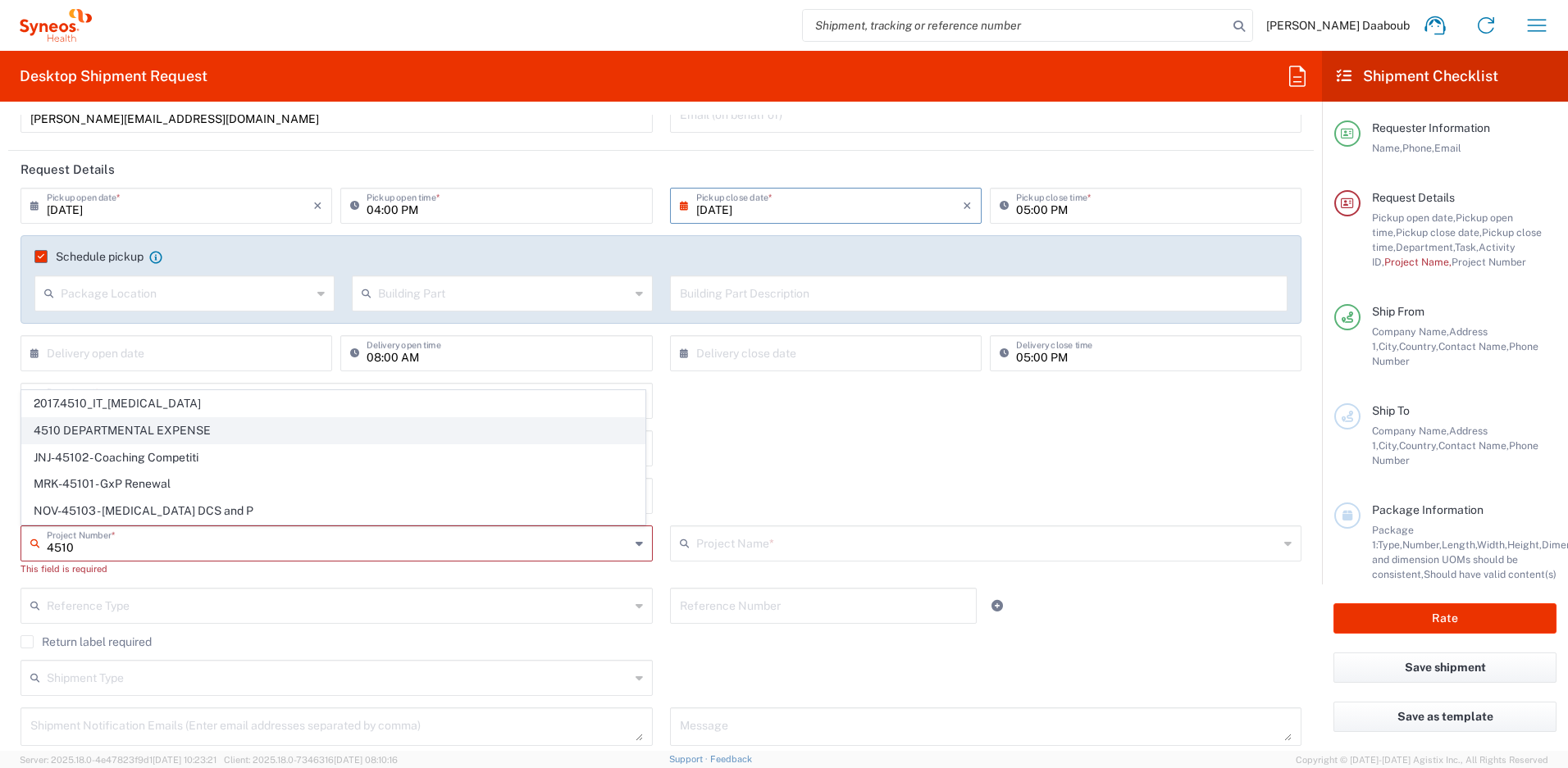
click at [88, 424] on span "4510 DEPARTMENTAL EXPENSE" at bounding box center [334, 430] width 622 height 25
type input "4510 DEPARTMENTAL EXPENSE"
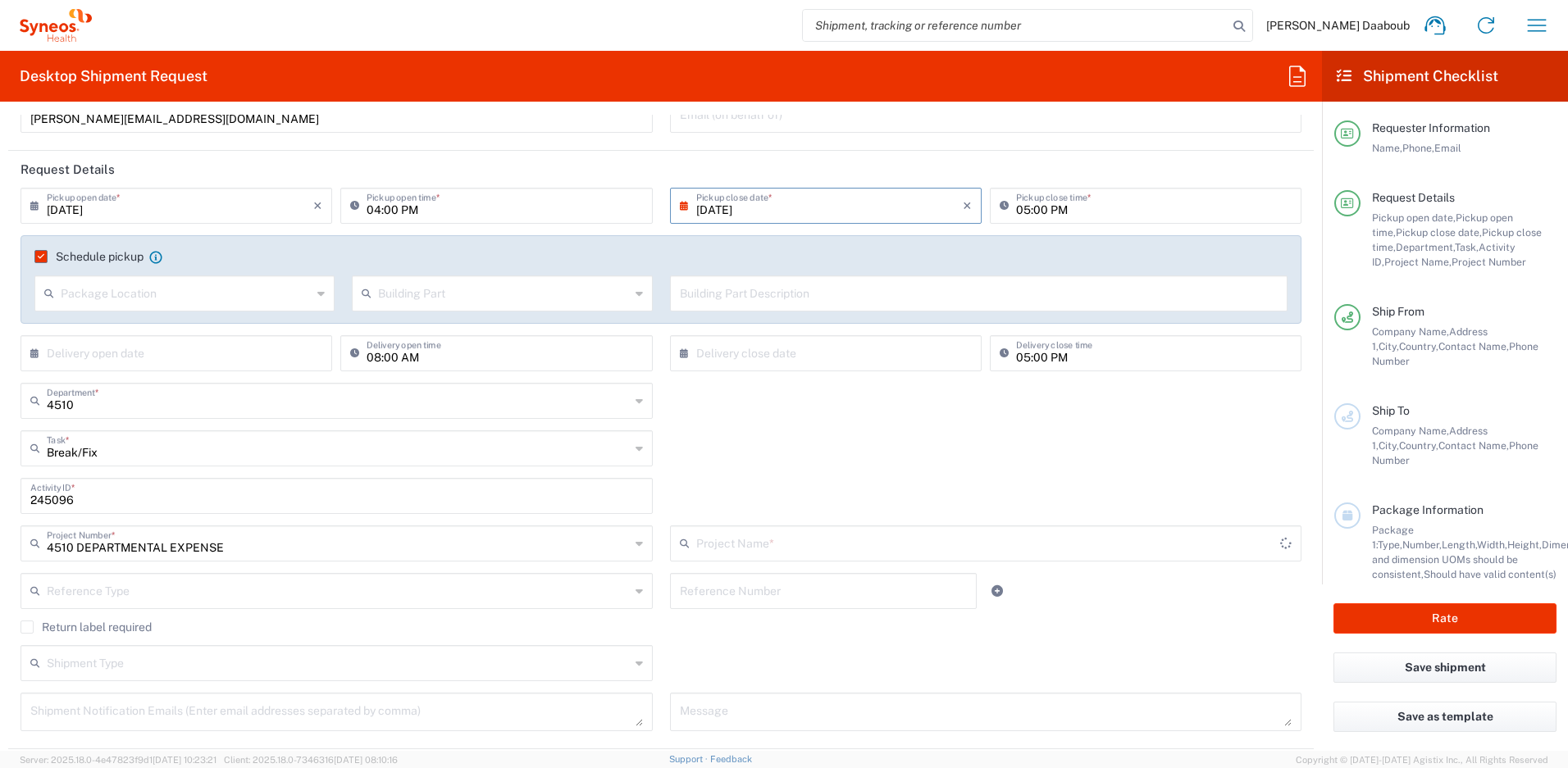
type input "4510 DEPARTMENTAL EXPENSE"
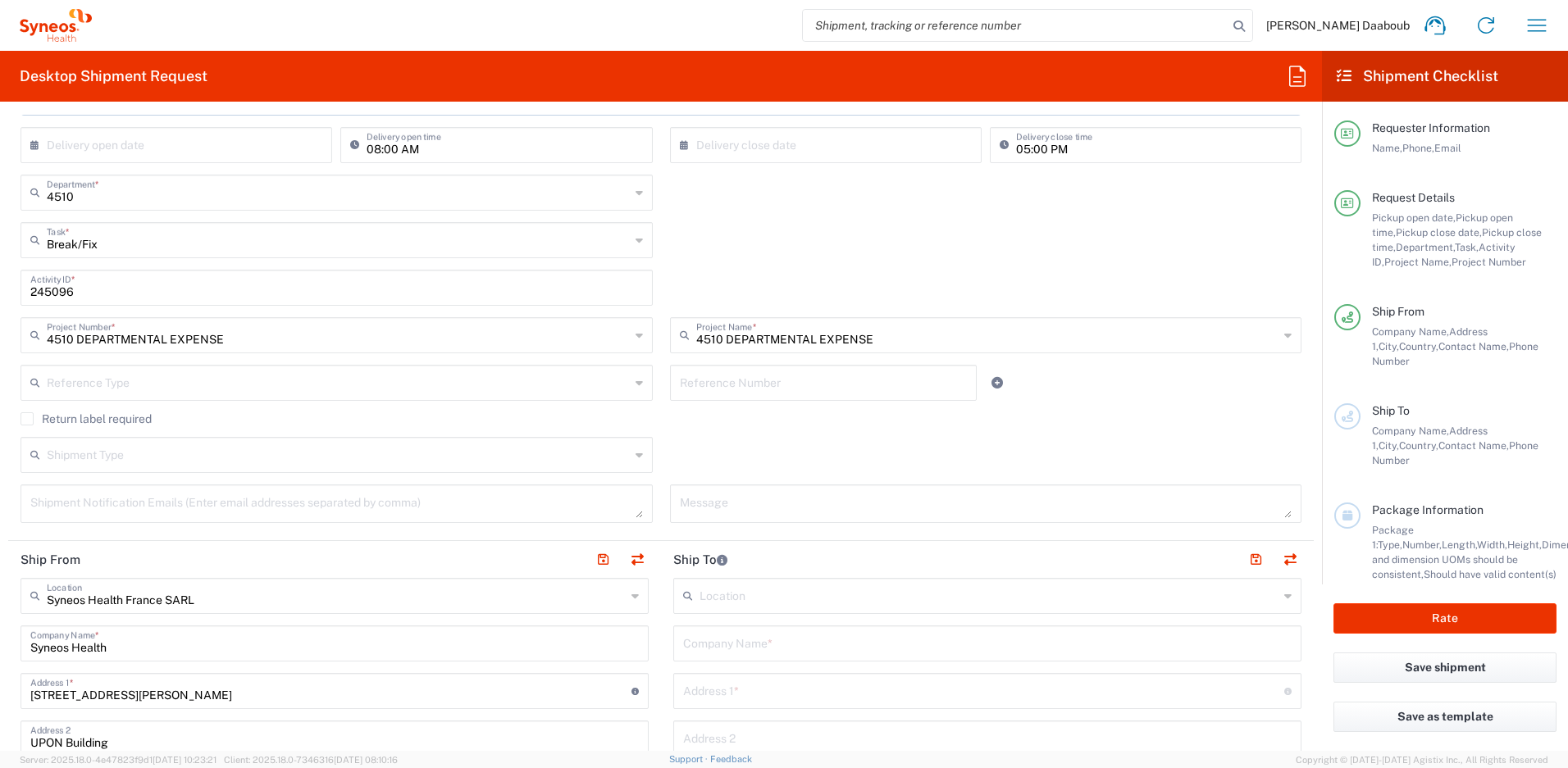
scroll to position [690, 0]
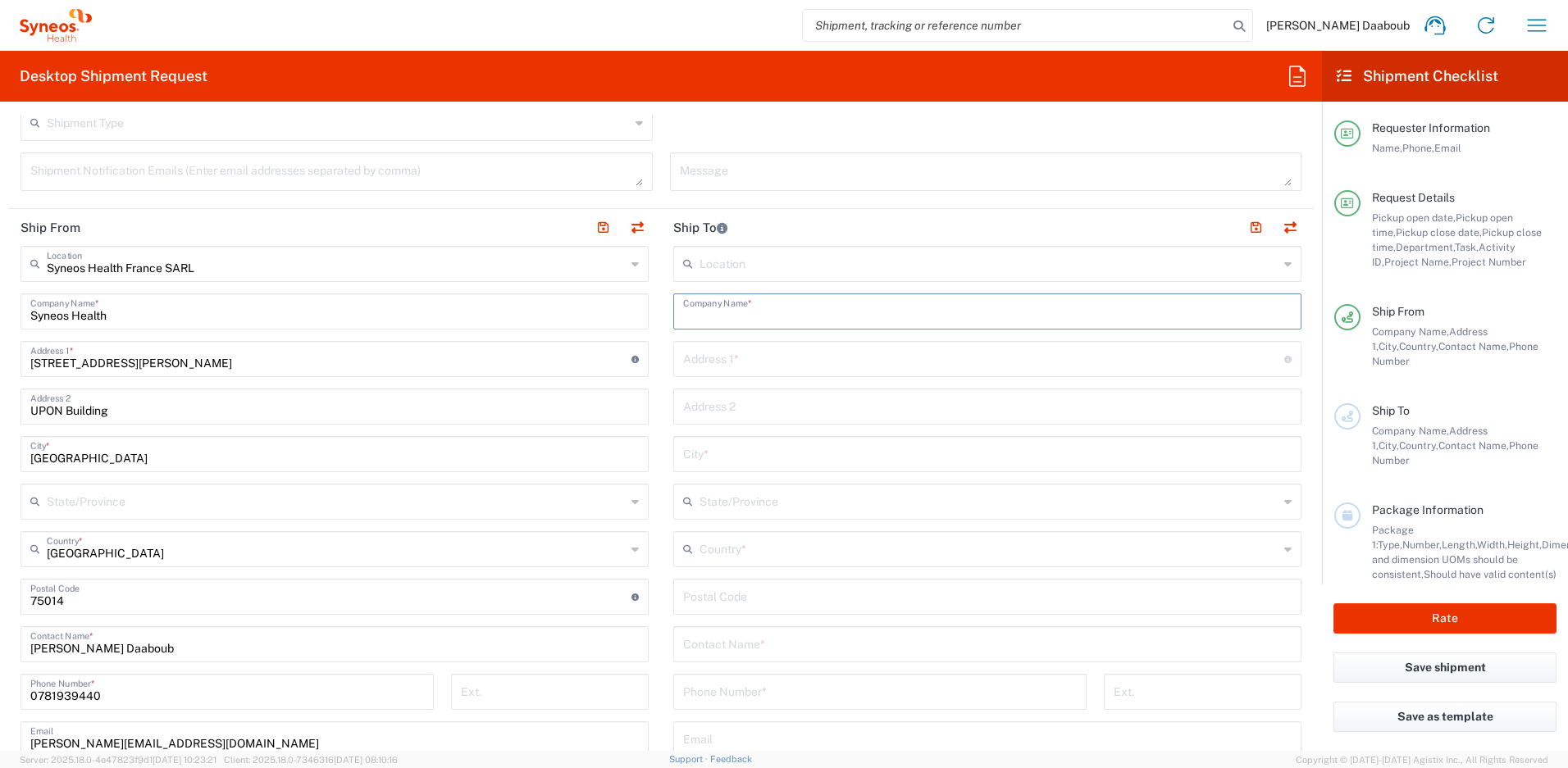
click at [811, 319] on input "text" at bounding box center [987, 310] width 609 height 29
click at [799, 318] on input "text" at bounding box center [987, 310] width 609 height 29
click at [768, 315] on input "text" at bounding box center [987, 310] width 609 height 29
paste input "[PERSON_NAME]"
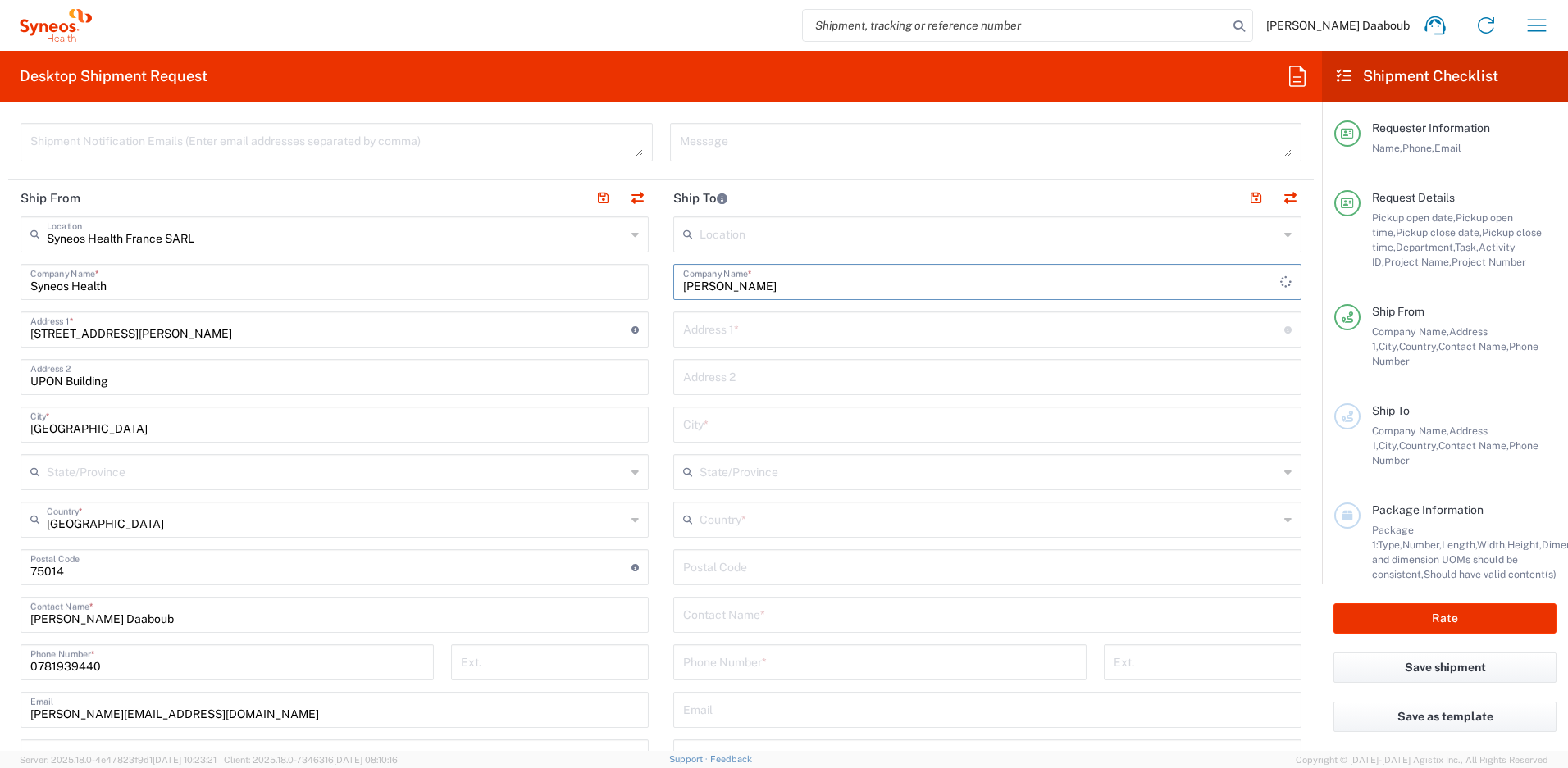
scroll to position [812, 0]
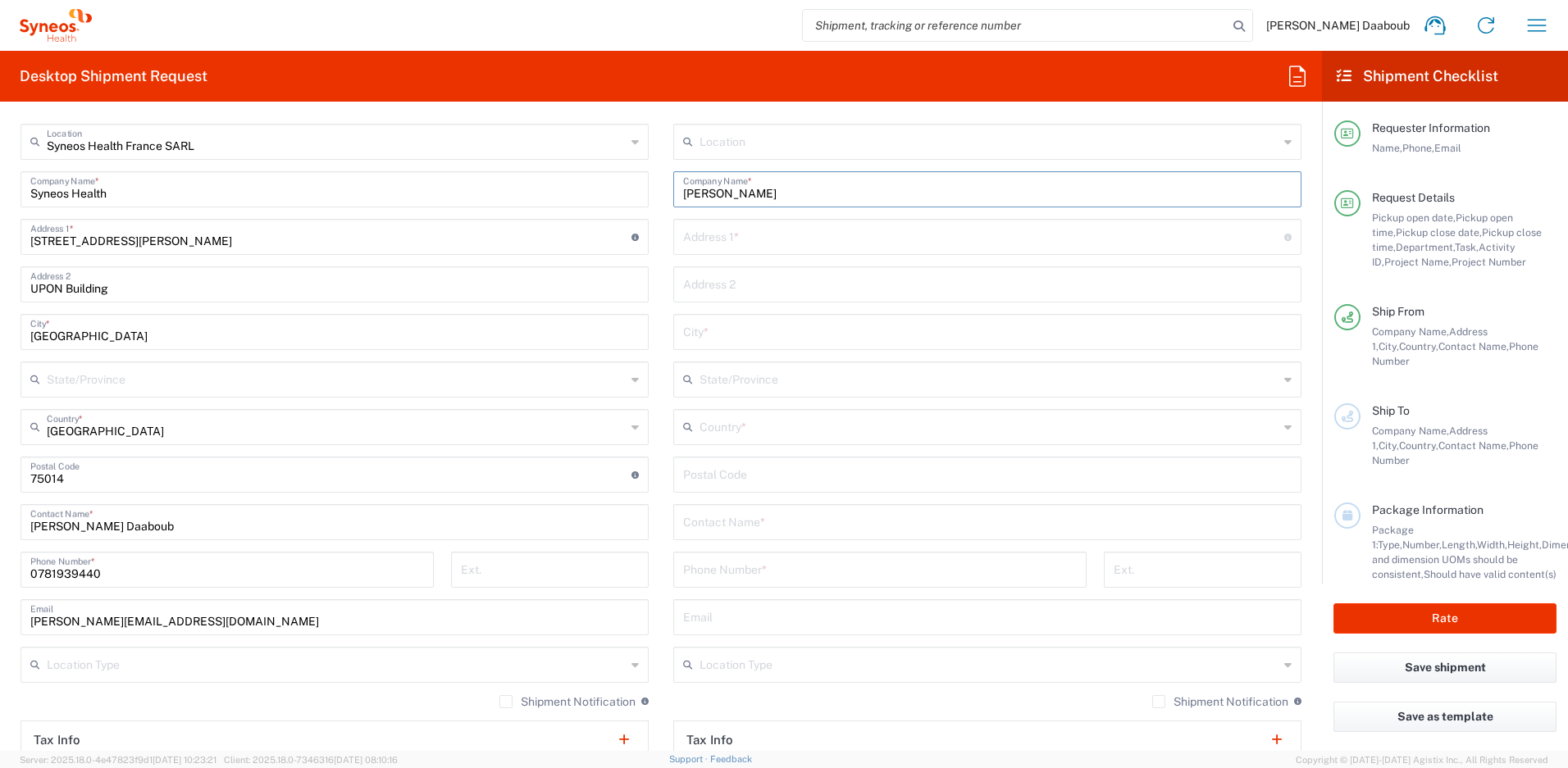
type input "[PERSON_NAME]"
click at [726, 526] on input "text" at bounding box center [987, 520] width 609 height 29
paste input "[PERSON_NAME]"
type input "[PERSON_NAME]"
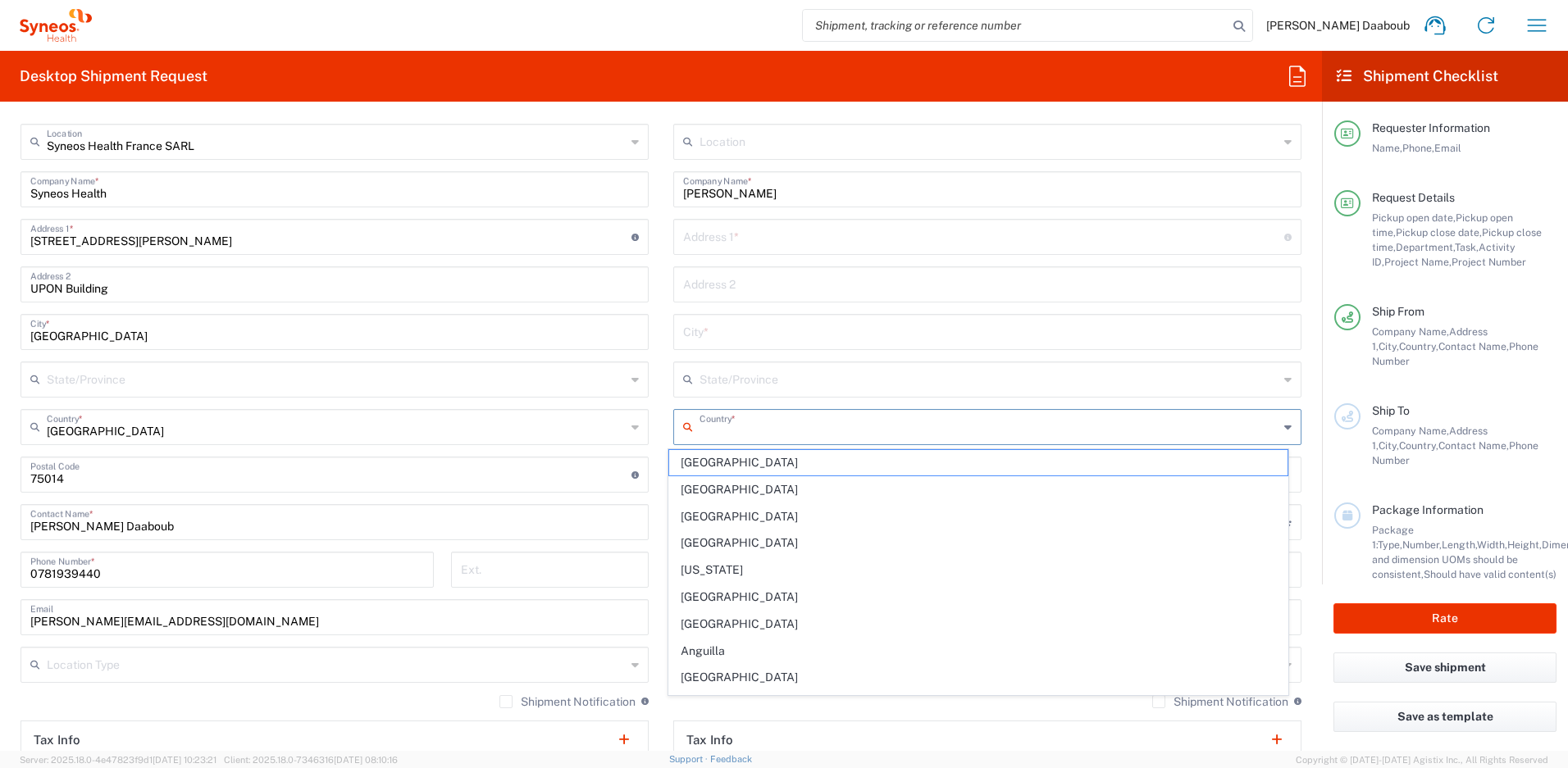
click at [711, 428] on input "text" at bounding box center [988, 425] width 579 height 29
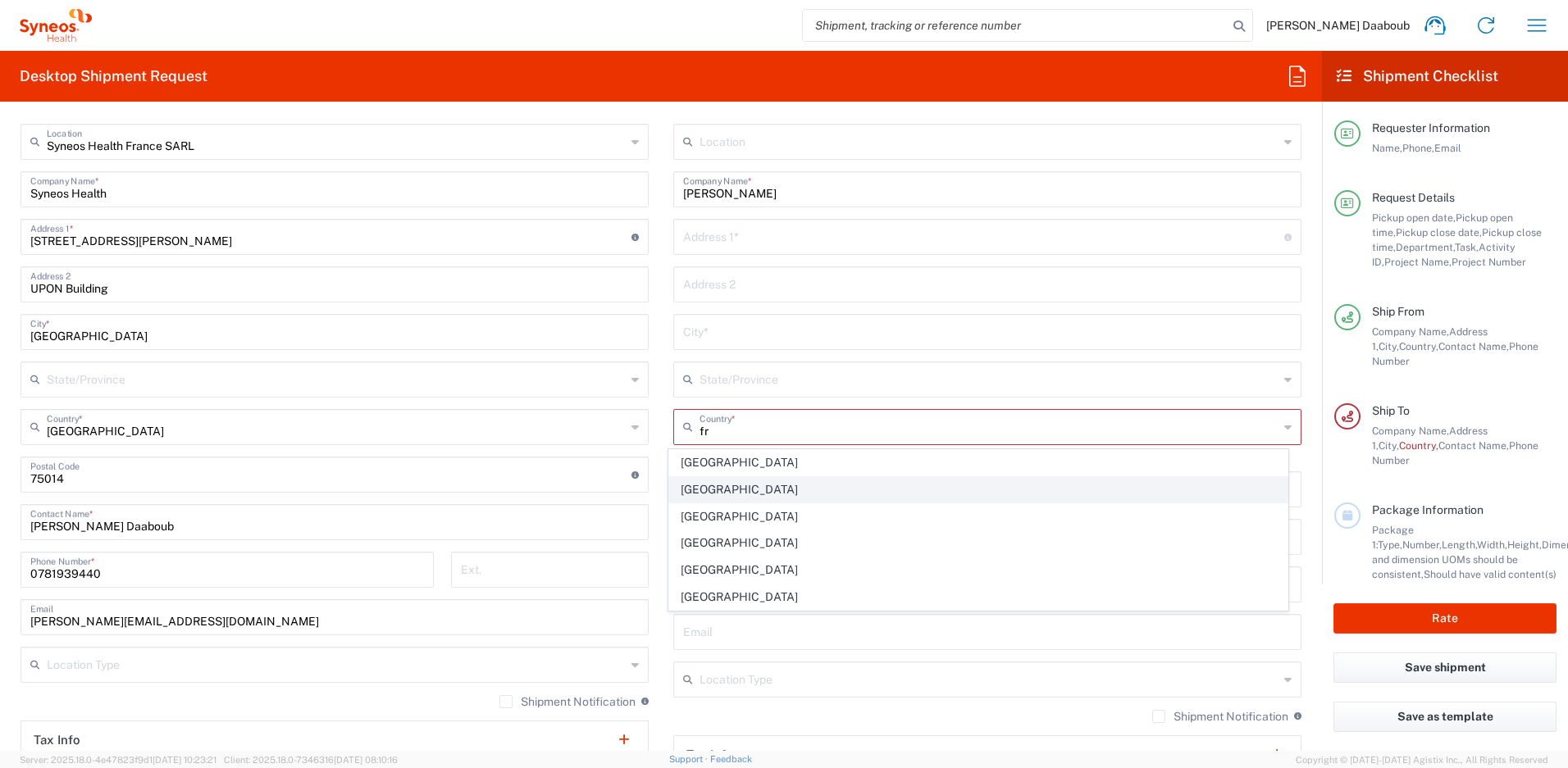
click at [712, 487] on span "[GEOGRAPHIC_DATA]" at bounding box center [978, 489] width 619 height 25
type input "[GEOGRAPHIC_DATA]"
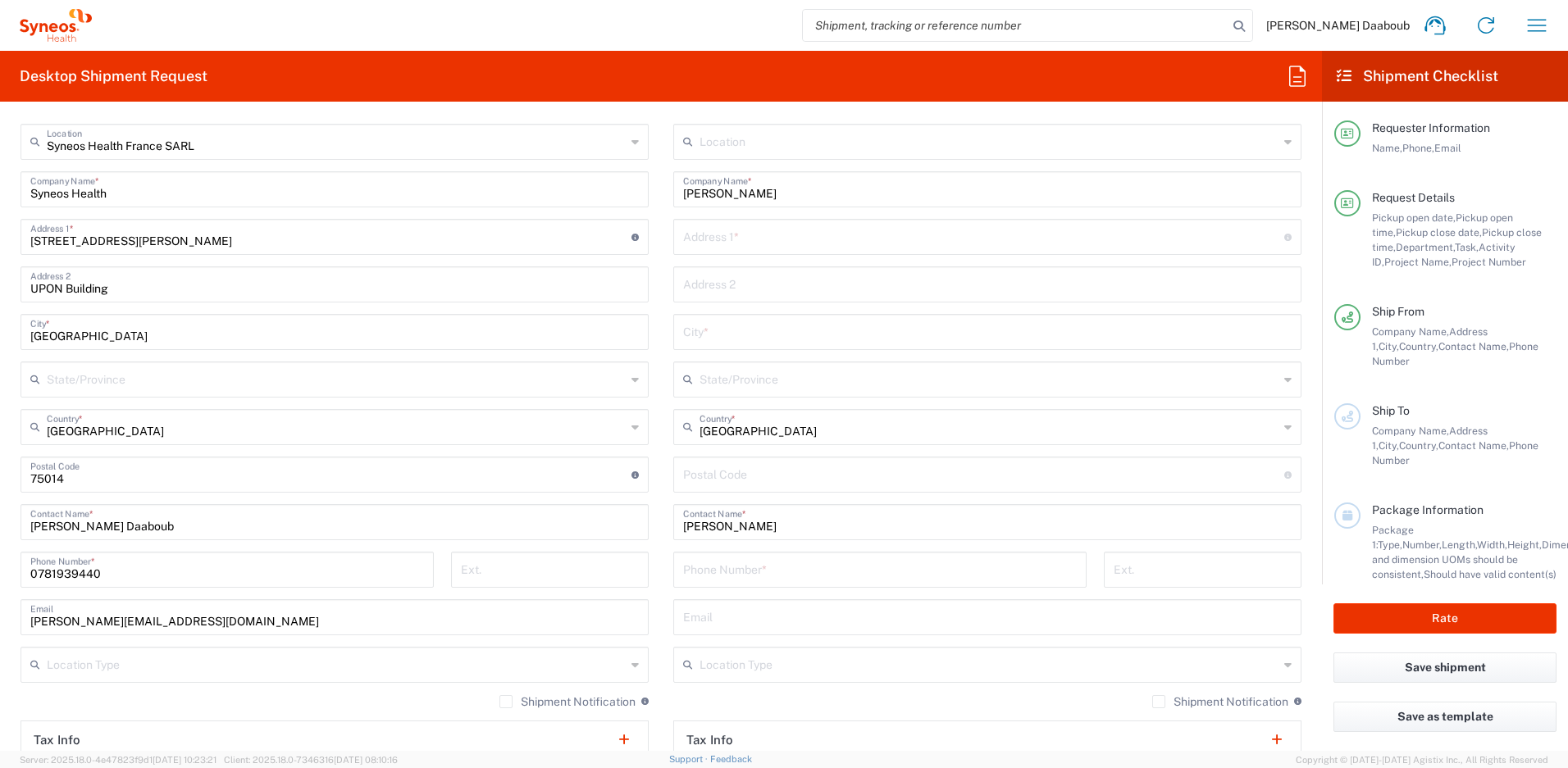
click at [715, 255] on div "Location [PERSON_NAME] LLC-[GEOGRAPHIC_DATA] [GEOGRAPHIC_DATA] [GEOGRAPHIC_DATA…" at bounding box center [987, 468] width 629 height 688
click at [719, 246] on input "text" at bounding box center [984, 236] width 601 height 29
paste input "[STREET_ADDRESS]"
type input "[STREET_ADDRESS]"
click at [710, 343] on input "text" at bounding box center [987, 330] width 609 height 29
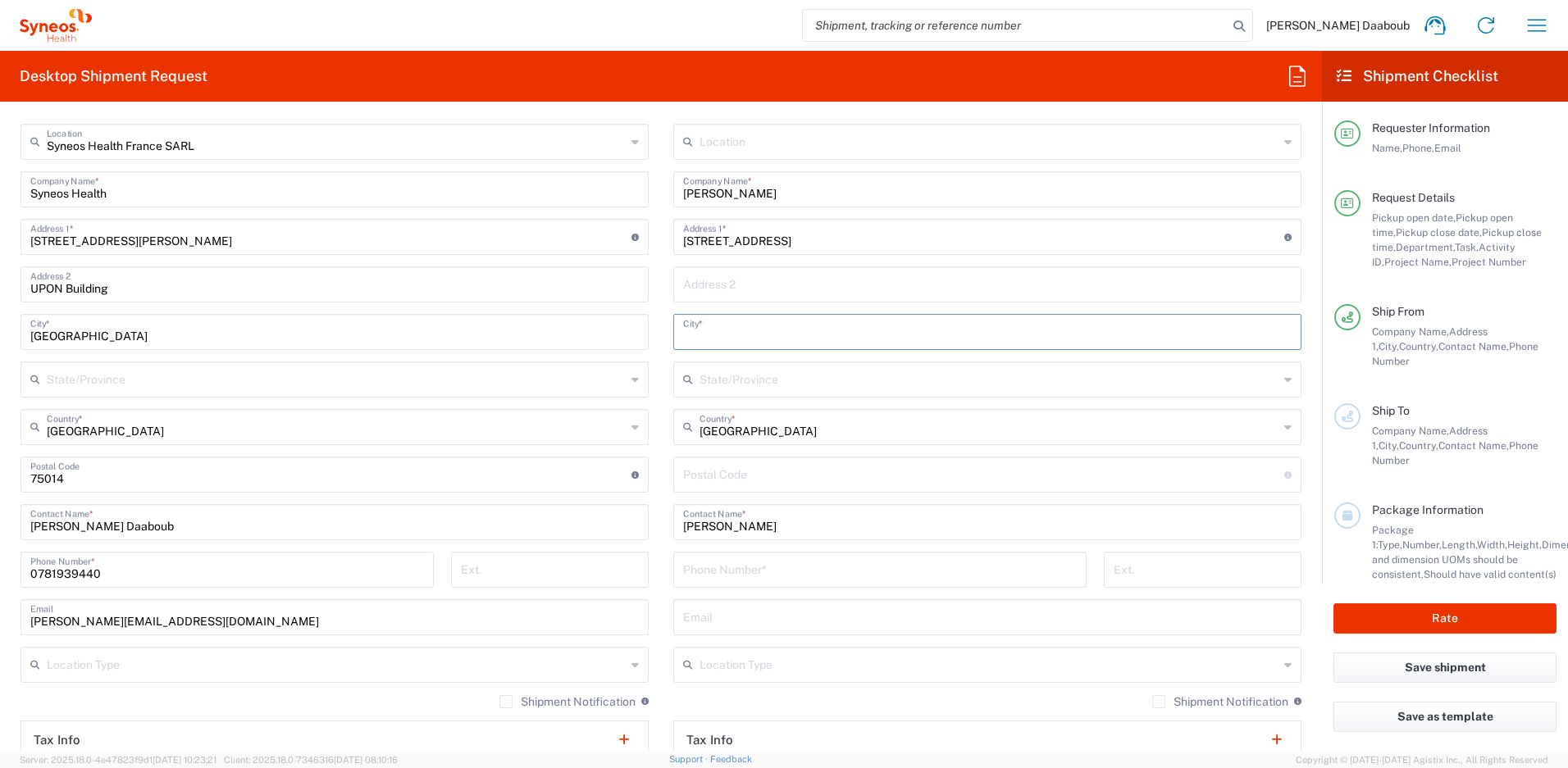
paste input "[GEOGRAPHIC_DATA]"
type input "[GEOGRAPHIC_DATA]"
click at [713, 478] on input "undefined" at bounding box center [984, 473] width 601 height 29
paste input "14000"
type input "14000"
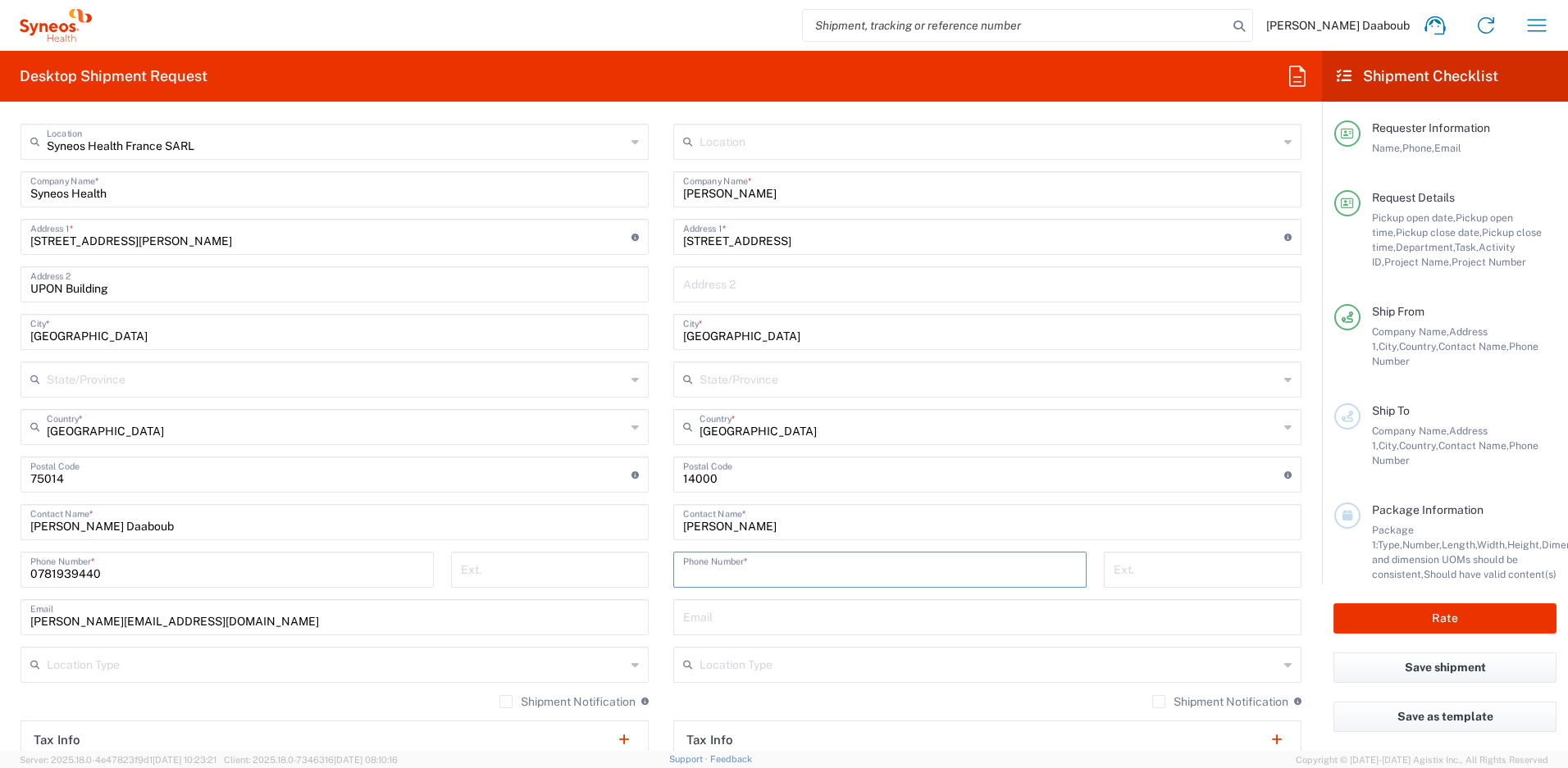
click at [719, 557] on input "tel" at bounding box center [879, 568] width 394 height 29
paste input "[PHONE_NUMBER]"
type input "[PHONE_NUMBER]"
click at [740, 630] on div "Email" at bounding box center [987, 617] width 629 height 36
click at [728, 624] on input "text" at bounding box center [987, 616] width 609 height 29
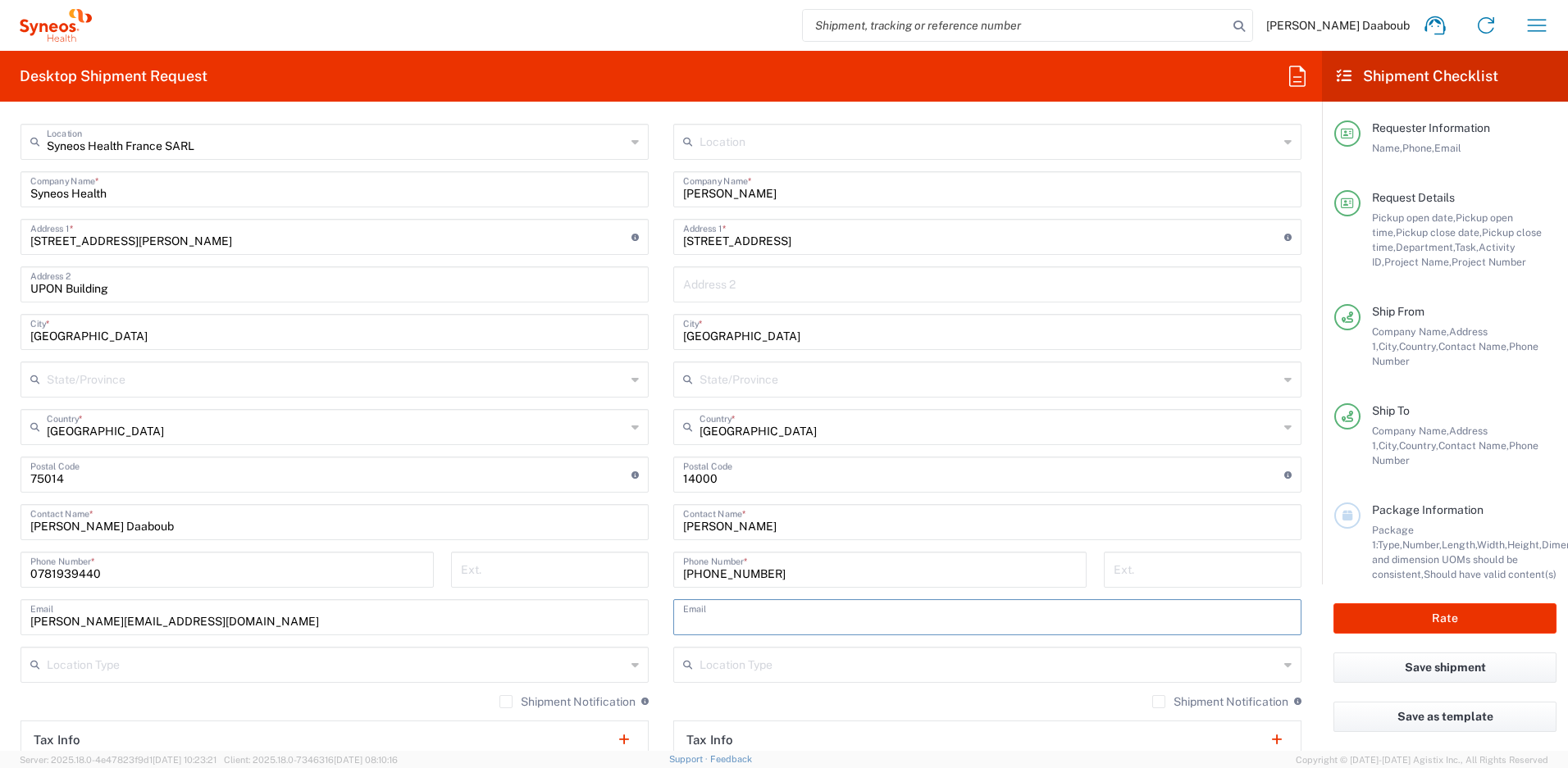
paste input "[PERSON_NAME][EMAIL_ADDRESS][DOMAIN_NAME]"
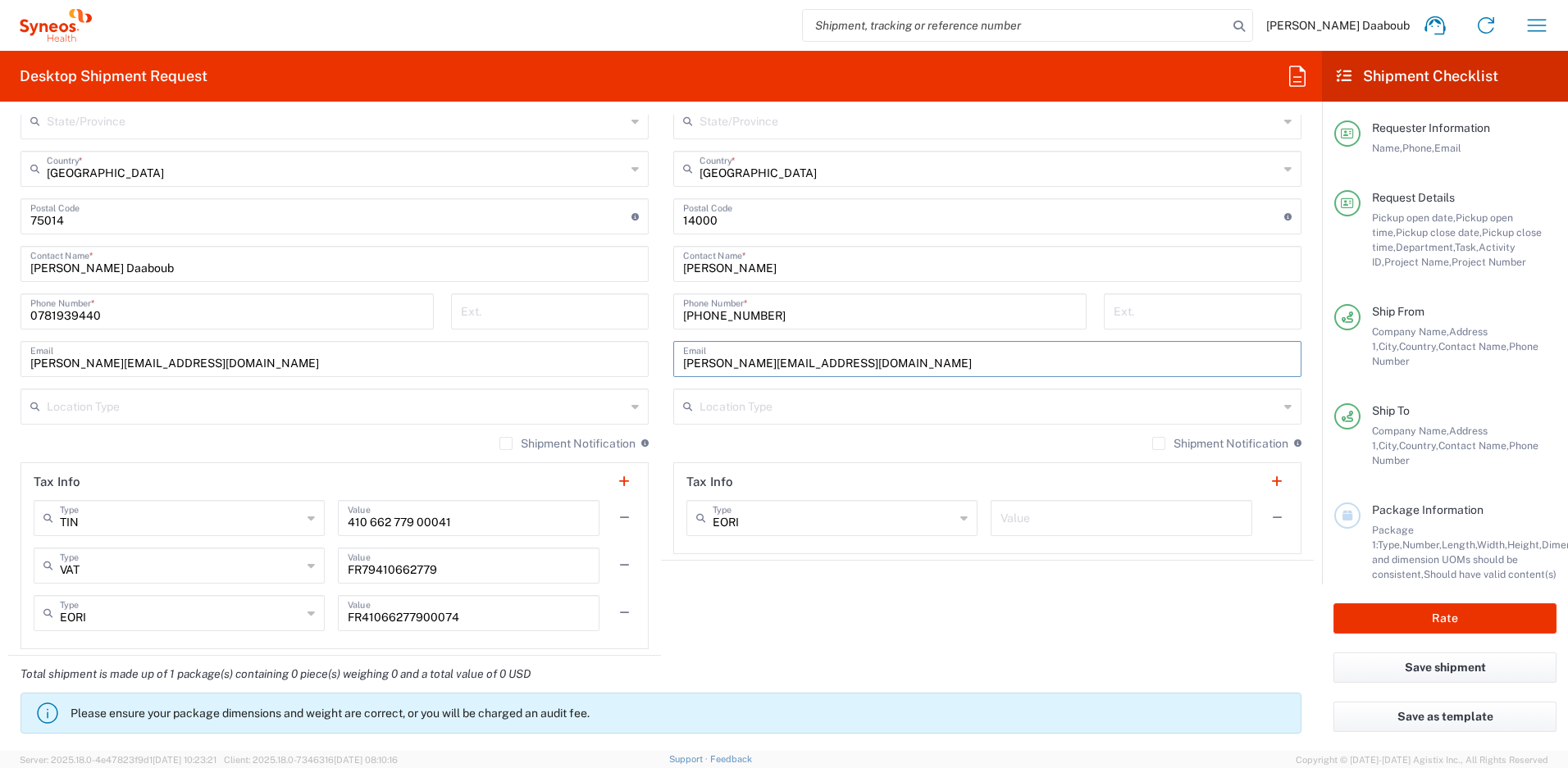
scroll to position [1341, 0]
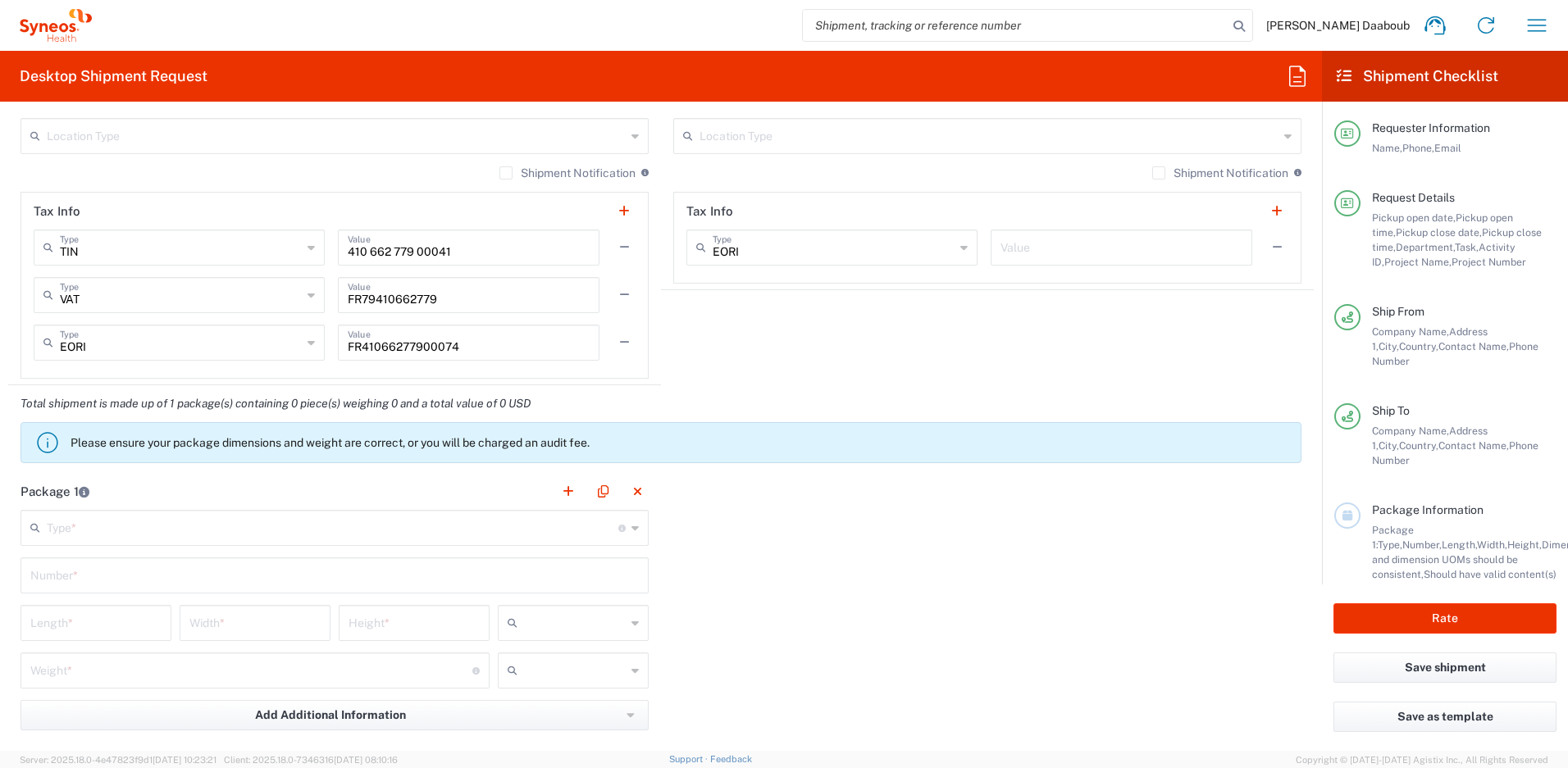
type input "[PERSON_NAME][EMAIL_ADDRESS][DOMAIN_NAME]"
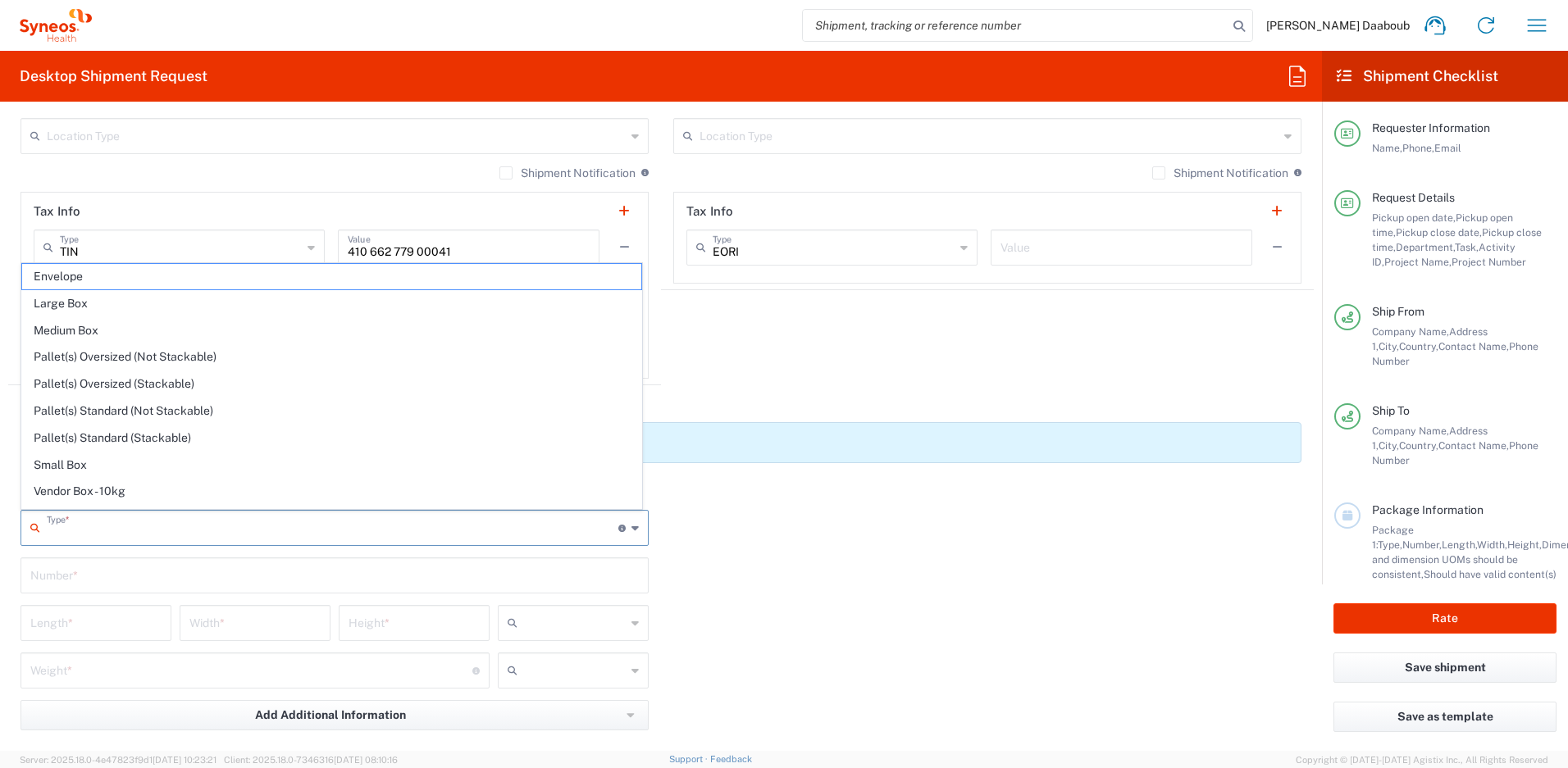
click at [170, 536] on input "text" at bounding box center [333, 526] width 571 height 29
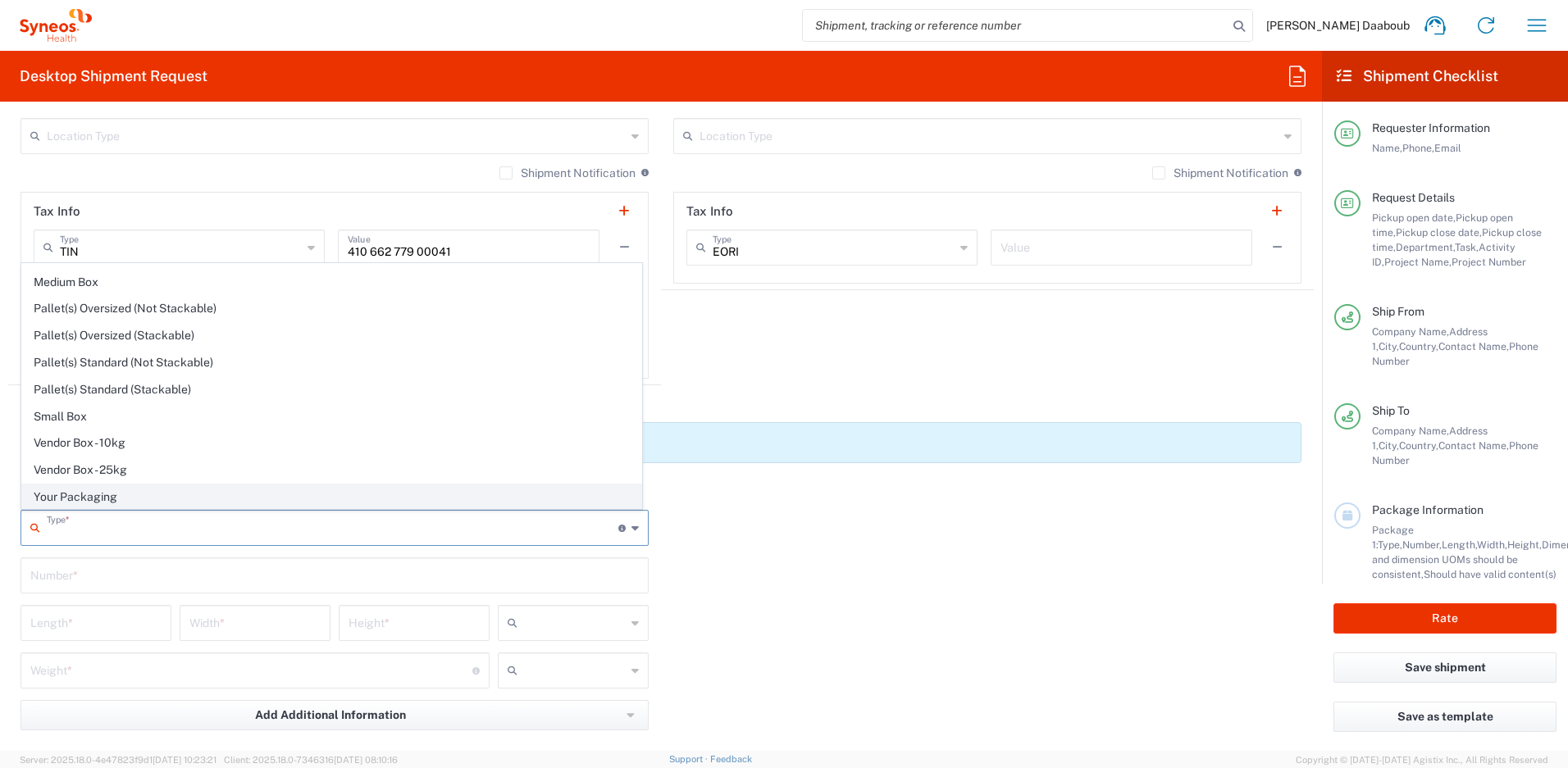
scroll to position [50, 0]
click at [101, 493] on span "Your Packaging" at bounding box center [332, 495] width 619 height 25
type input "Your Packaging"
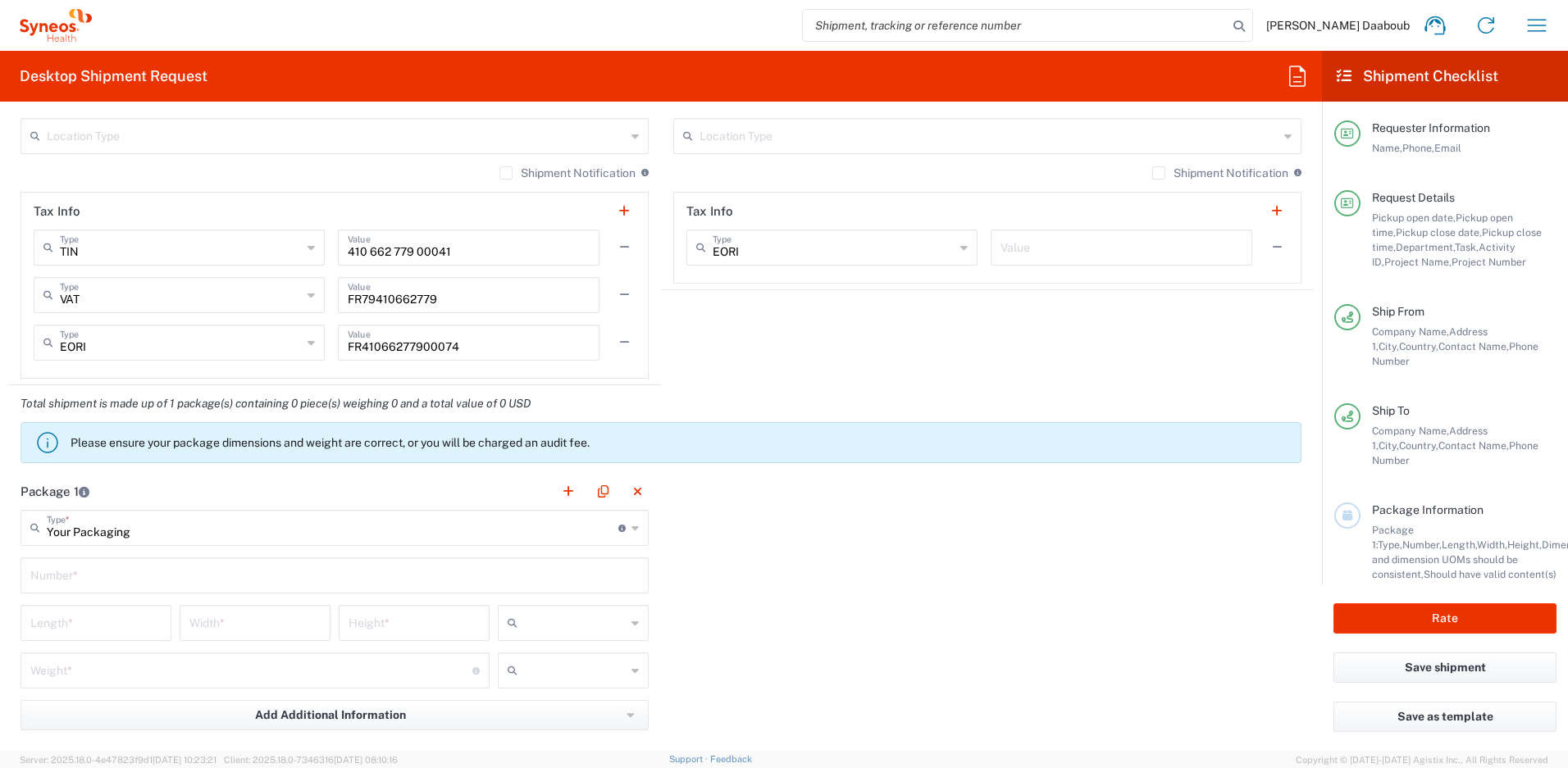
click at [80, 570] on input "text" at bounding box center [334, 574] width 609 height 29
type input "1"
drag, startPoint x: 595, startPoint y: 613, endPoint x: 587, endPoint y: 622, distance: 12.0
click at [595, 613] on input "text" at bounding box center [575, 622] width 101 height 26
click at [549, 658] on span "cm" at bounding box center [567, 658] width 146 height 25
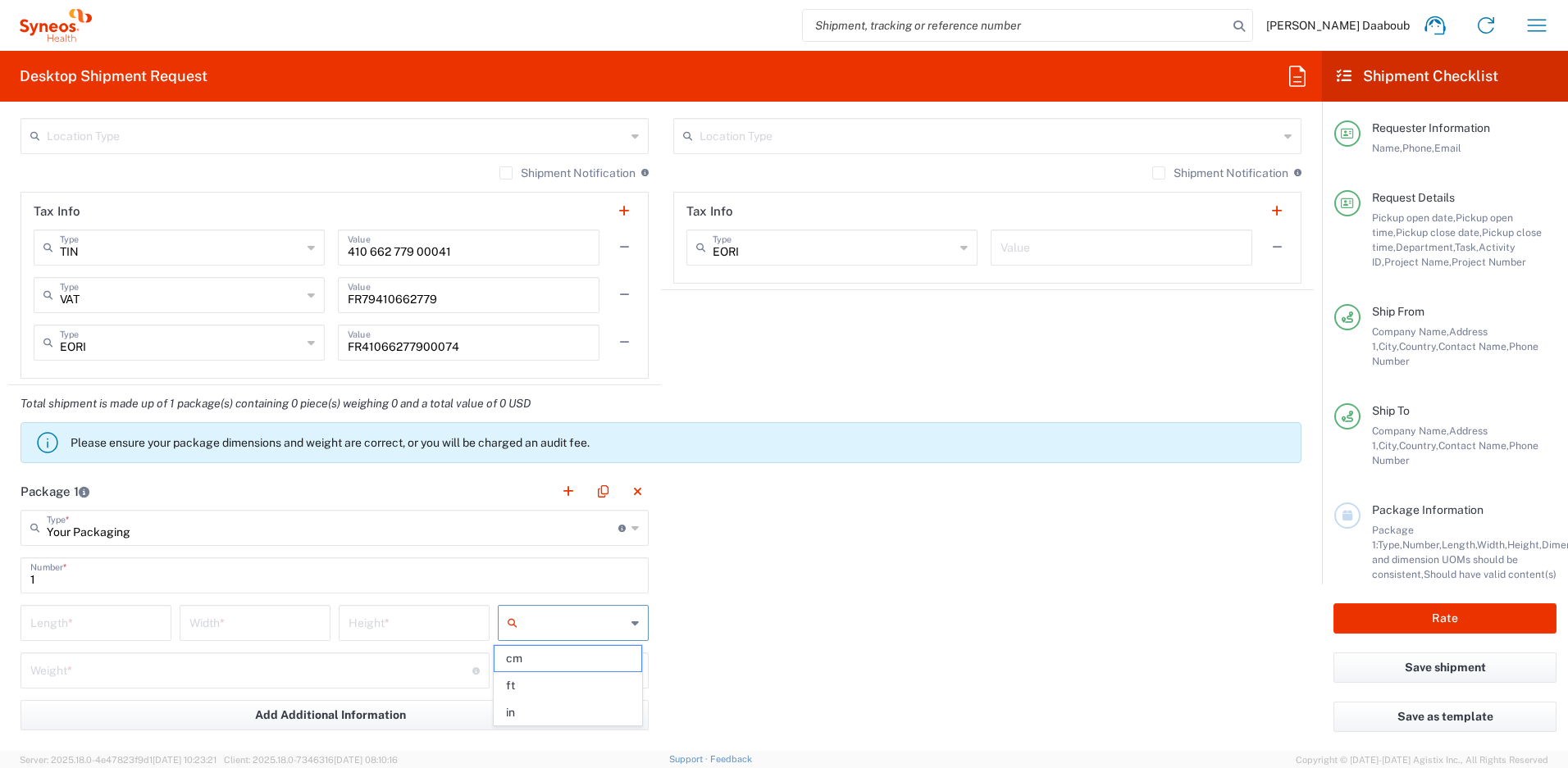
type input "cm"
click at [544, 667] on input "text" at bounding box center [575, 670] width 101 height 26
drag, startPoint x: 530, startPoint y: 709, endPoint x: 484, endPoint y: 703, distance: 46.4
click at [529, 709] on span "kgs" at bounding box center [567, 705] width 146 height 25
type input "kgs"
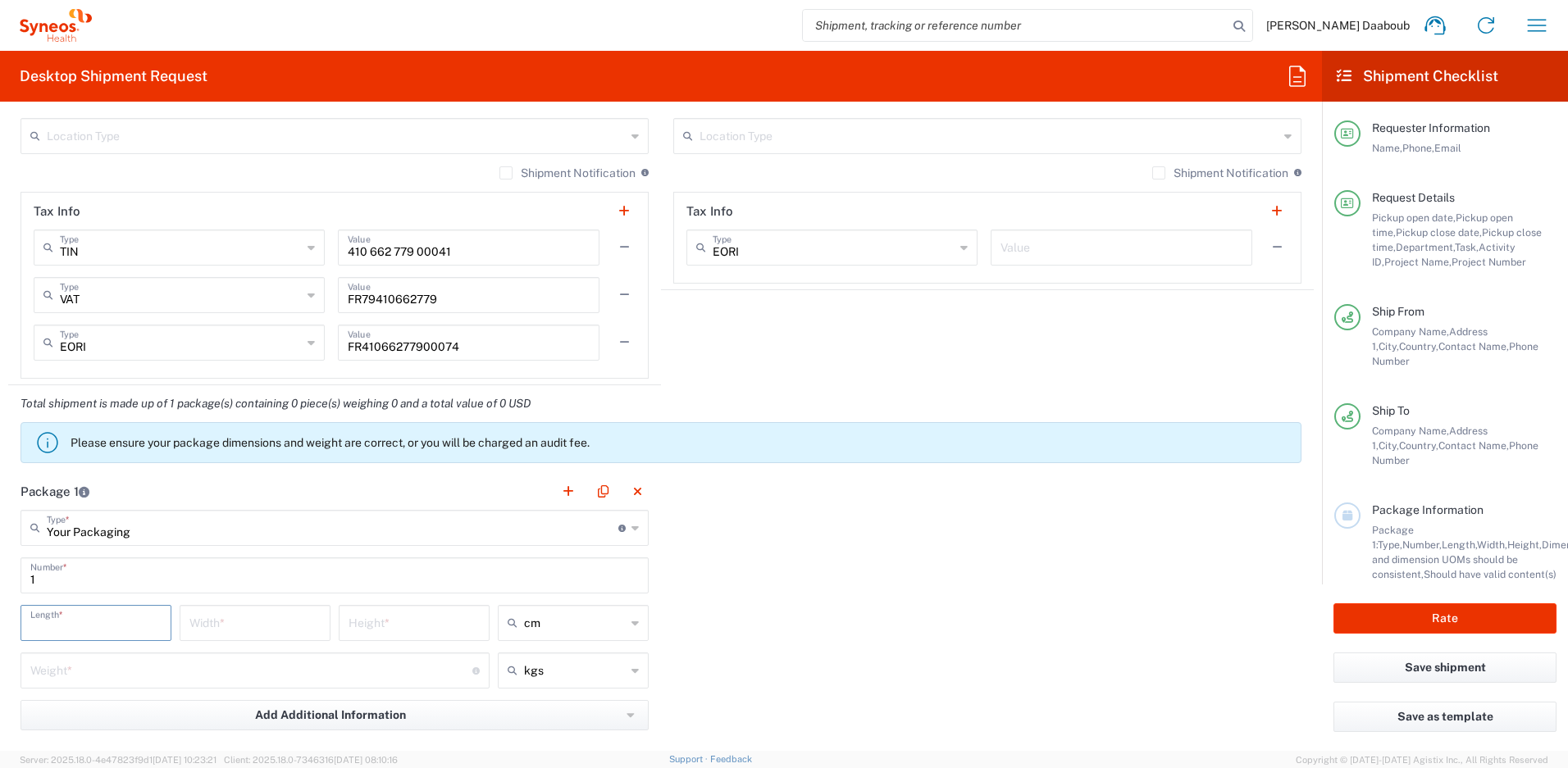
click at [92, 628] on input "number" at bounding box center [96, 622] width 132 height 29
type input "50"
type input "5"
type input "10"
click at [91, 666] on input "number" at bounding box center [251, 668] width 442 height 29
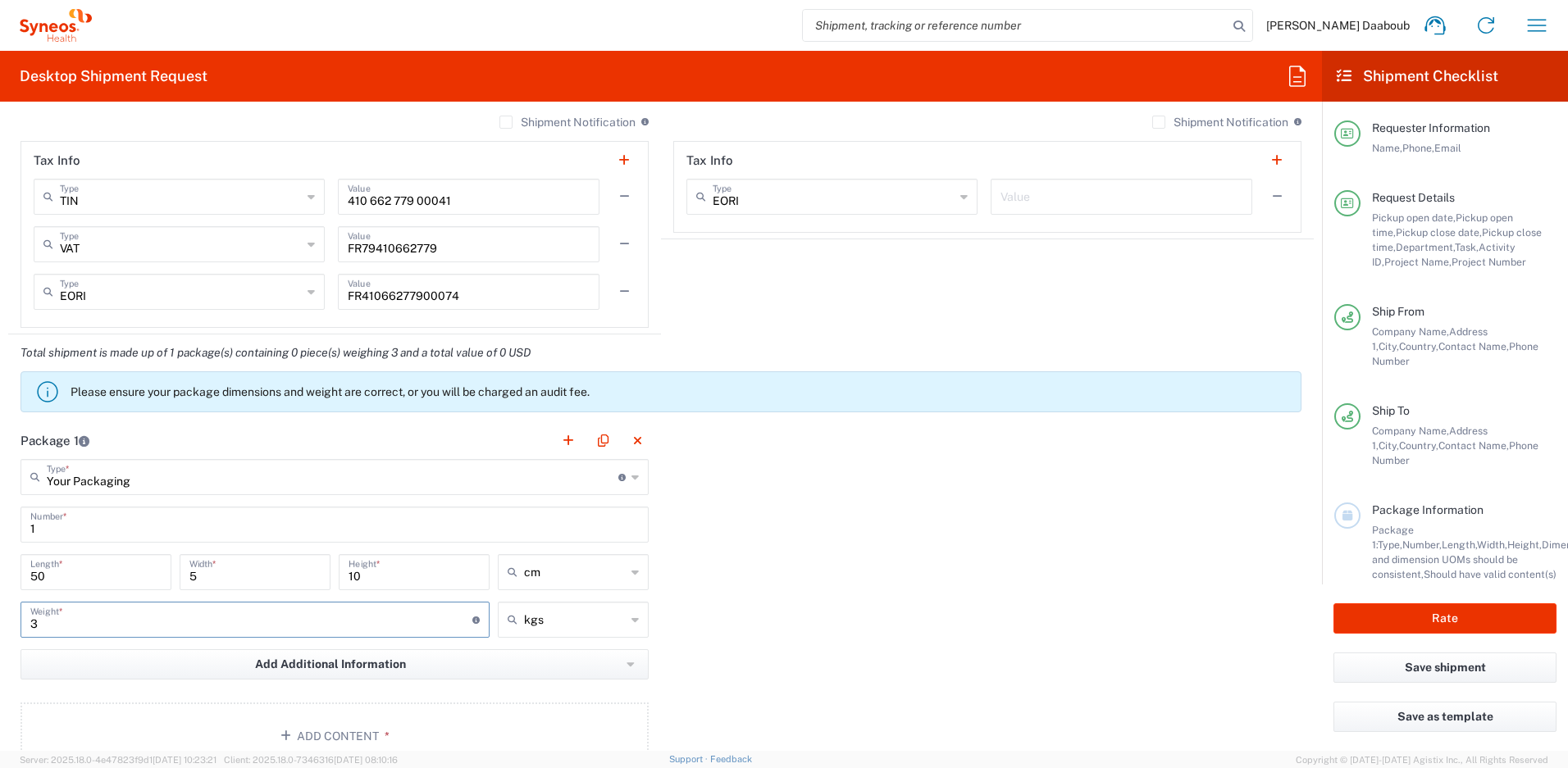
scroll to position [1473, 0]
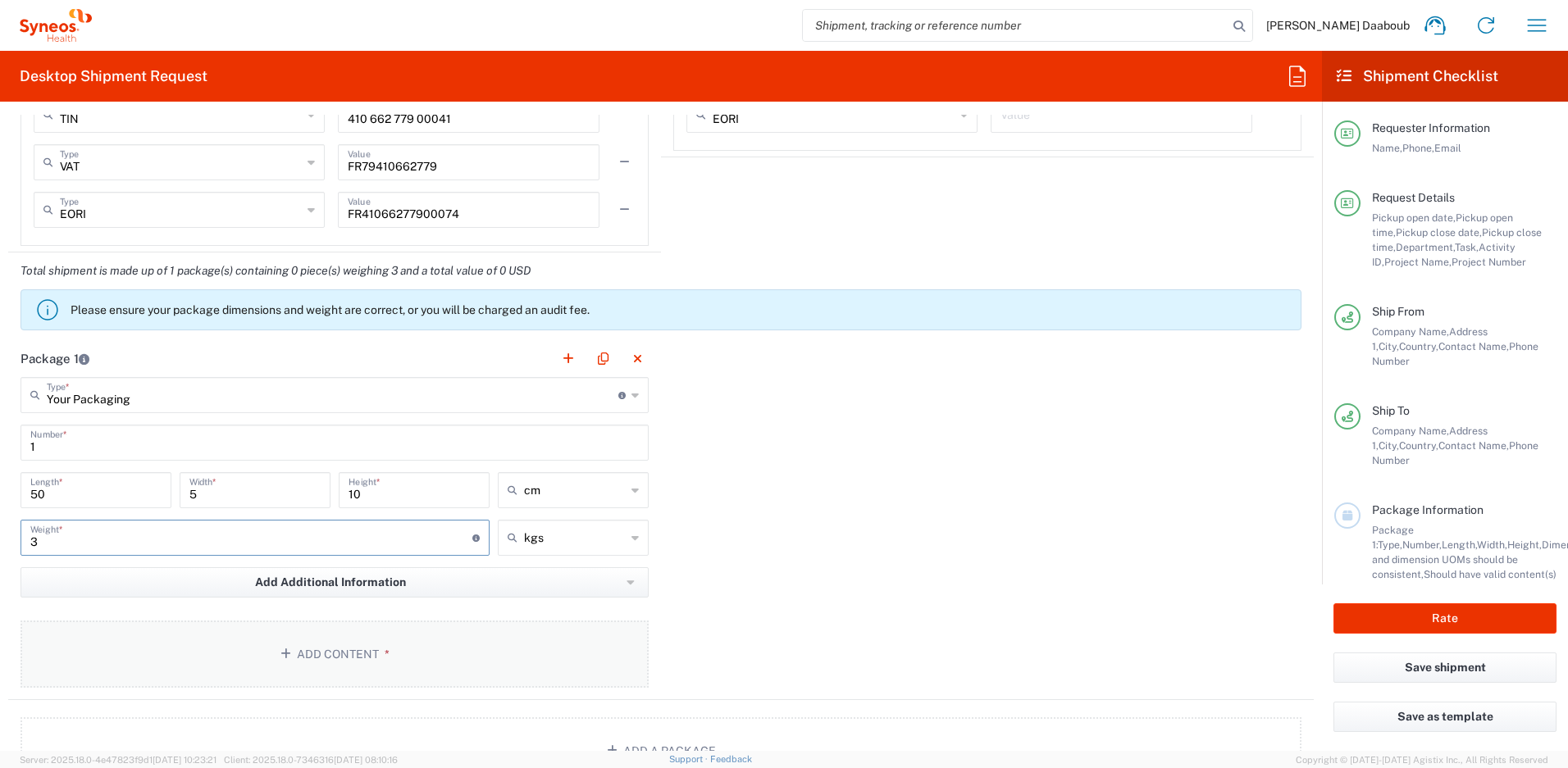
type input "3"
click at [287, 659] on icon "button" at bounding box center [287, 653] width 16 height 11
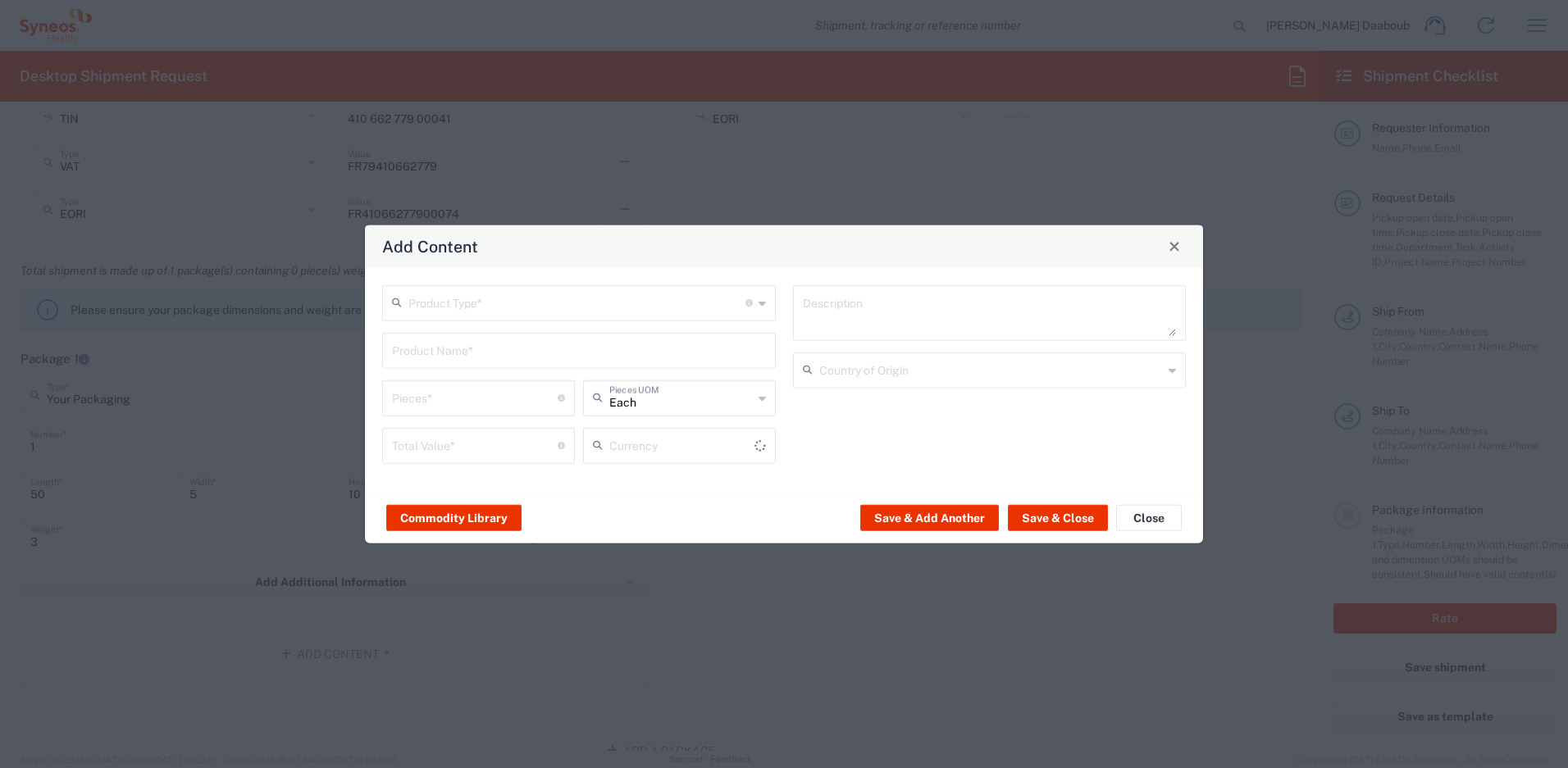
type input "US Dollar"
click at [443, 318] on div "Product Type * Document: Paper document generated internally by Syneos, a clien…" at bounding box center [579, 302] width 394 height 36
click at [456, 310] on input "text" at bounding box center [577, 300] width 337 height 29
click at [442, 366] on span "General Commodity" at bounding box center [578, 364] width 390 height 25
type input "General Commodity"
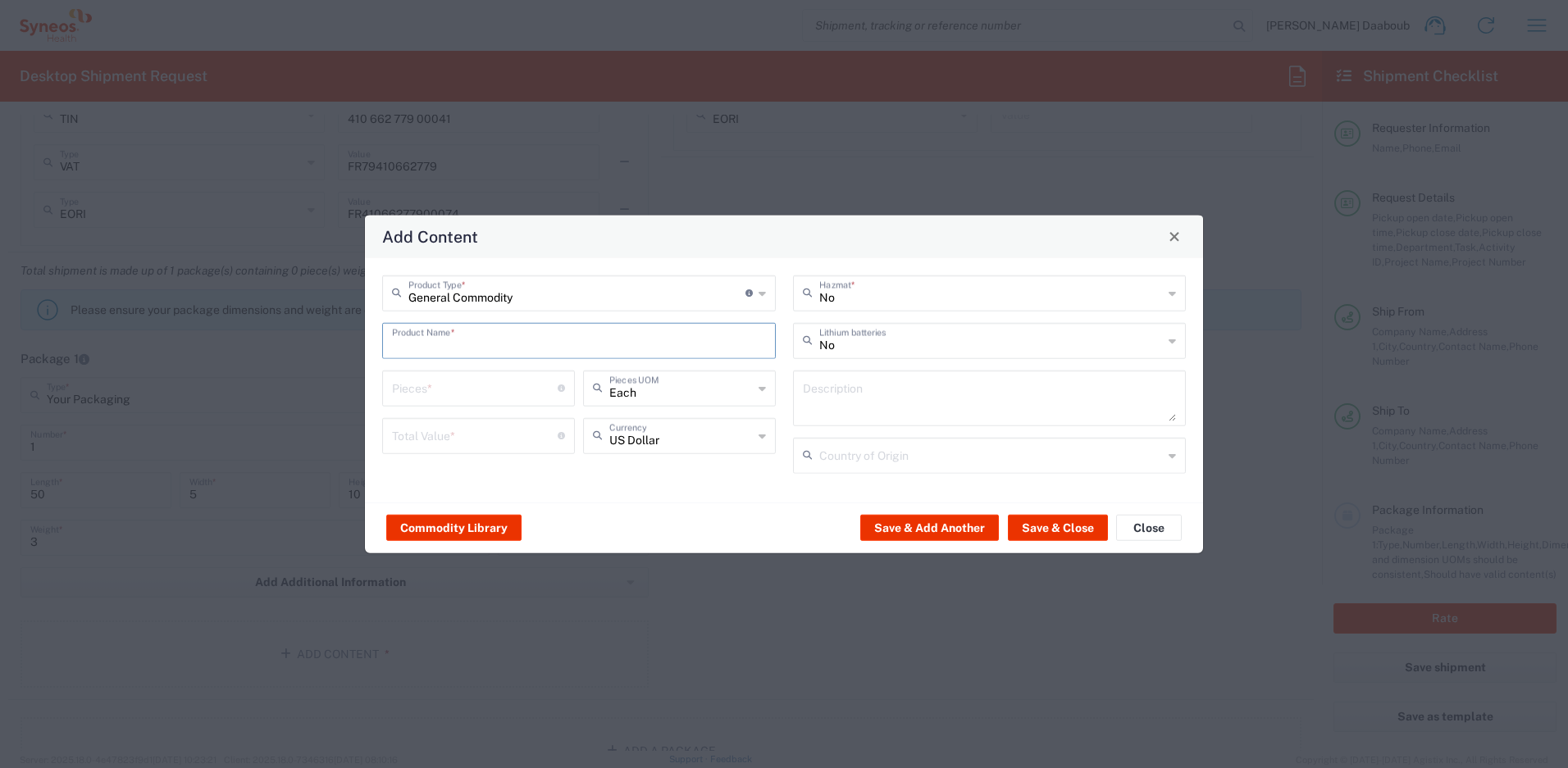
click at [446, 344] on input "text" at bounding box center [579, 339] width 374 height 29
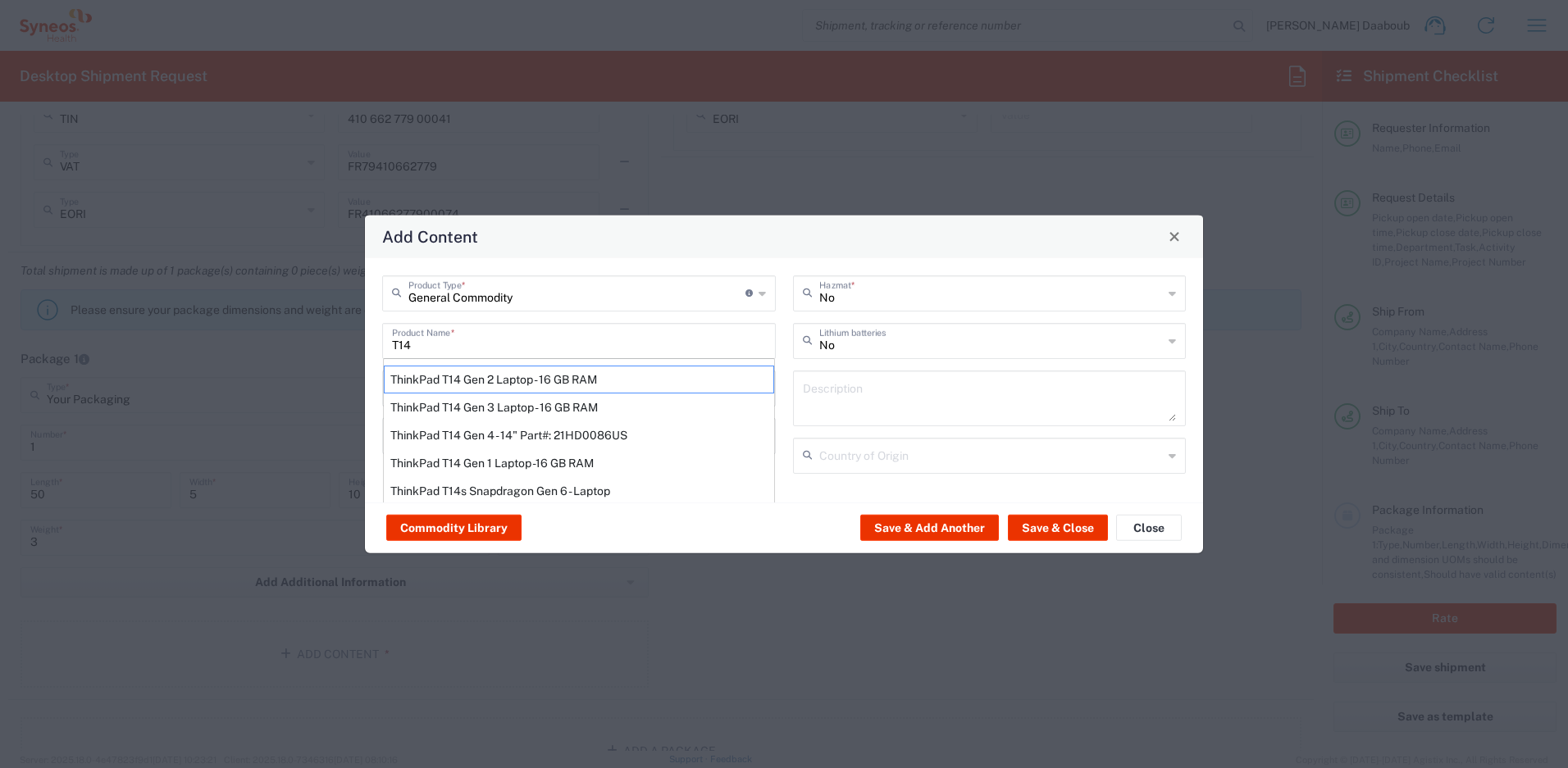
click at [496, 428] on div "ThinkPad T14 Gen 4 - 14" Part#: 21HD0086US" at bounding box center [578, 435] width 390 height 28
type input "ThinkPad T14 Gen 4 - 14" Part#: 21HD0086US"
type input "1"
type textarea "vPro Enterprise; 16 GB RAM; 256 GB SSD;"
type input "[GEOGRAPHIC_DATA]"
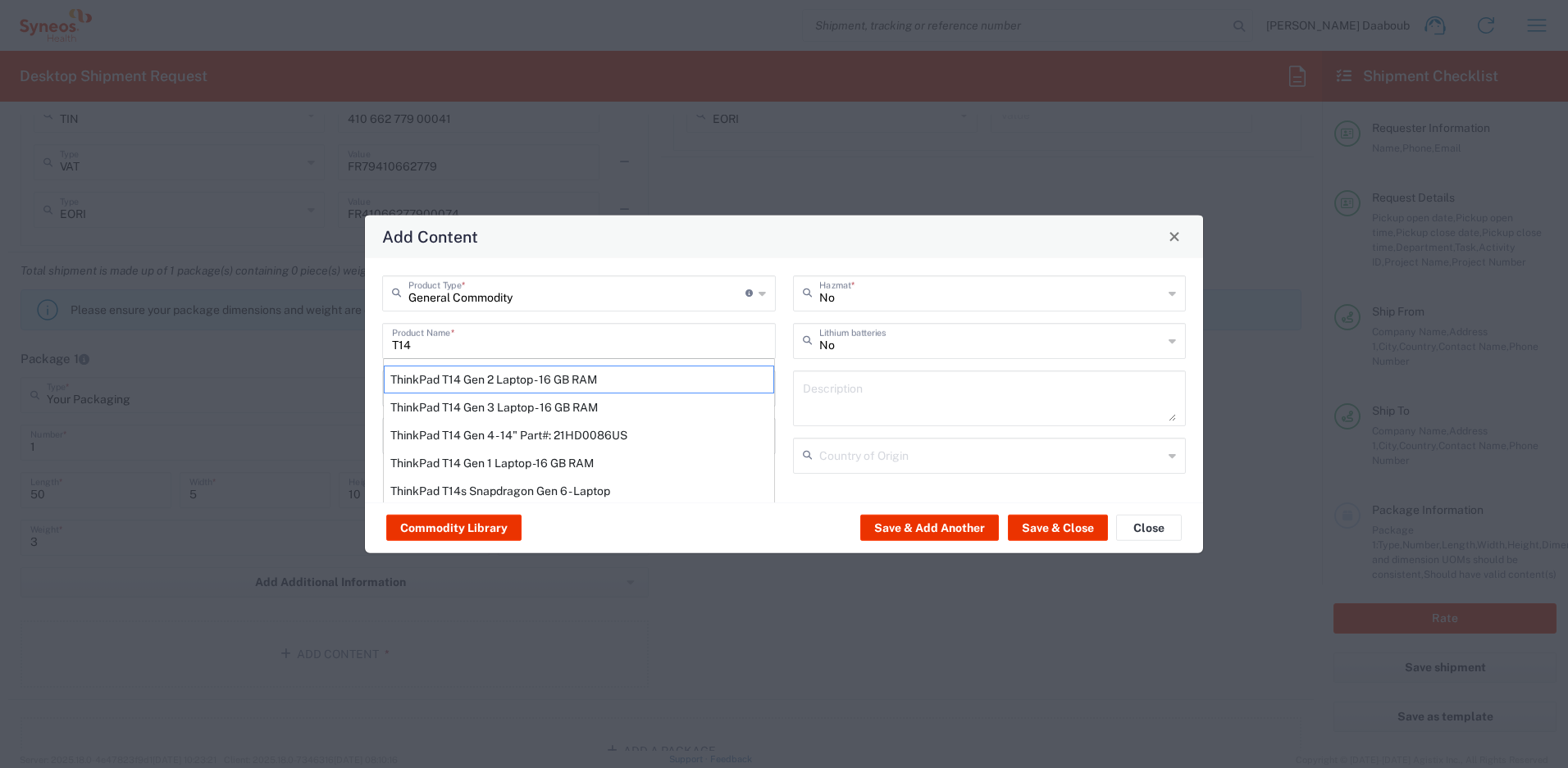
type input "Yes"
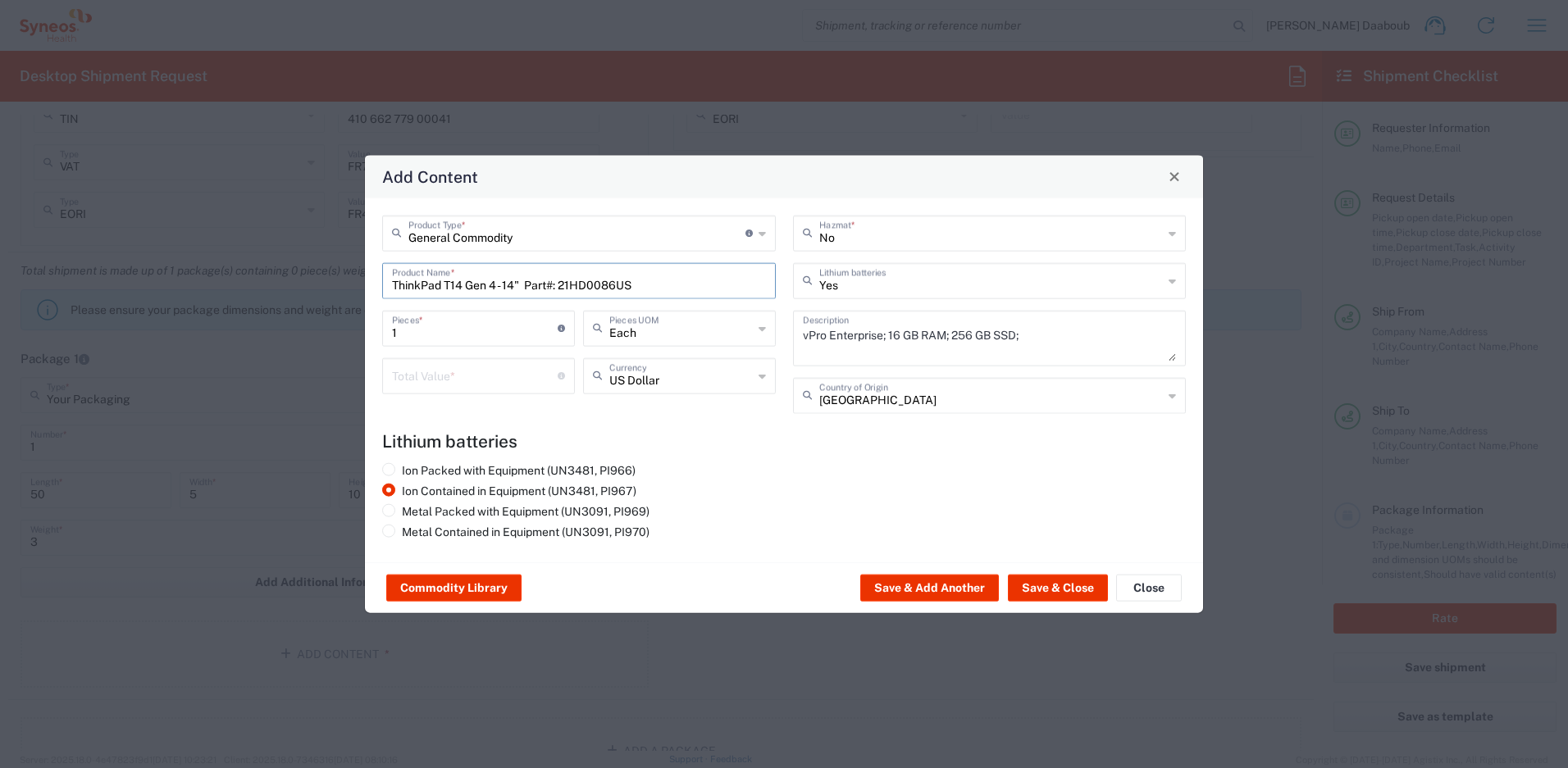
click at [493, 381] on input "number" at bounding box center [474, 374] width 165 height 29
type input "1000"
drag, startPoint x: 1089, startPoint y: 569, endPoint x: 1066, endPoint y: 587, distance: 29.2
click at [1078, 572] on div "Commodity Library Save & Add Another Save & Close Close" at bounding box center [784, 587] width 838 height 52
click at [1067, 587] on button "Save & Close" at bounding box center [1058, 588] width 100 height 26
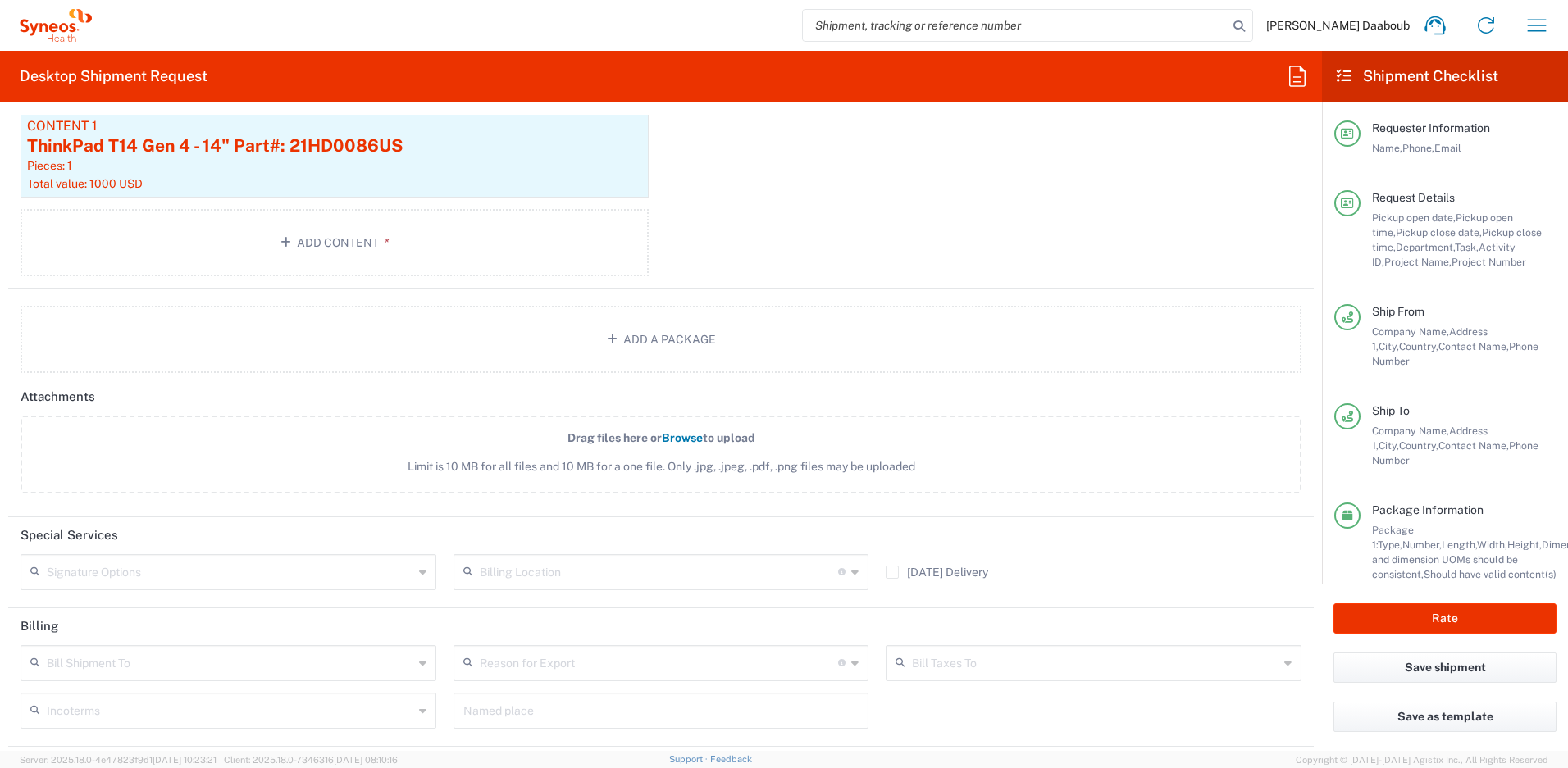
scroll to position [1980, 0]
click at [300, 248] on button "Add Content *" at bounding box center [334, 243] width 629 height 68
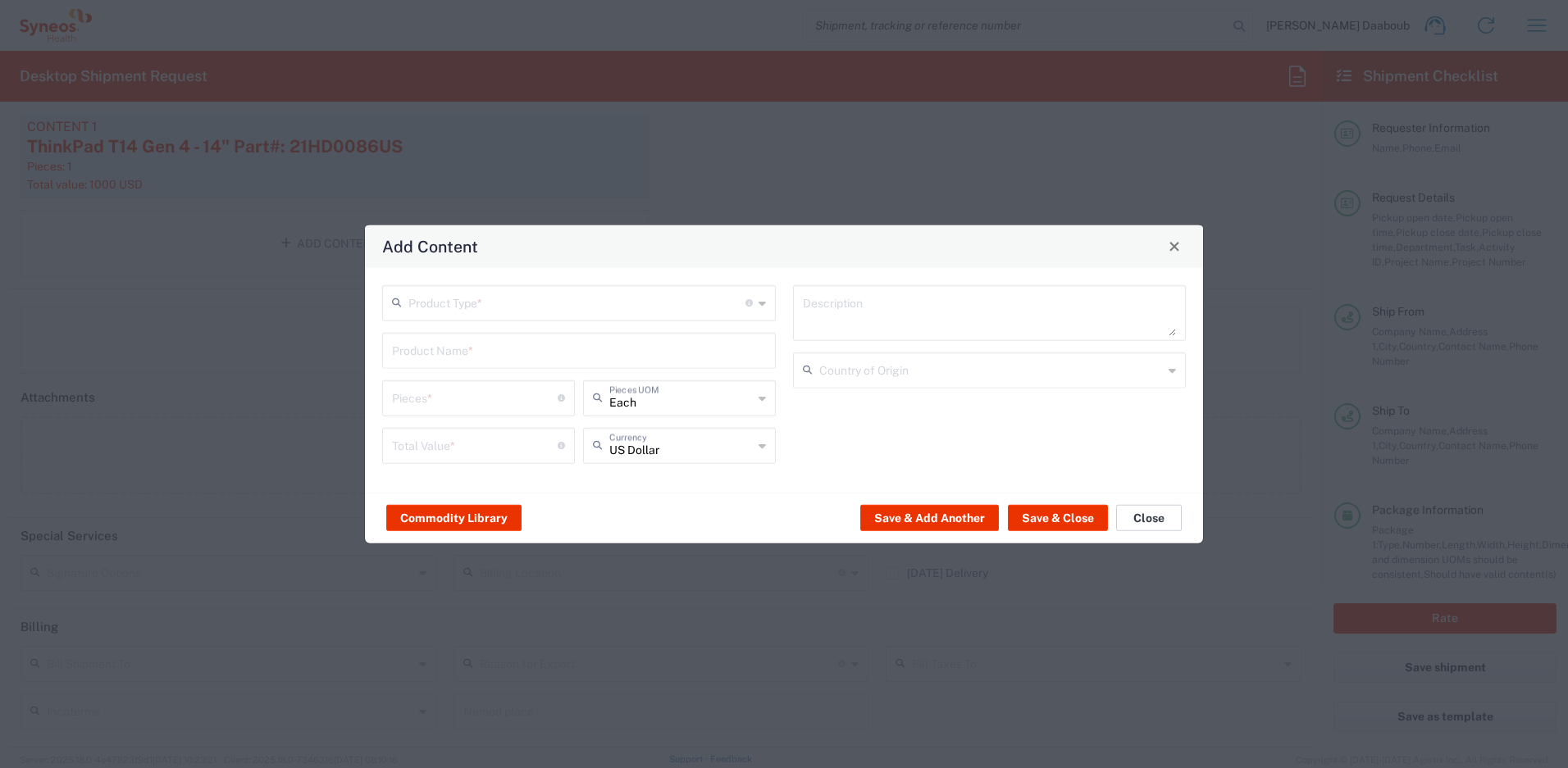
click at [1155, 530] on button "Close" at bounding box center [1149, 518] width 66 height 26
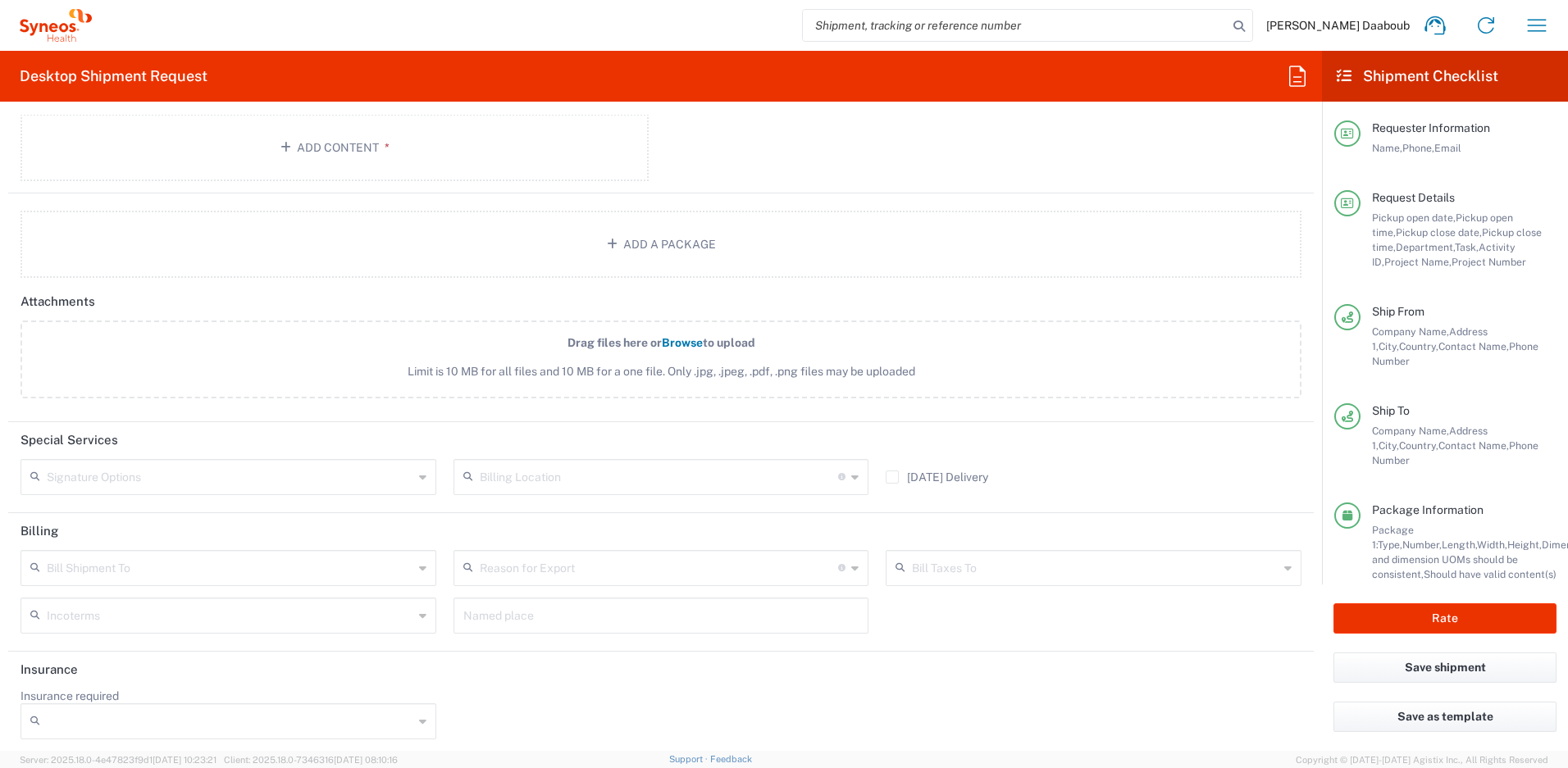
scroll to position [2083, 0]
click at [1439, 618] on button "Rate" at bounding box center [1444, 618] width 223 height 30
type input "4510 DEPARTMENTAL EXPENSE"
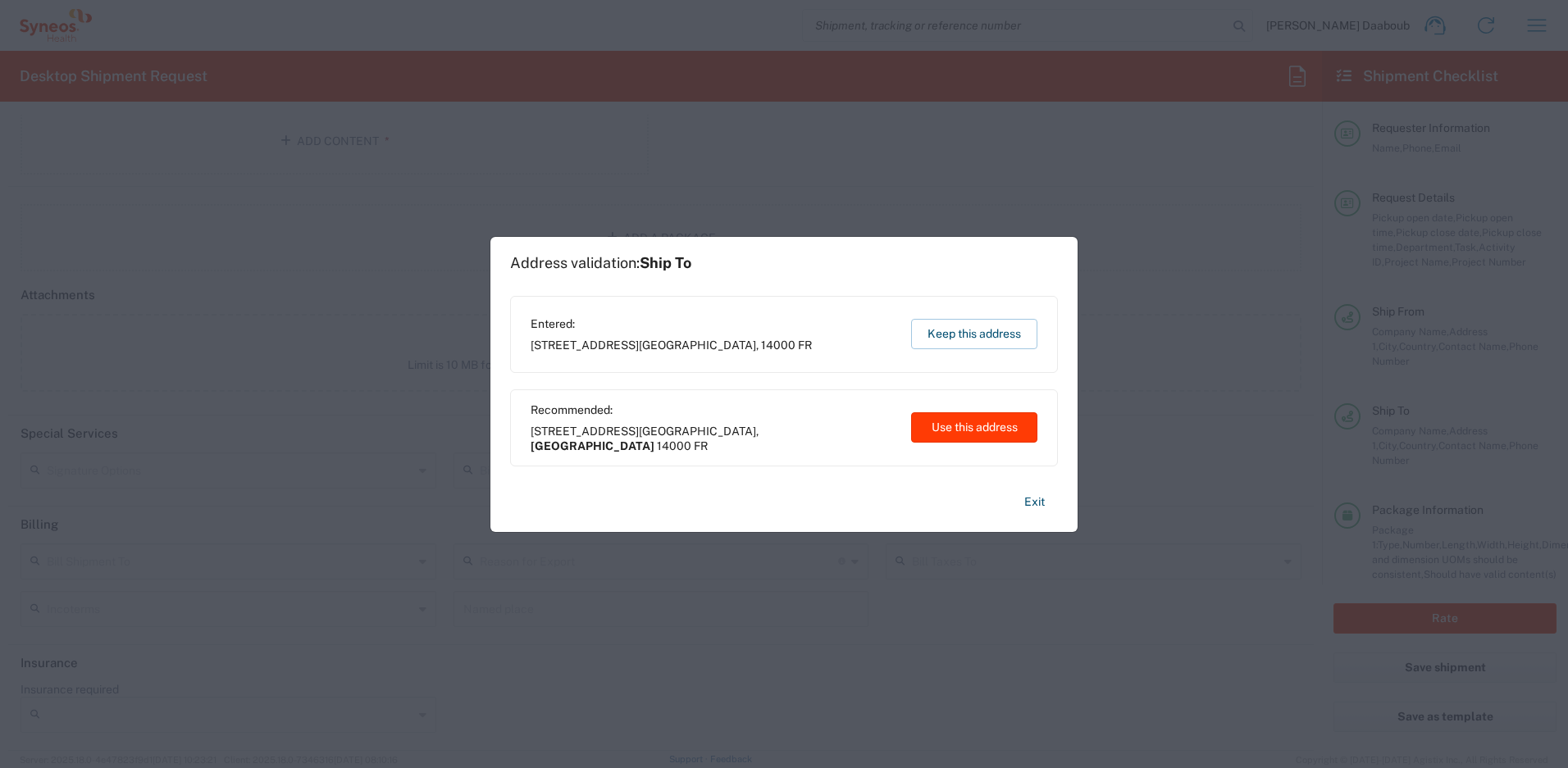
click at [925, 438] on button "Use this address" at bounding box center [974, 427] width 126 height 30
type input "[GEOGRAPHIC_DATA]"
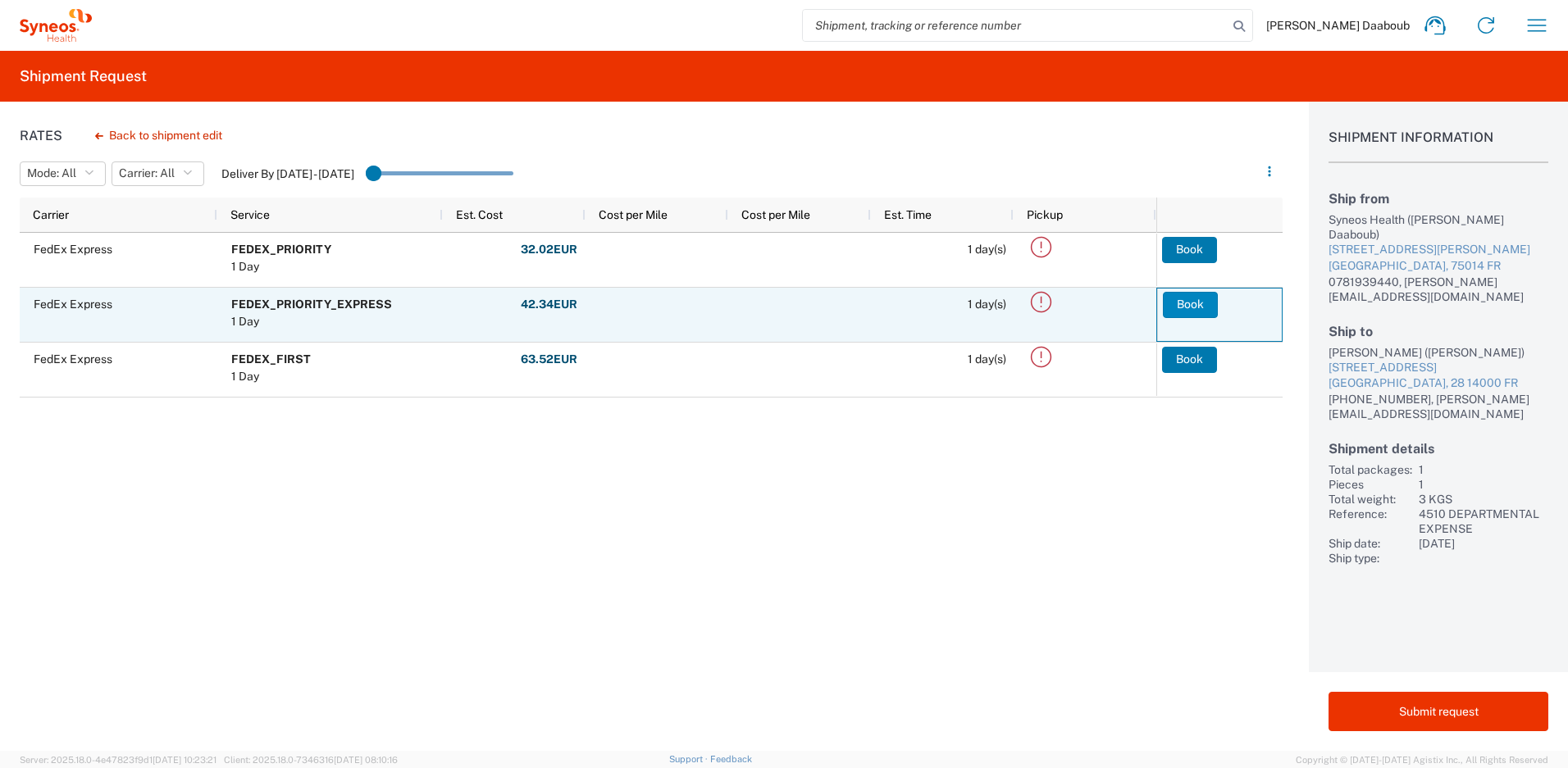
click at [1198, 304] on button "Book" at bounding box center [1190, 305] width 54 height 26
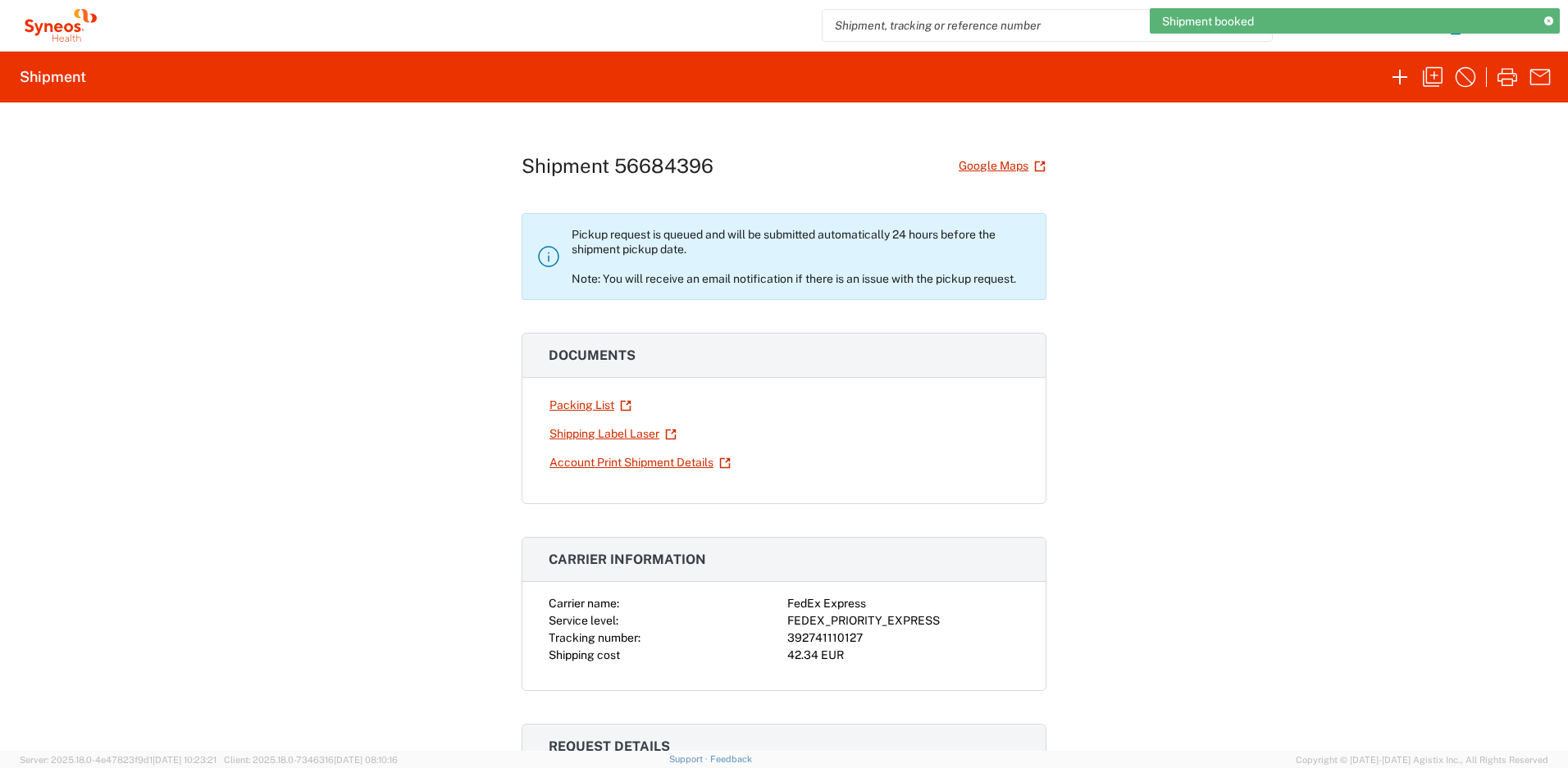
drag, startPoint x: 868, startPoint y: 652, endPoint x: 824, endPoint y: 644, distance: 44.7
click at [863, 652] on div "42.34 EUR" at bounding box center [903, 655] width 232 height 17
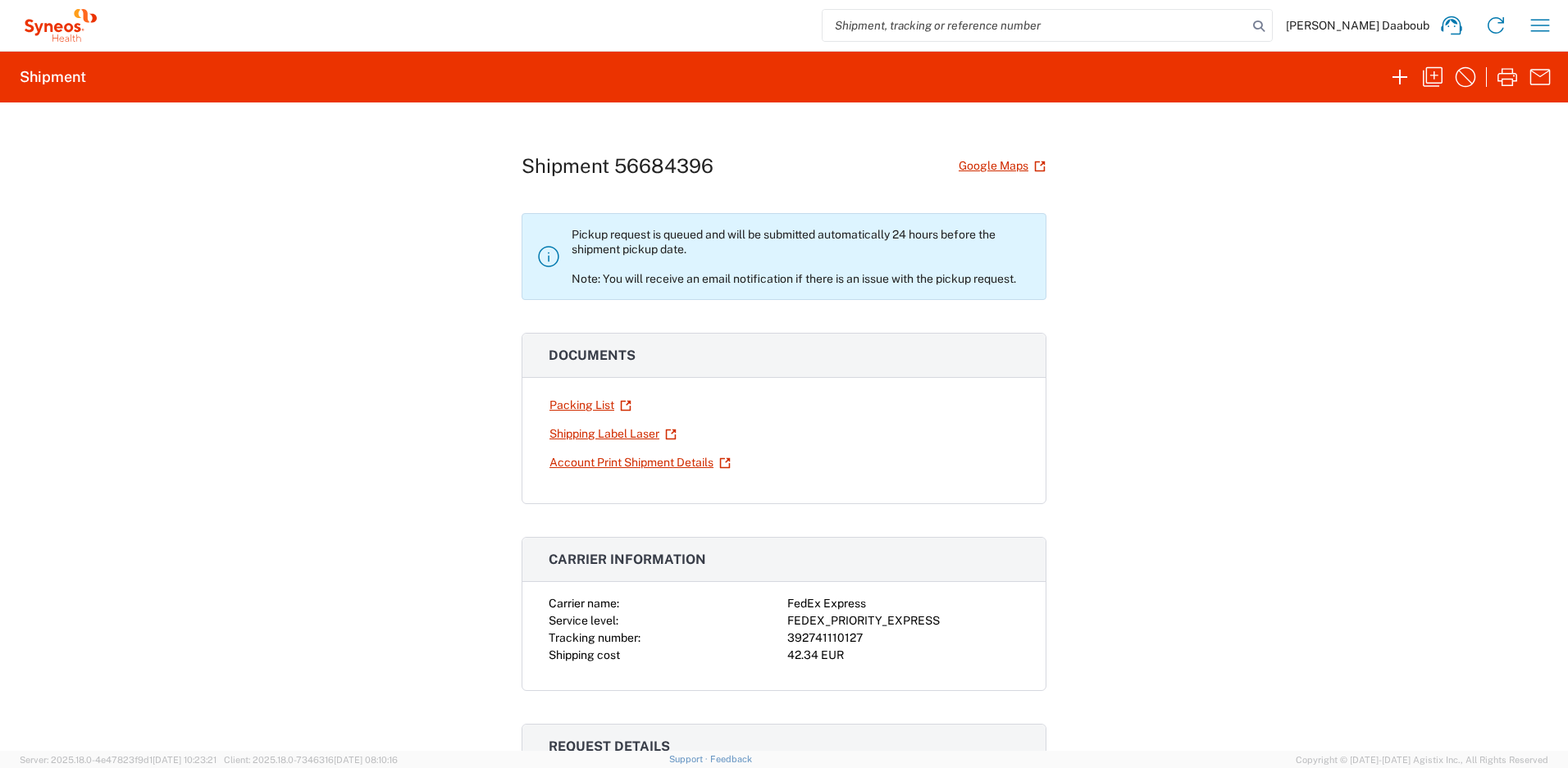
click at [815, 638] on div "392741110127" at bounding box center [903, 637] width 232 height 17
copy div "392741110127"
click at [603, 435] on link "Shipping Label Laser" at bounding box center [613, 434] width 129 height 29
click at [820, 636] on div "392741110127" at bounding box center [903, 637] width 232 height 17
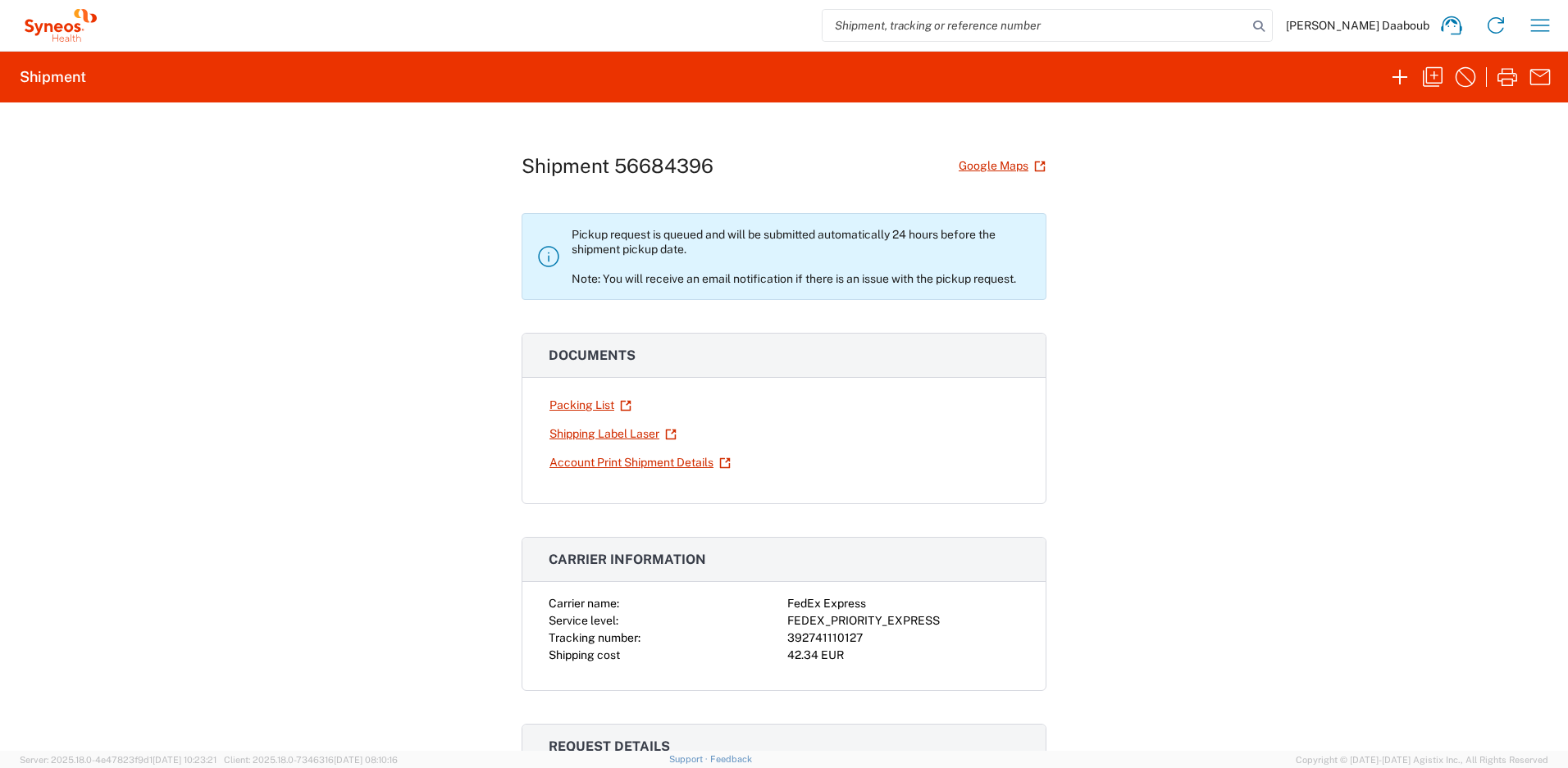
click at [819, 637] on div "392741110127" at bounding box center [903, 637] width 232 height 17
copy div "392741110127"
